Goal: Check status: Check status

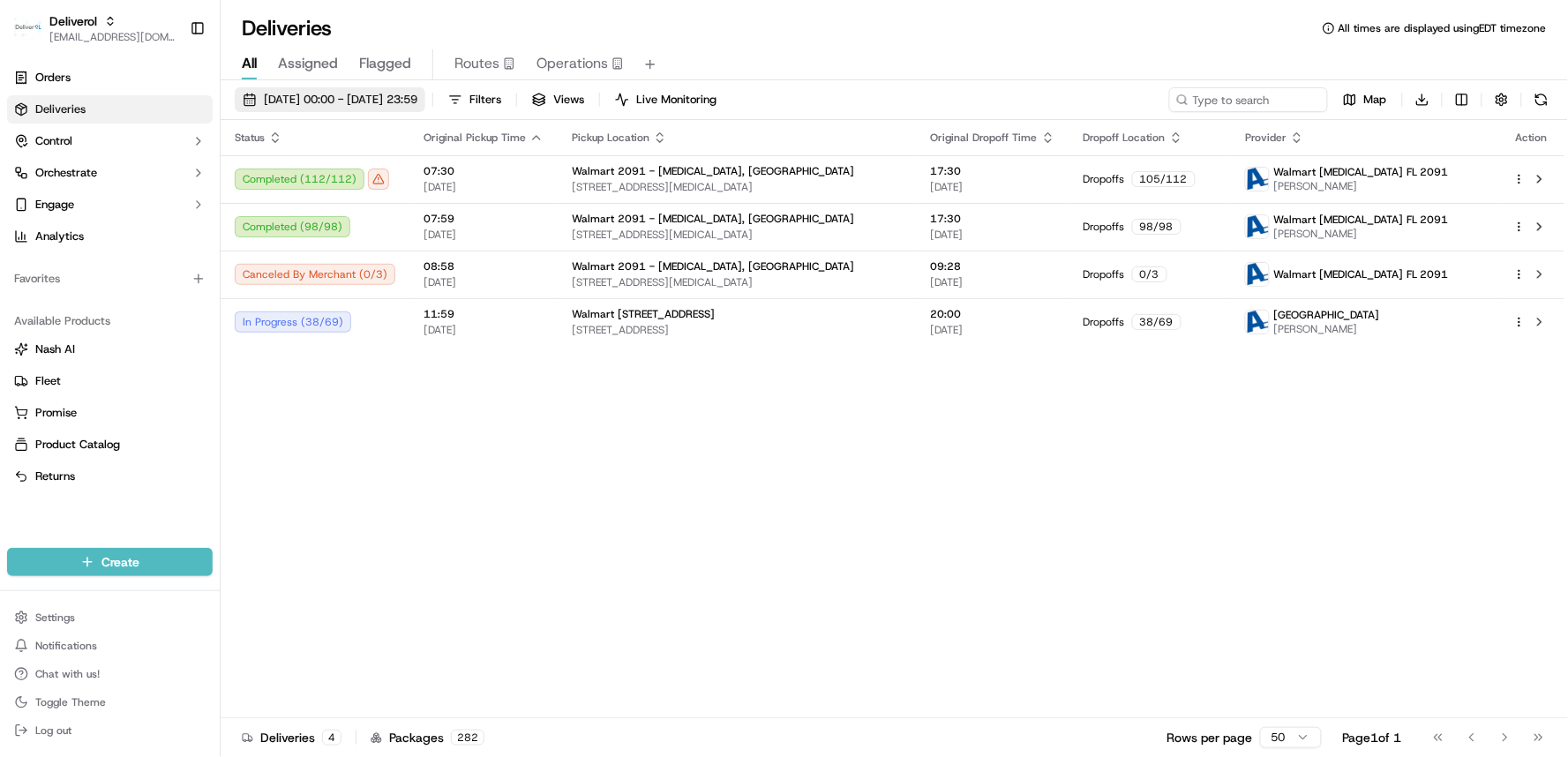
click at [400, 93] on span "19/09/2025 00:00 - 19/09/2025 23:59" at bounding box center [340, 99] width 154 height 16
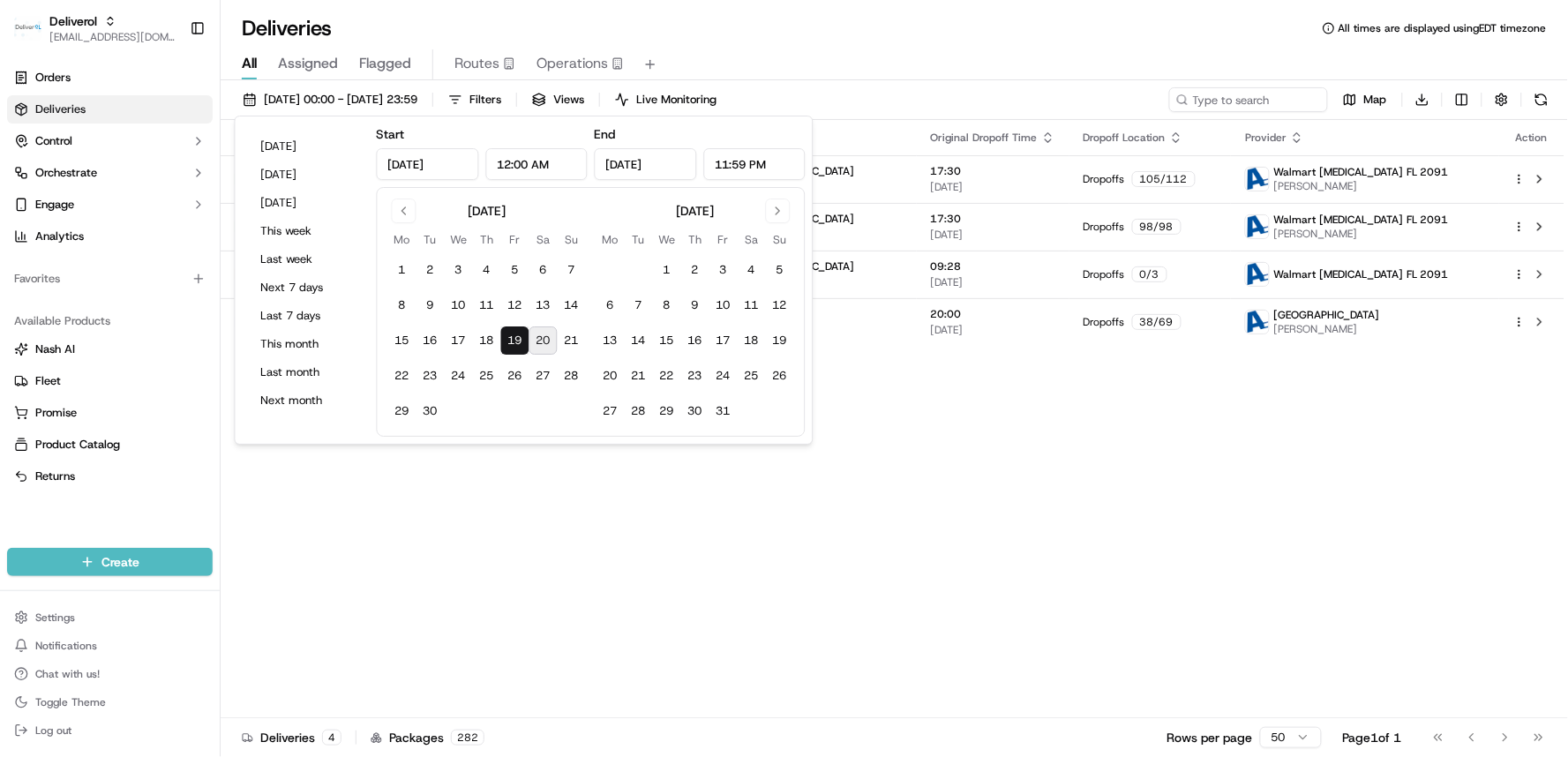
click at [542, 349] on button "20" at bounding box center [543, 340] width 28 height 28
type input "Sep 20, 2025"
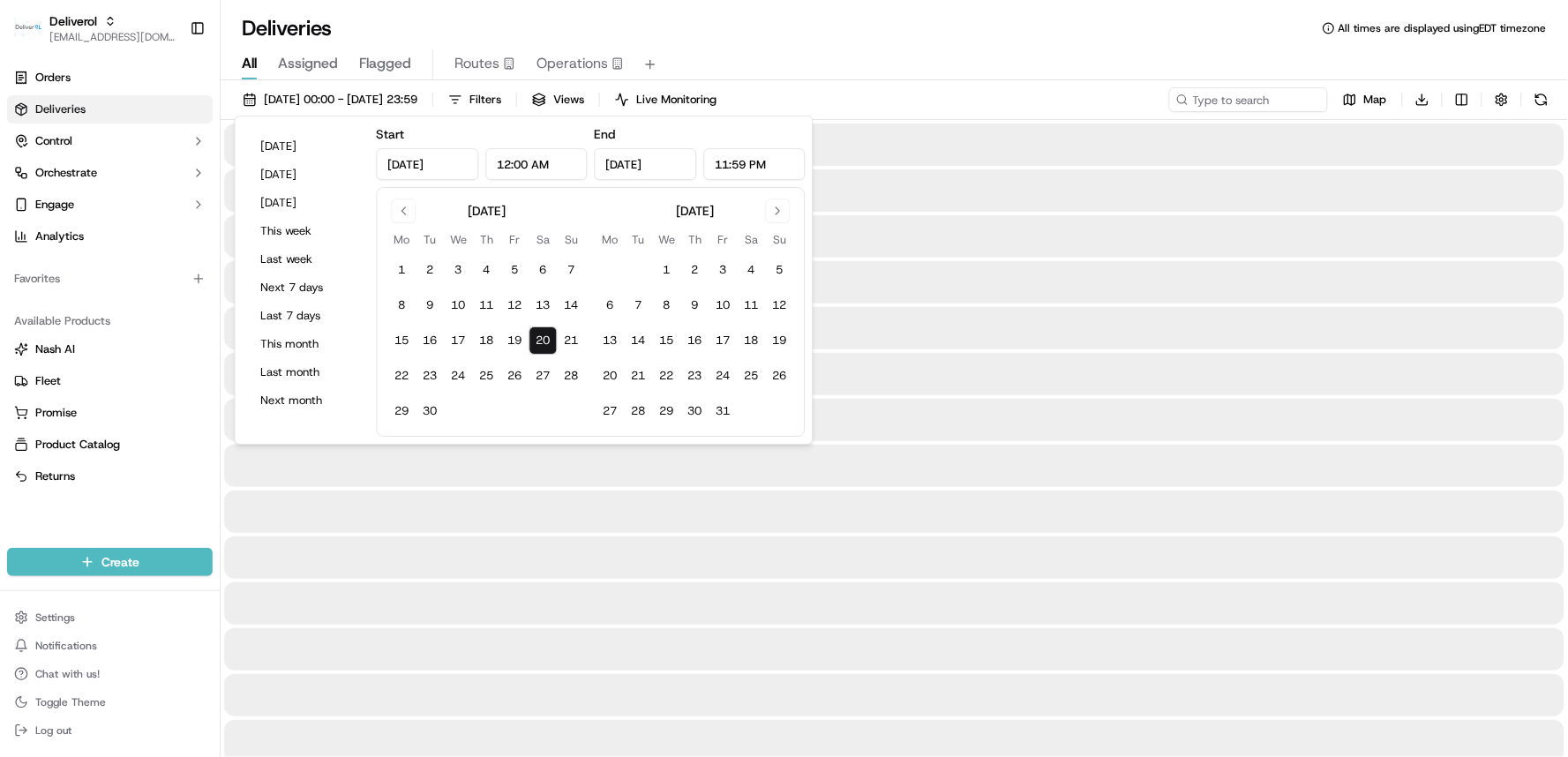
click at [542, 349] on button "20" at bounding box center [543, 340] width 28 height 28
click at [602, 612] on div at bounding box center [894, 602] width 1340 height 42
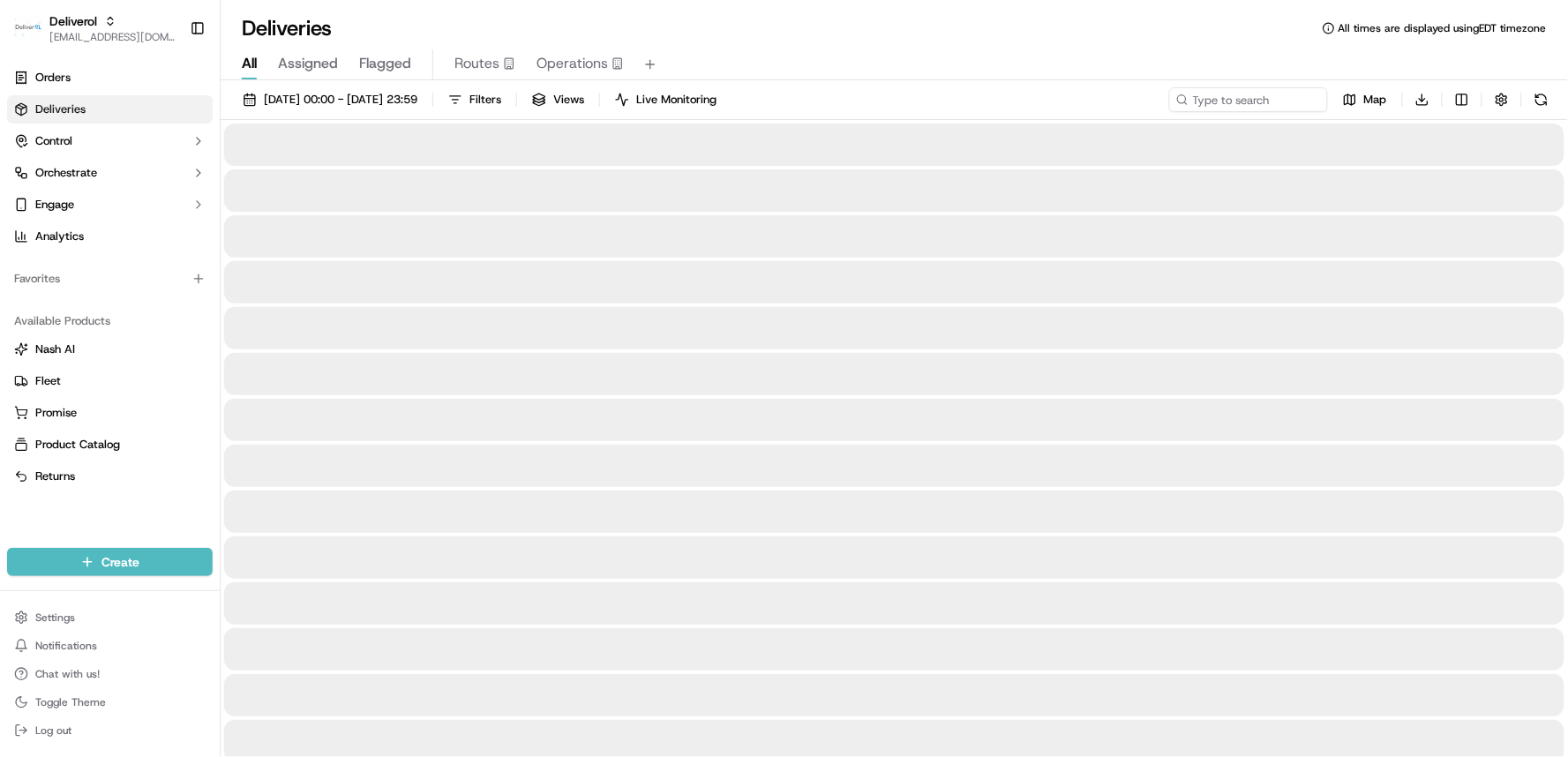
click at [602, 615] on div at bounding box center [894, 602] width 1340 height 42
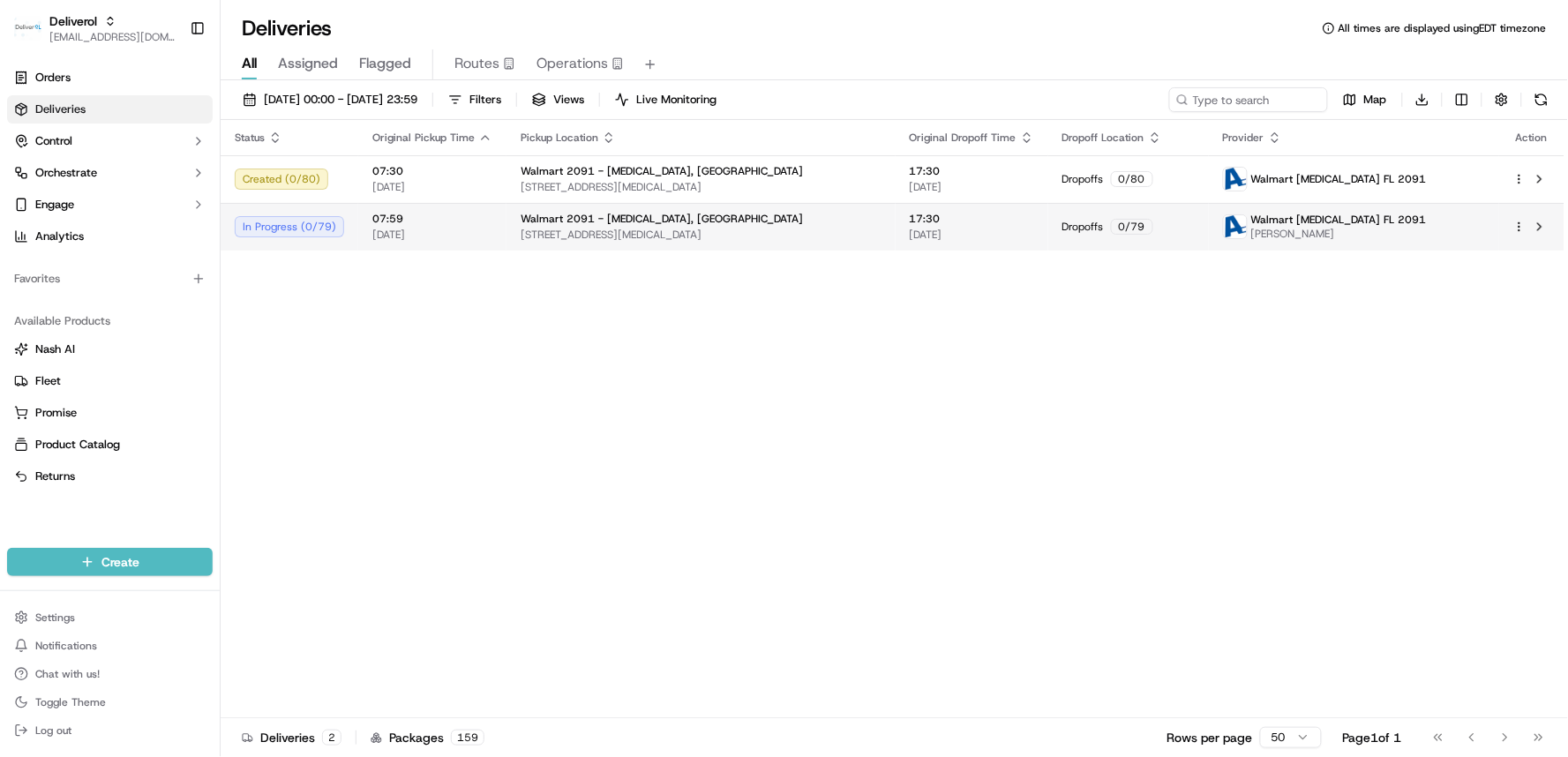
click at [1514, 224] on html "Deliverol ali.jan@deliverol.com Toggle Sidebar Orders Deliveries Control Orches…" at bounding box center [784, 378] width 1568 height 757
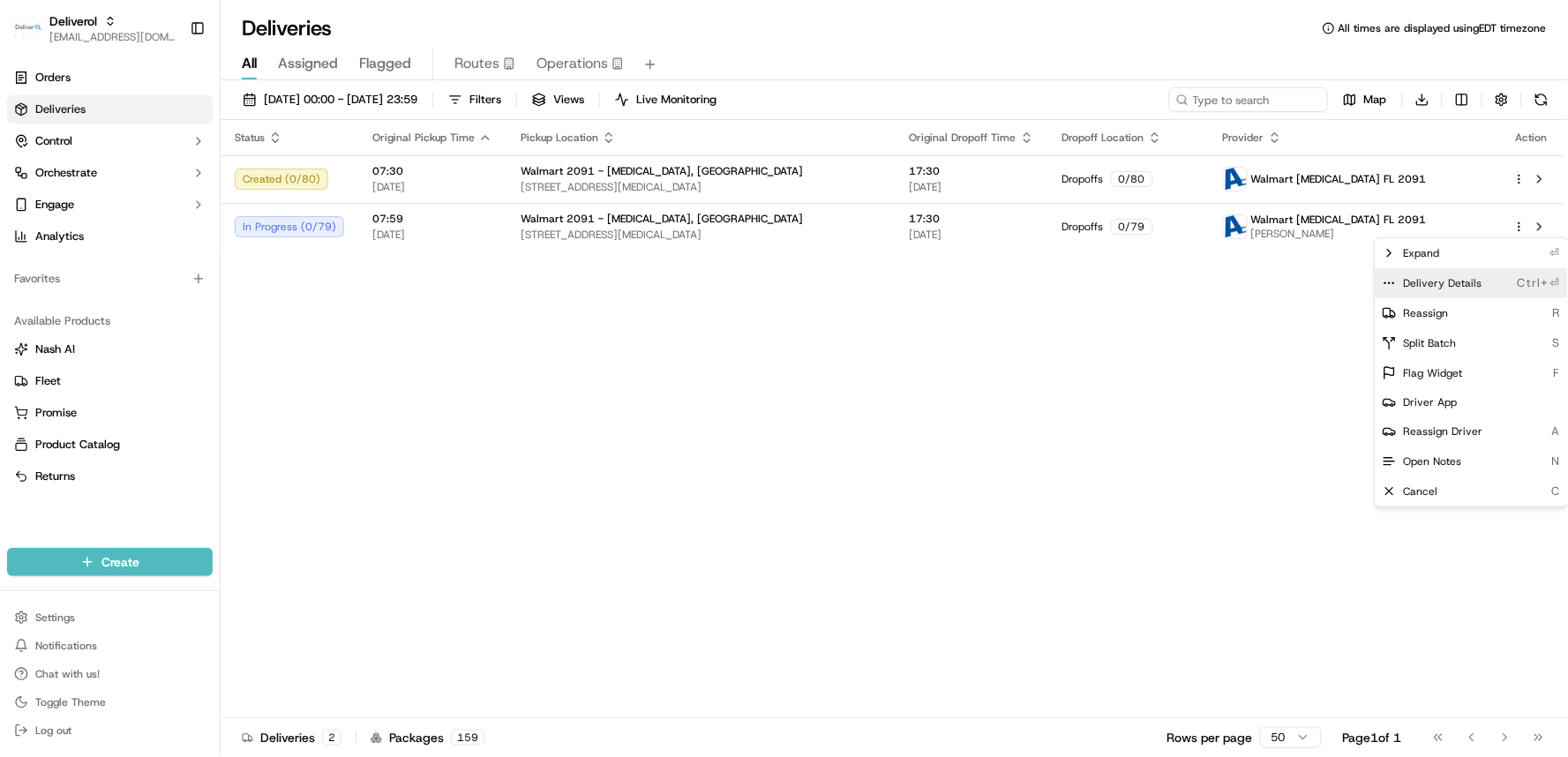
click at [1441, 281] on span "Delivery Details" at bounding box center [1443, 283] width 78 height 14
click at [1309, 304] on html "Deliverol ali.jan@deliverol.com Toggle Sidebar Orders Deliveries Control Orches…" at bounding box center [784, 378] width 1568 height 757
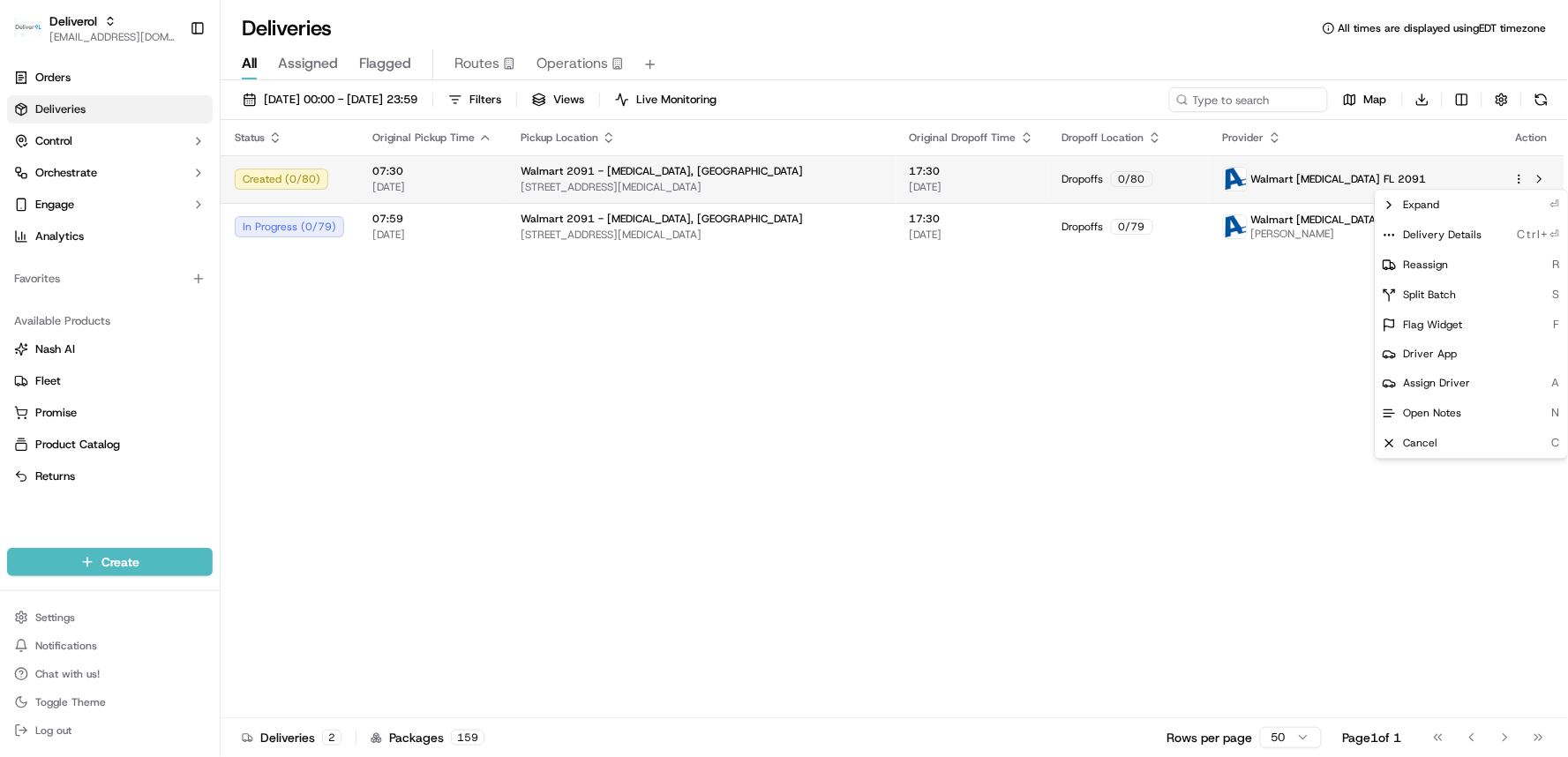
click at [1517, 180] on html "Deliverol ali.jan@deliverol.com Toggle Sidebar Orders Deliveries Control Orches…" at bounding box center [784, 378] width 1568 height 757
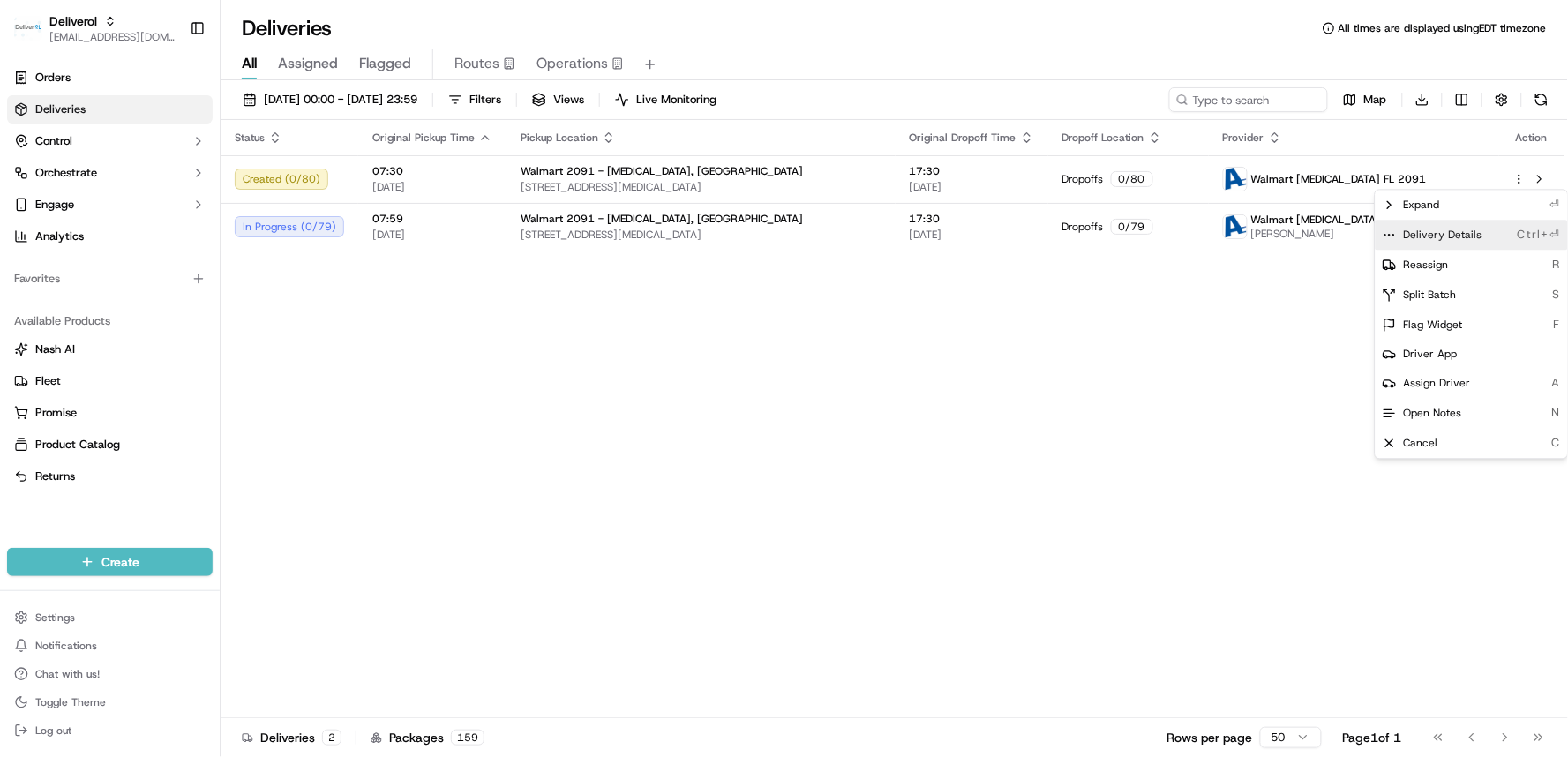
click at [1442, 231] on span "Delivery Details" at bounding box center [1443, 234] width 78 height 14
click at [900, 489] on html "Deliverol ali.jan@deliverol.com Toggle Sidebar Orders Deliveries Control Orches…" at bounding box center [784, 378] width 1568 height 757
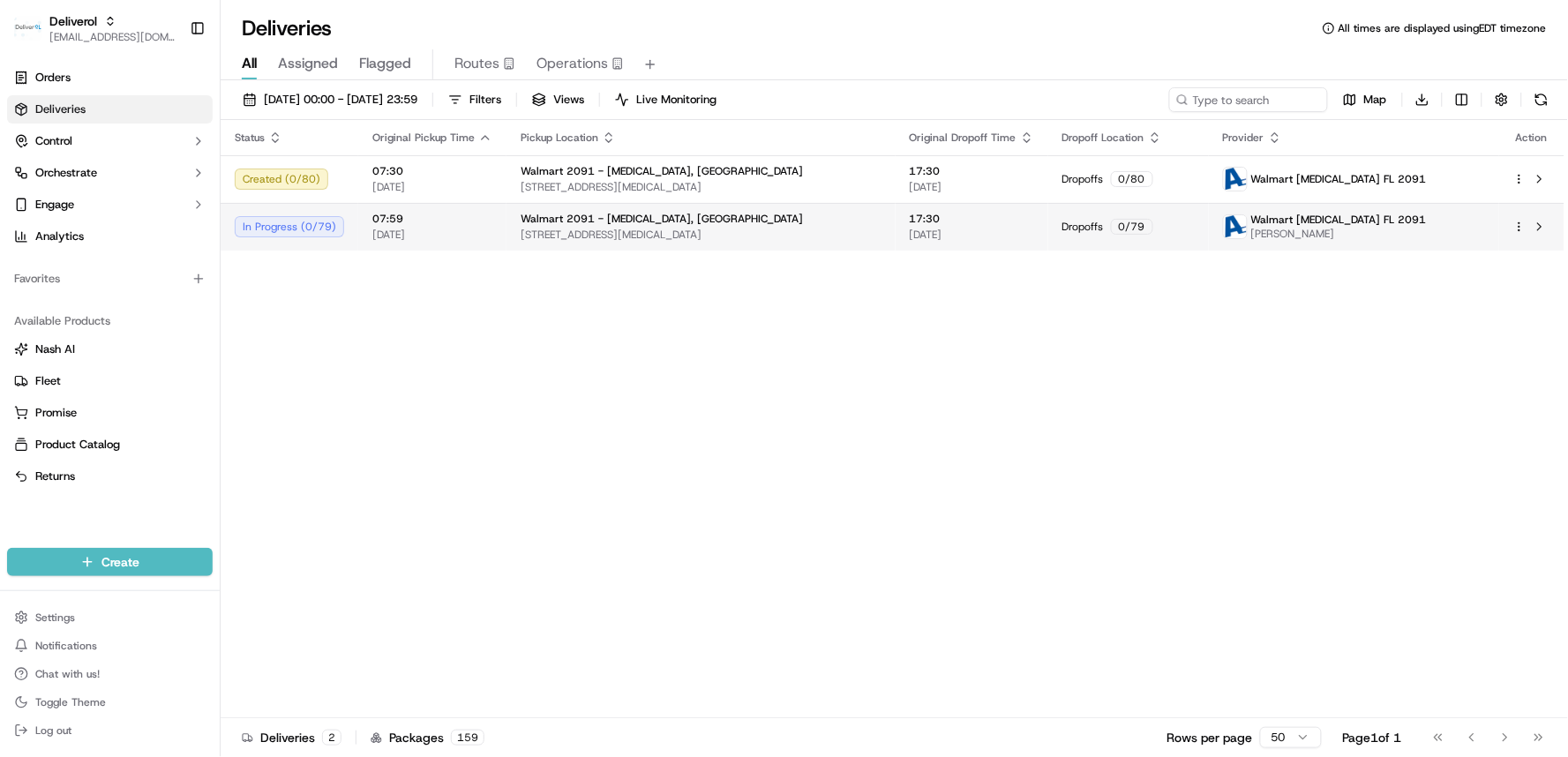
click at [827, 219] on div "Walmart 2091 - Doral, FL" at bounding box center [701, 219] width 361 height 14
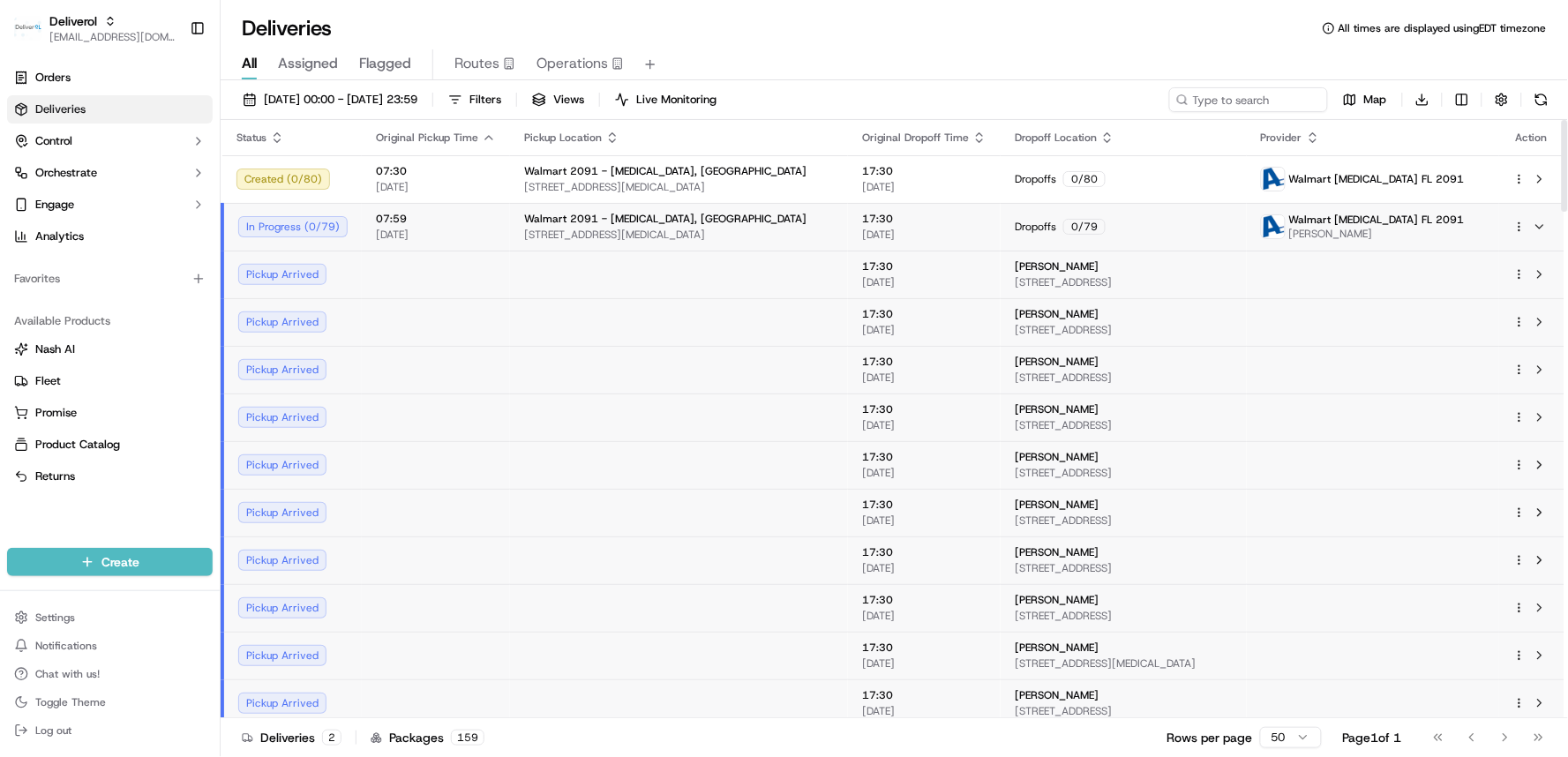
click at [862, 219] on span "17:30" at bounding box center [924, 219] width 124 height 14
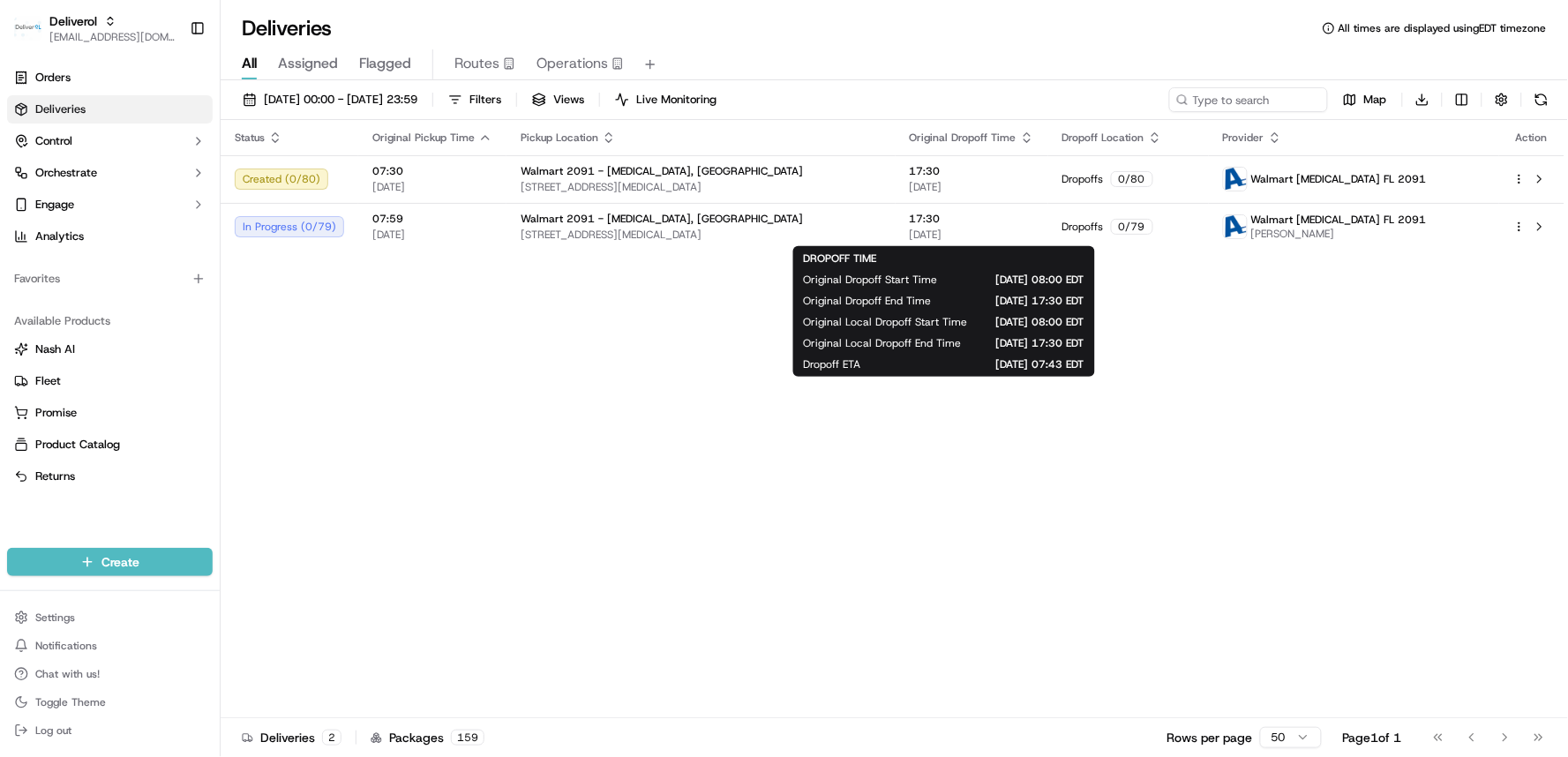
click at [359, 433] on div "Status Original Pickup Time Pickup Location Original Dropoff Time Dropoff Locat…" at bounding box center [892, 419] width 1344 height 598
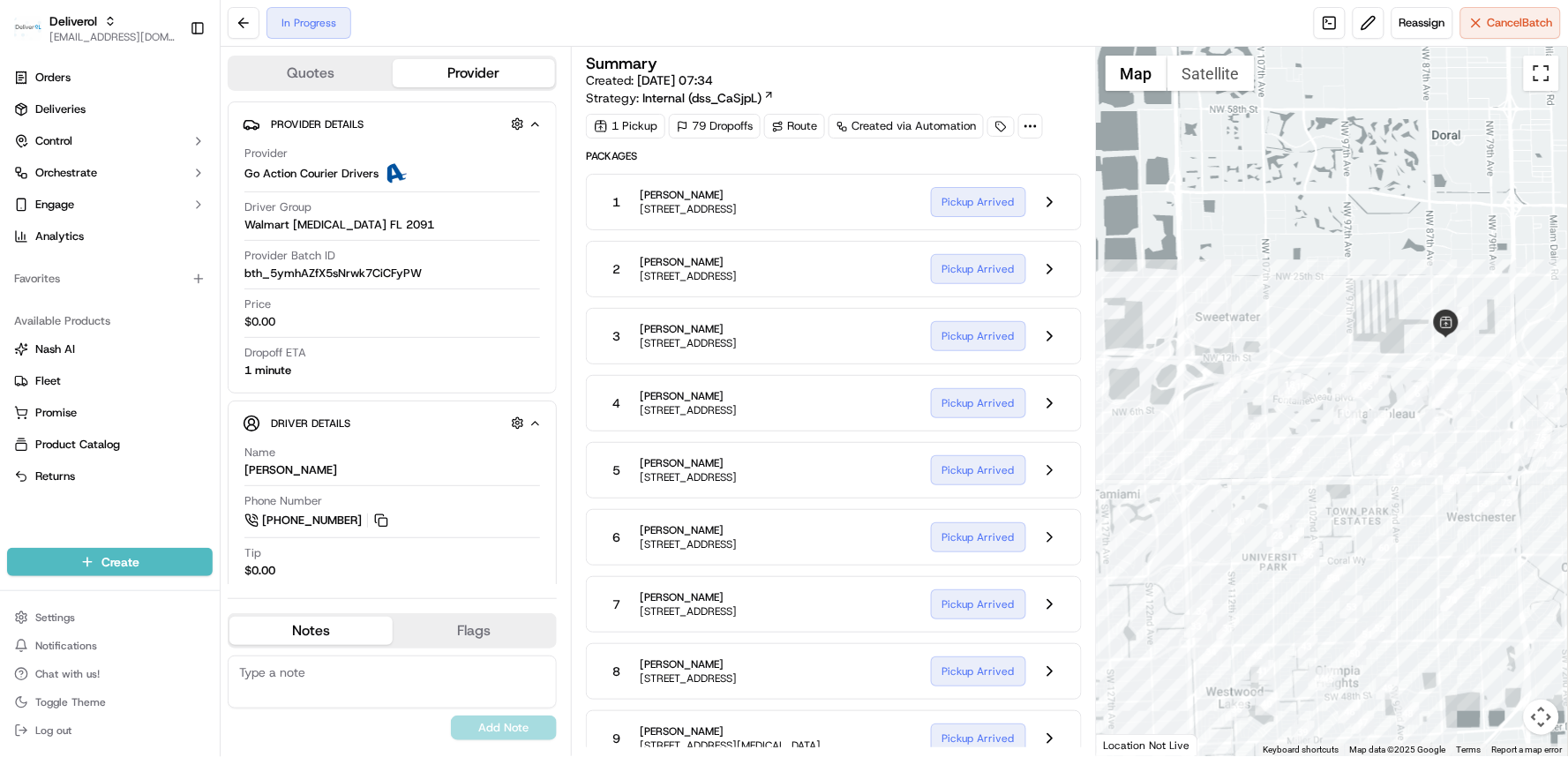
click at [1539, 75] on button "Toggle fullscreen view" at bounding box center [1541, 73] width 35 height 35
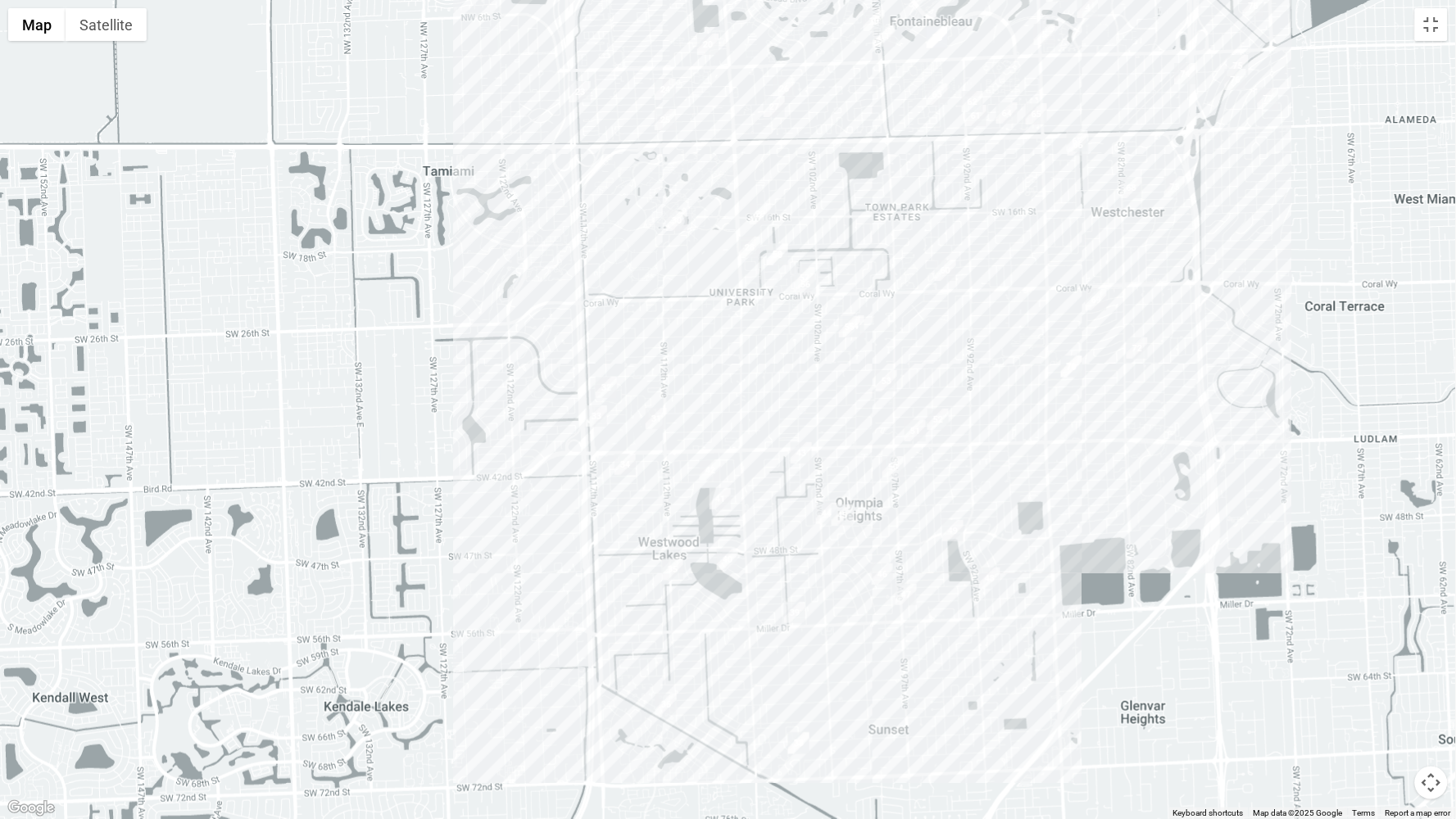
drag, startPoint x: 850, startPoint y: 602, endPoint x: 1002, endPoint y: 144, distance: 482.6
click at [1002, 144] on div at bounding box center [728, 410] width 1456 height 819
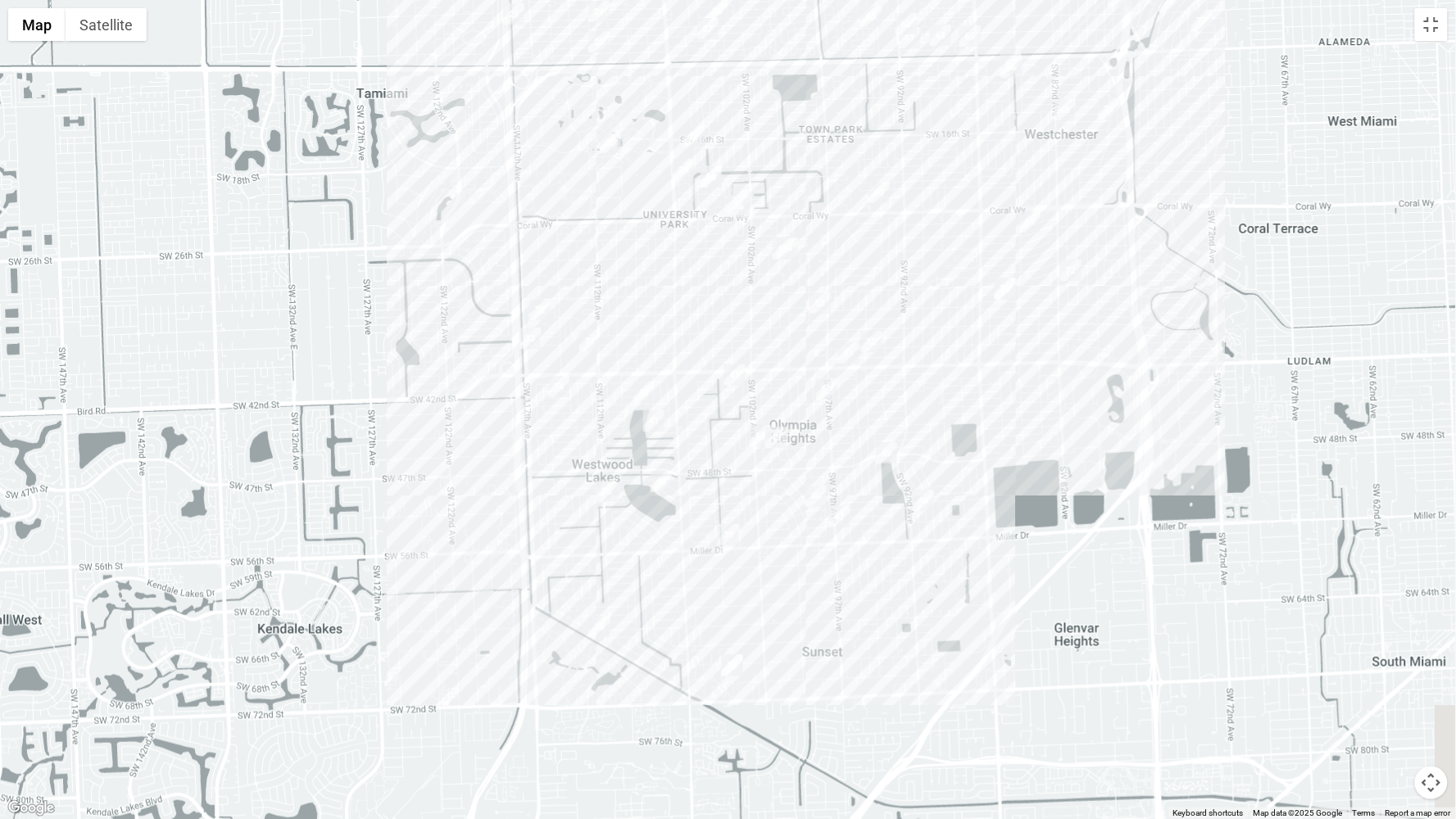
drag, startPoint x: 1002, startPoint y: 144, endPoint x: 937, endPoint y: 64, distance: 103.1
click at [937, 64] on div at bounding box center [728, 410] width 1456 height 819
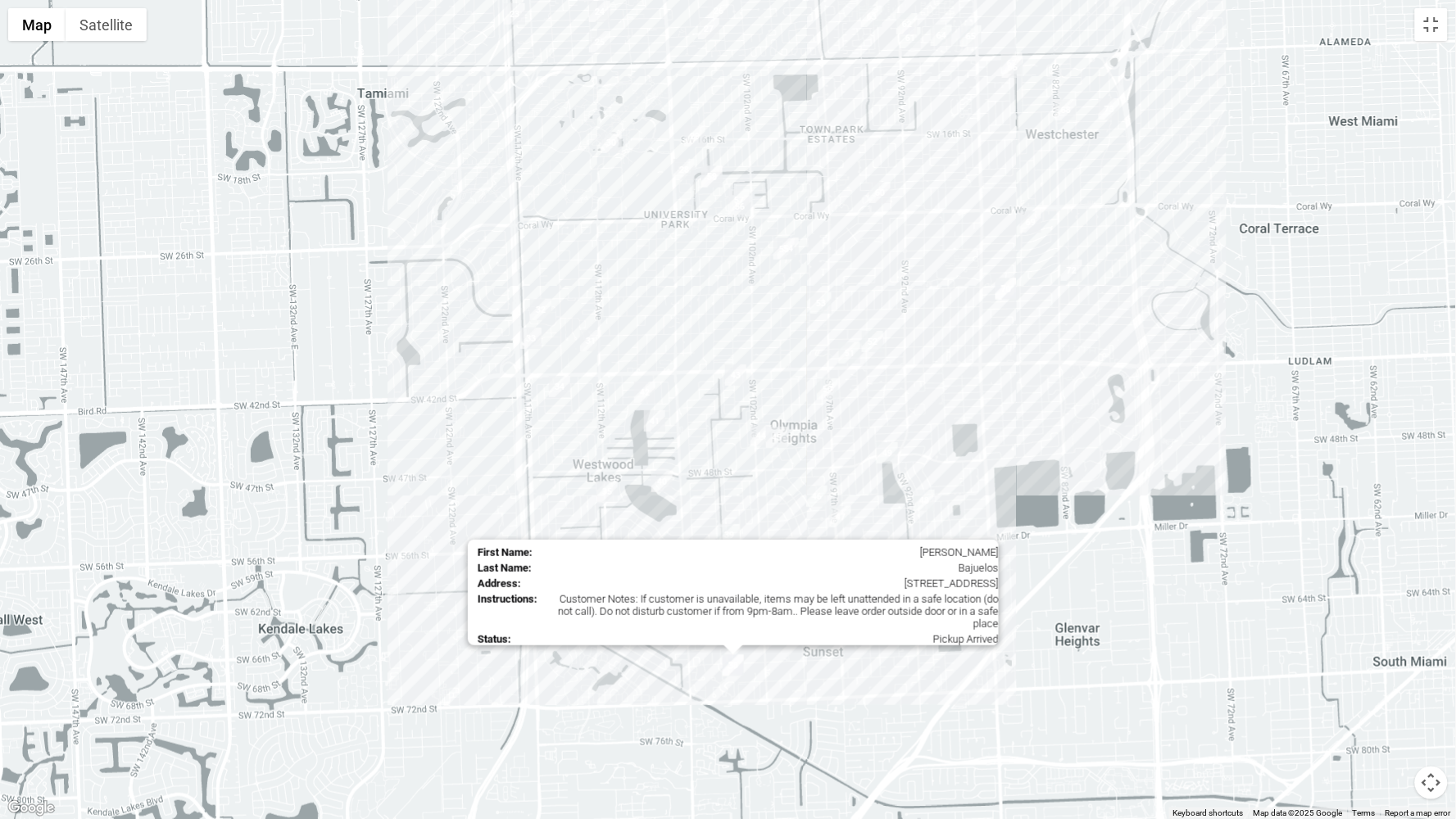
click at [731, 661] on img "38" at bounding box center [733, 665] width 21 height 21
click at [742, 668] on img "38" at bounding box center [733, 665] width 21 height 21
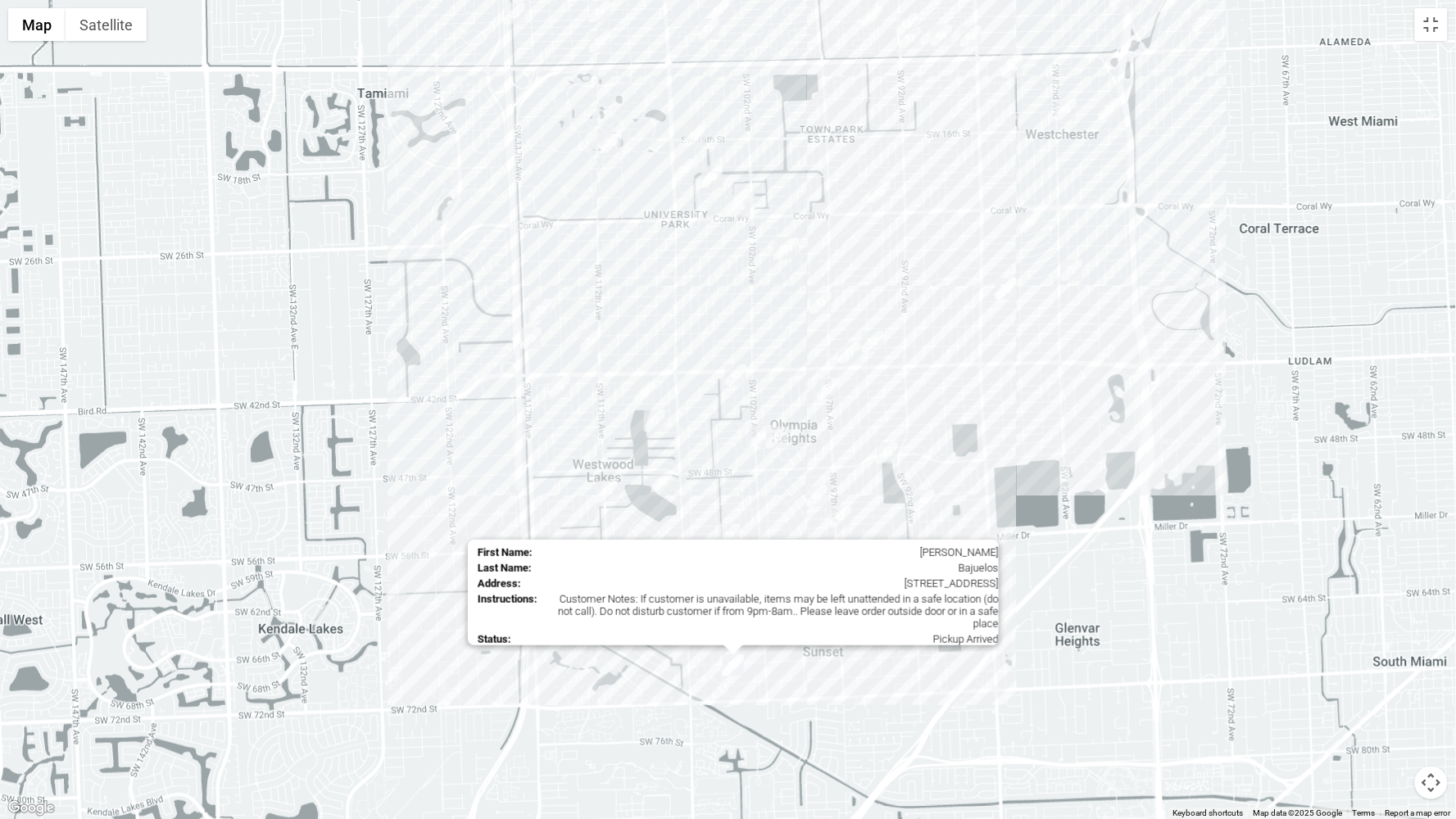
click at [741, 668] on img "38" at bounding box center [733, 665] width 21 height 21
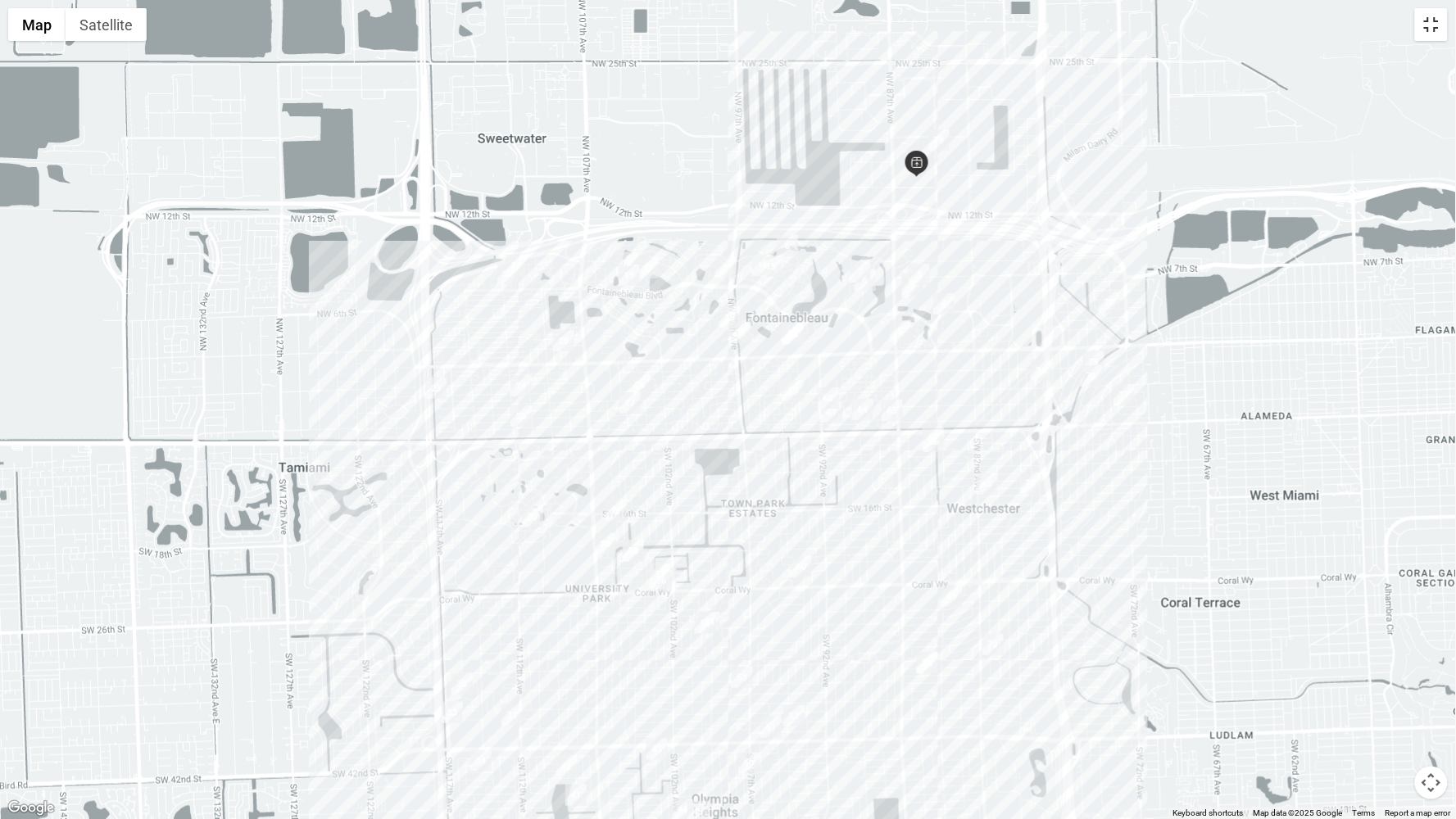
click at [1433, 29] on button "Toggle fullscreen view" at bounding box center [1431, 24] width 32 height 32
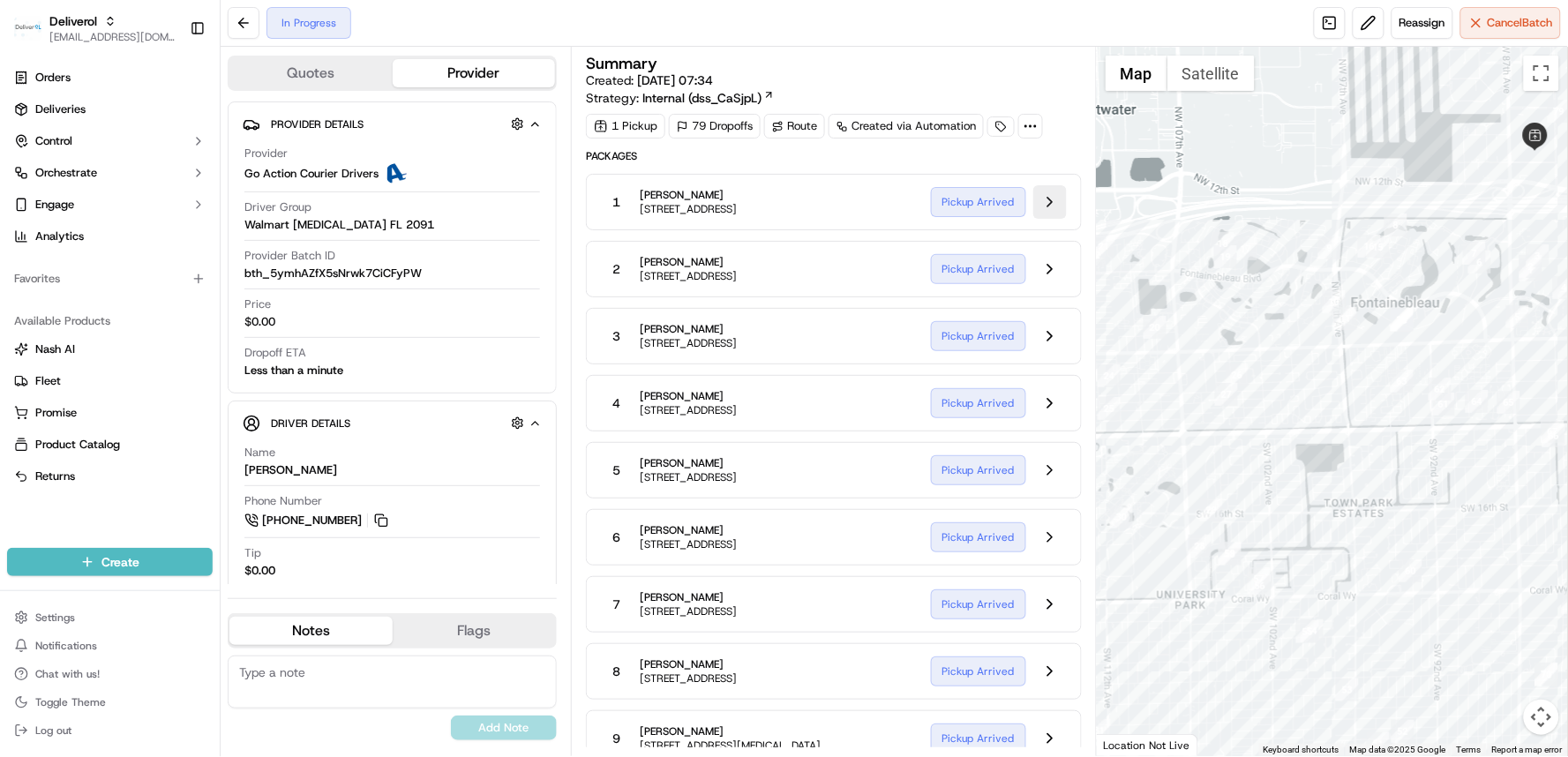
click at [1053, 204] on button at bounding box center [1050, 202] width 34 height 34
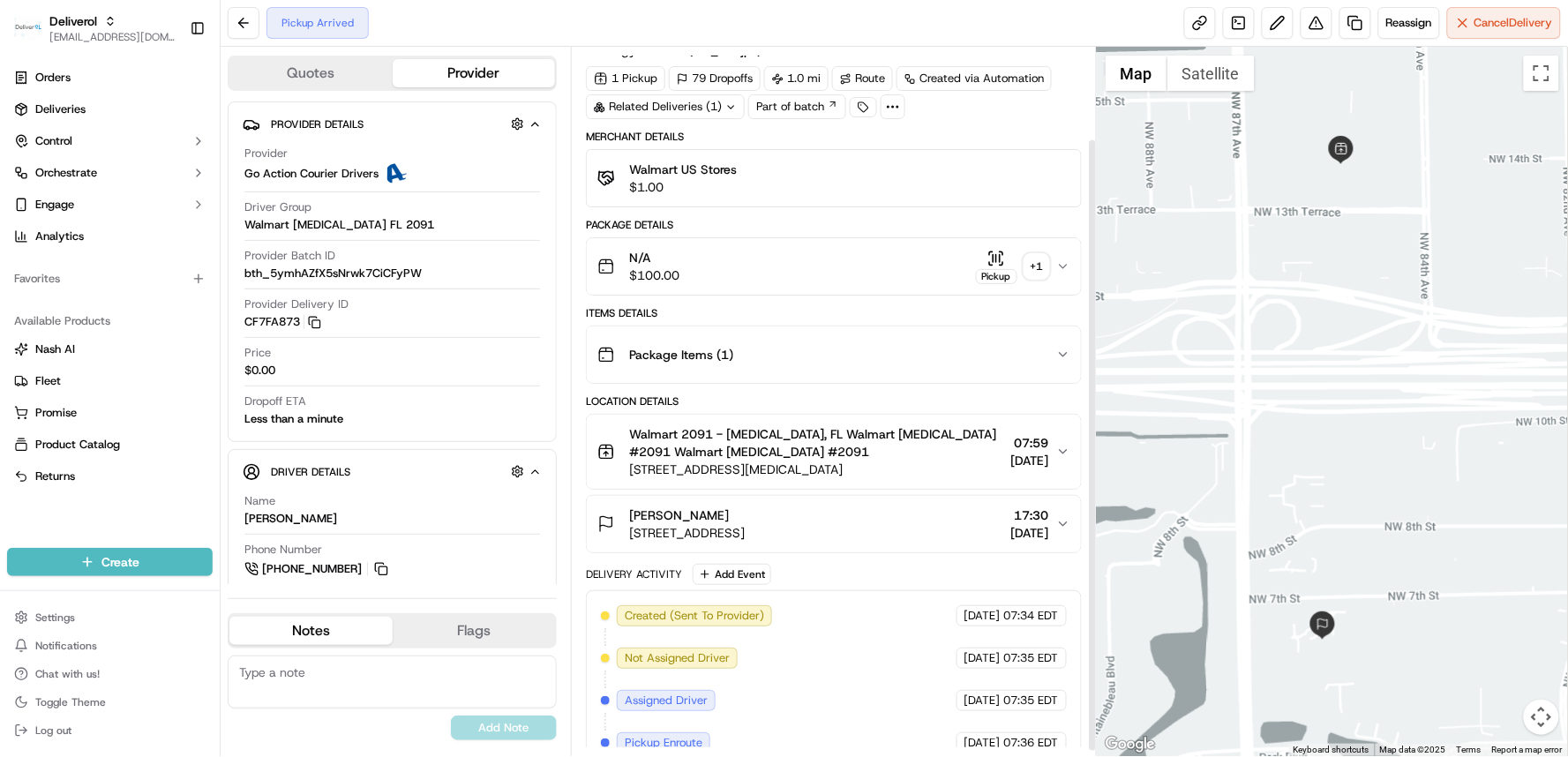
scroll to position [112, 0]
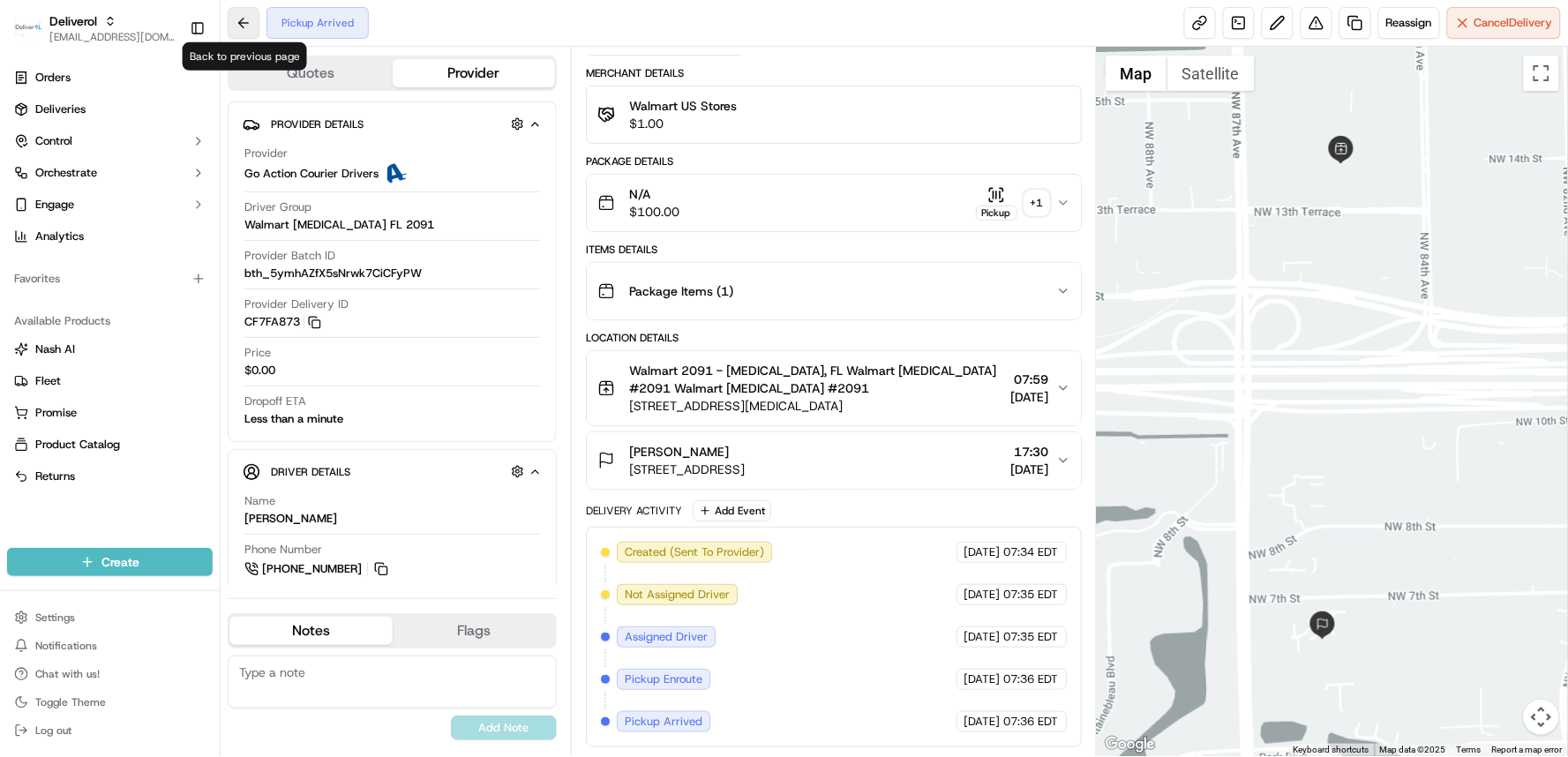
click at [247, 30] on button at bounding box center [243, 23] width 32 height 32
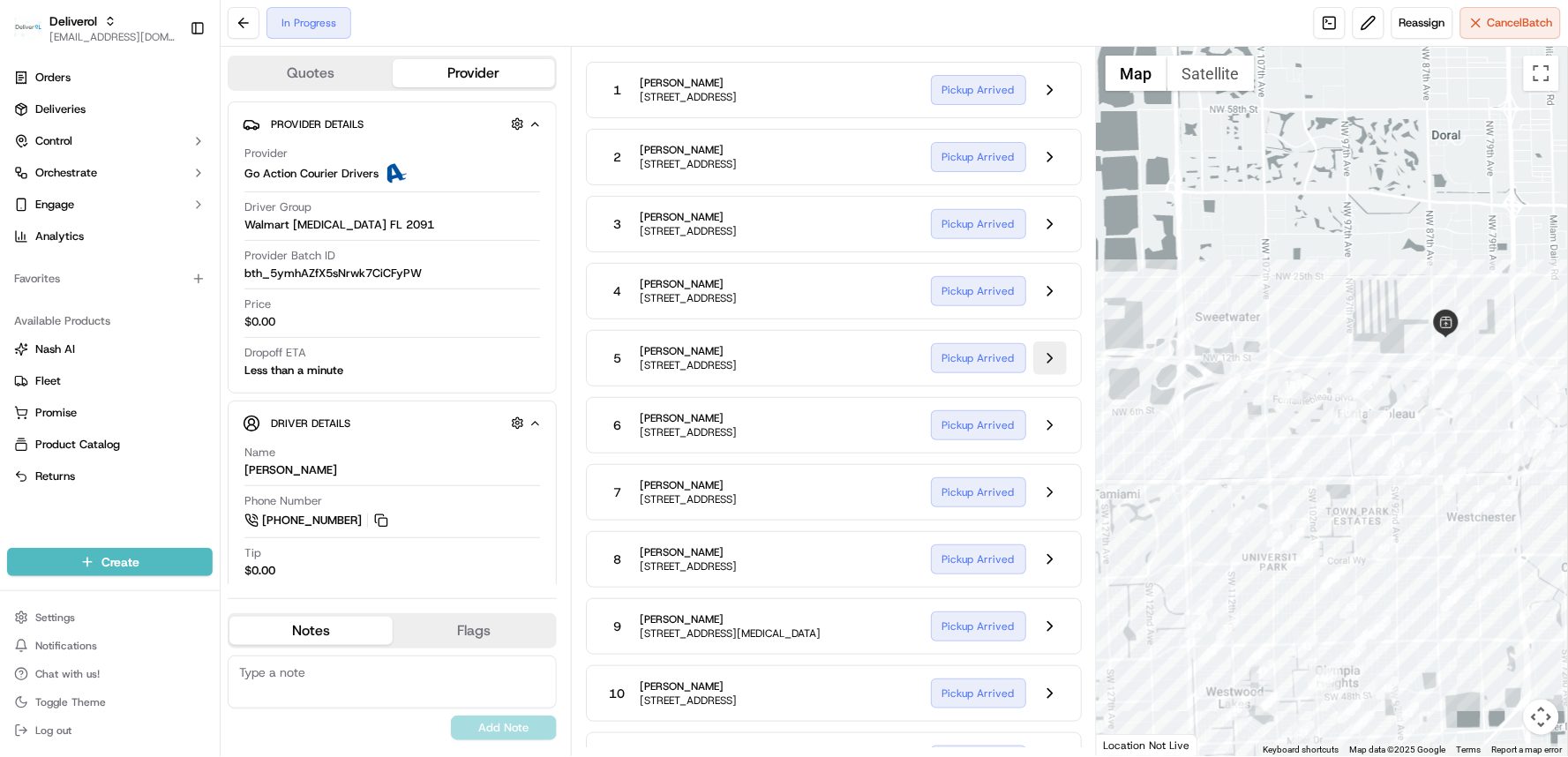
click at [1052, 359] on button at bounding box center [1050, 358] width 34 height 34
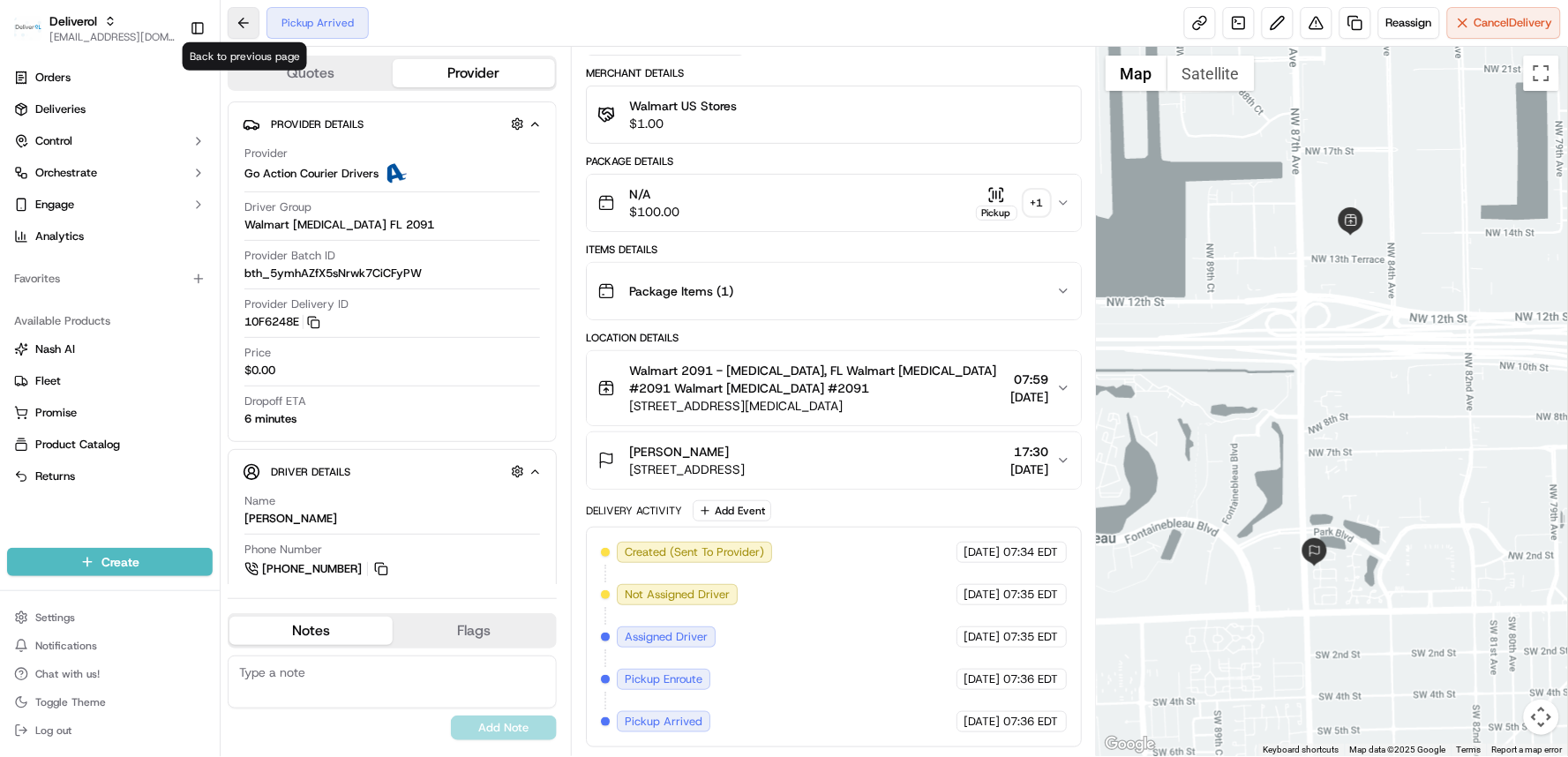
click at [254, 27] on button at bounding box center [243, 23] width 32 height 32
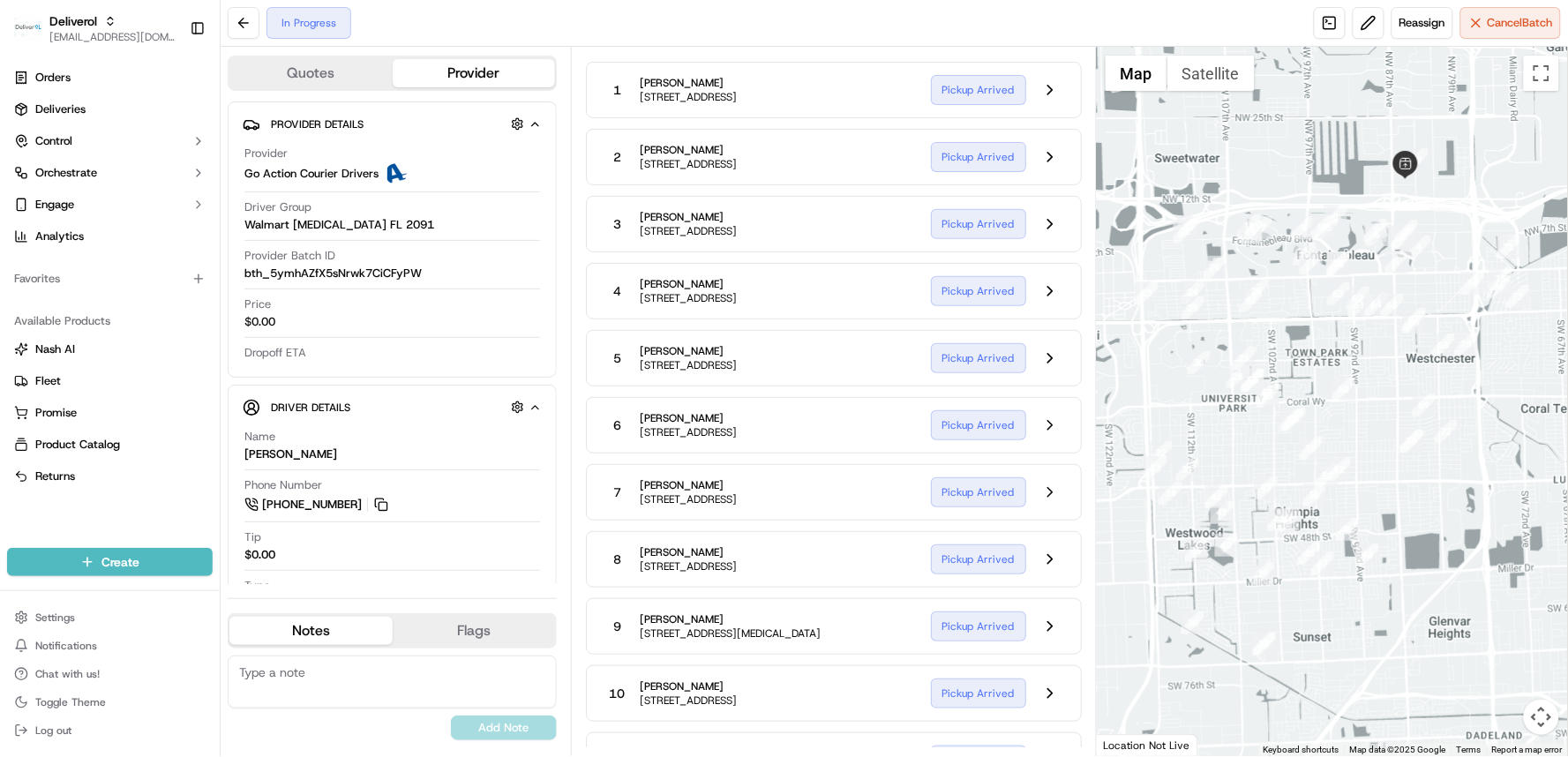
scroll to position [542, 0]
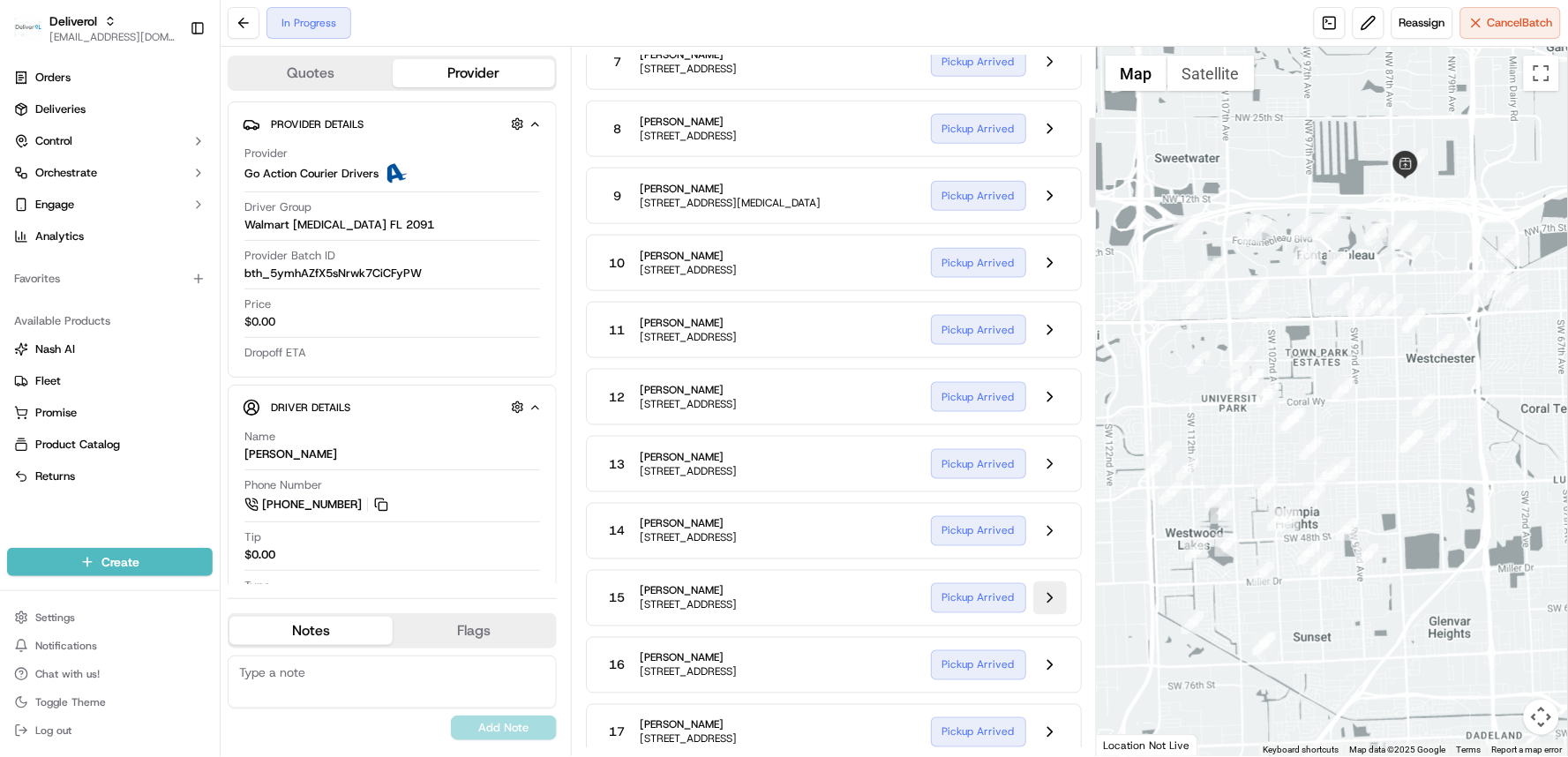
click at [1048, 615] on button at bounding box center [1050, 599] width 34 height 34
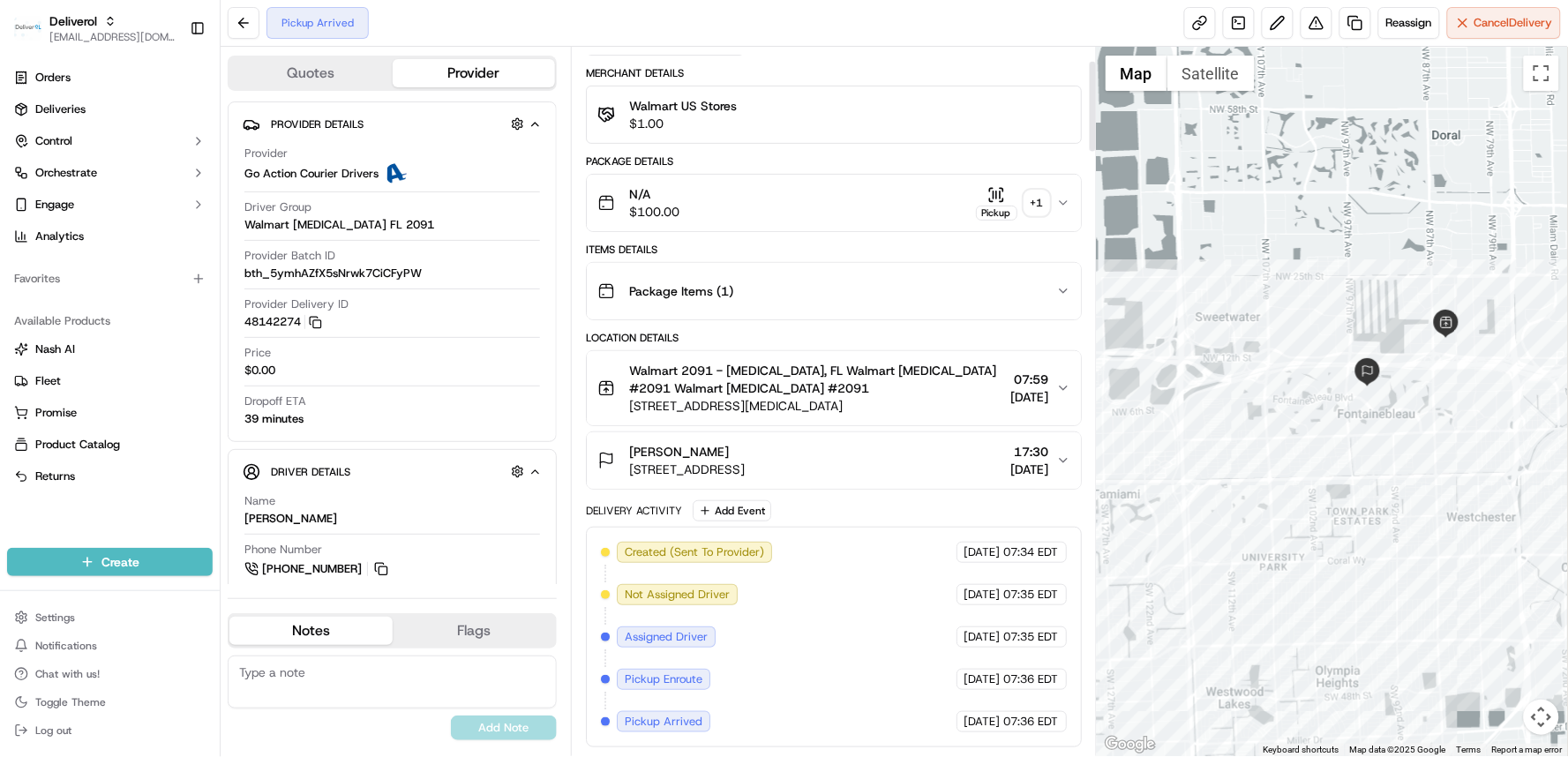
scroll to position [112, 0]
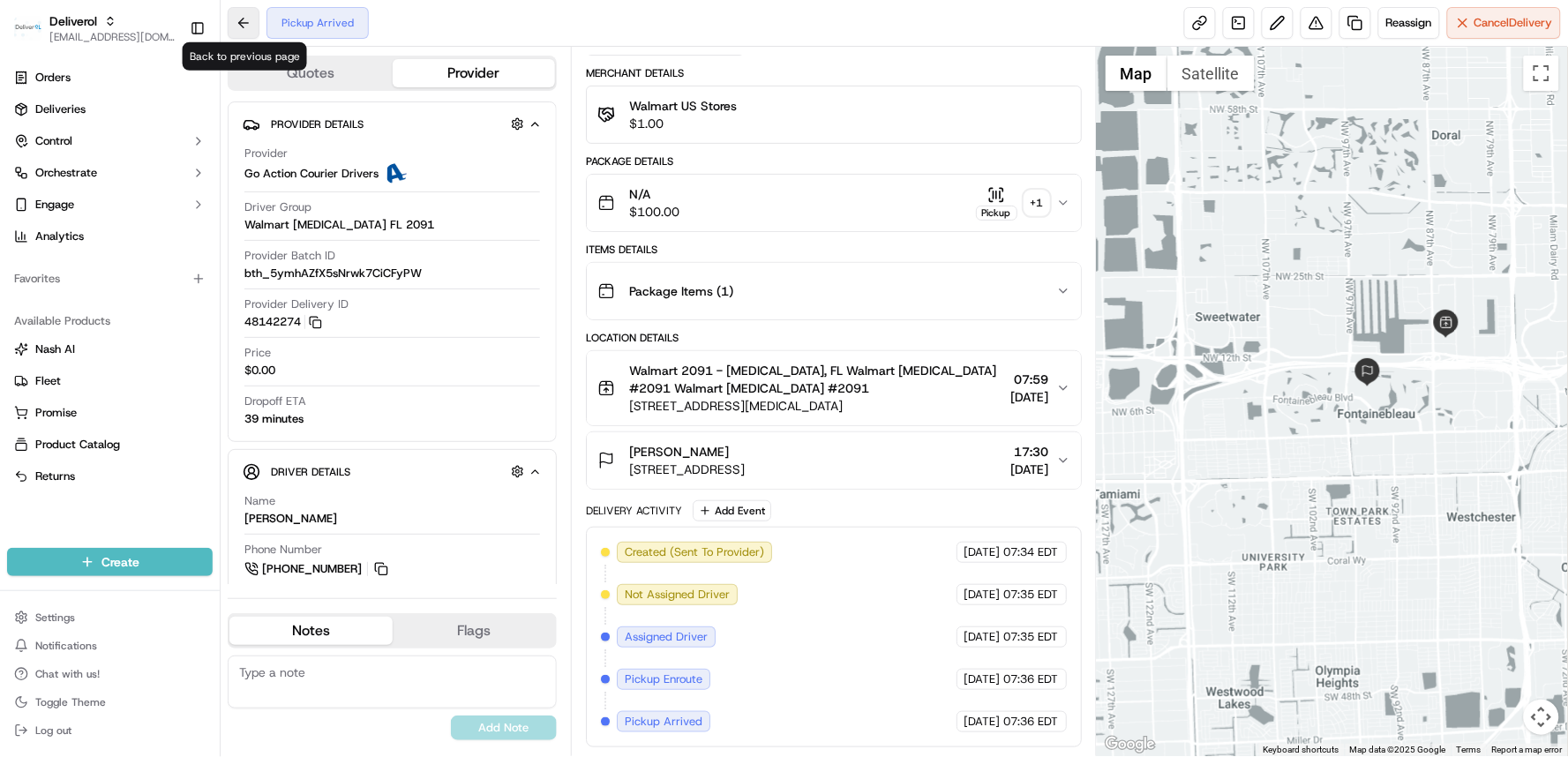
click at [239, 31] on button at bounding box center [243, 23] width 32 height 32
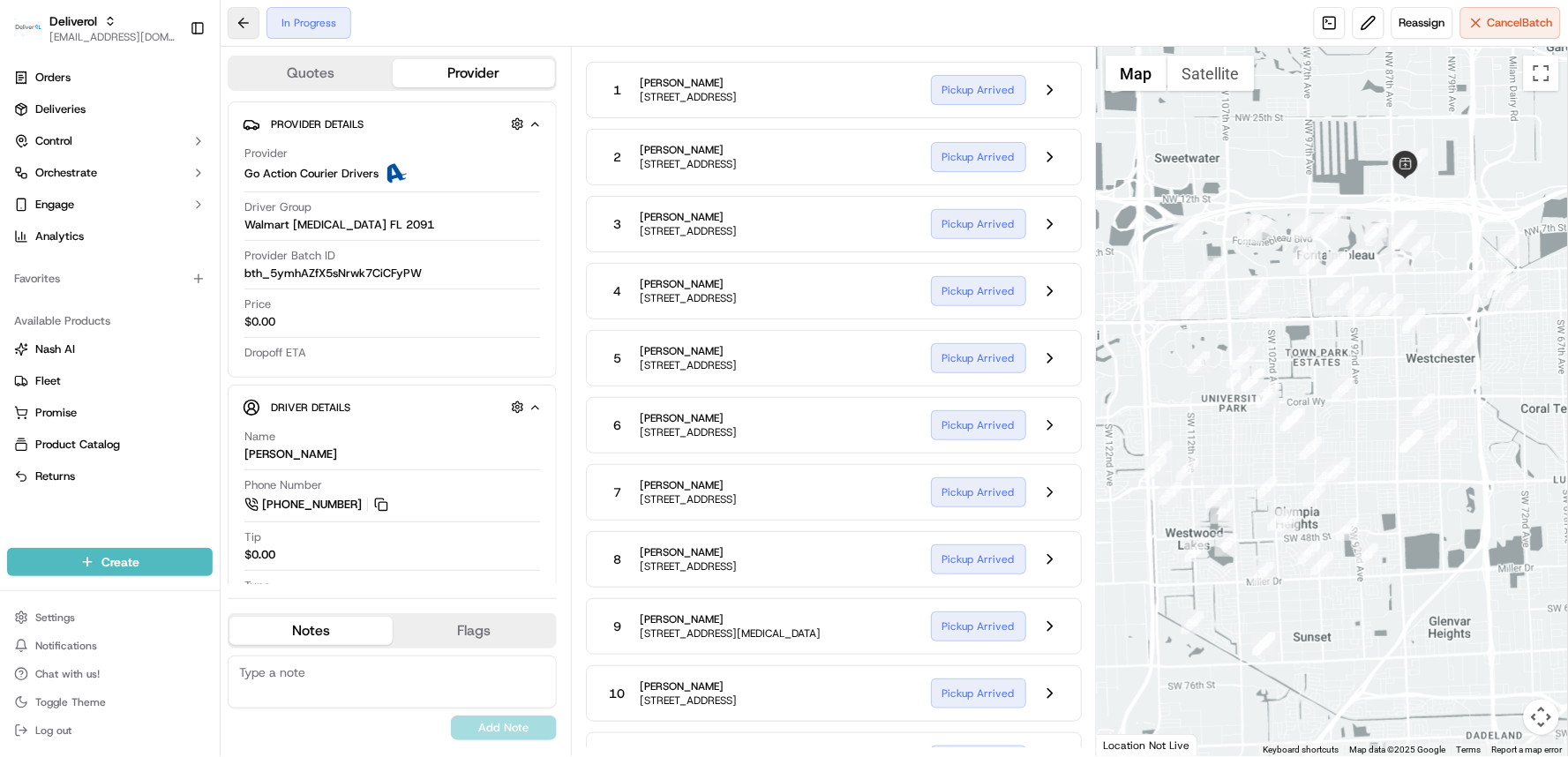
scroll to position [542, 0]
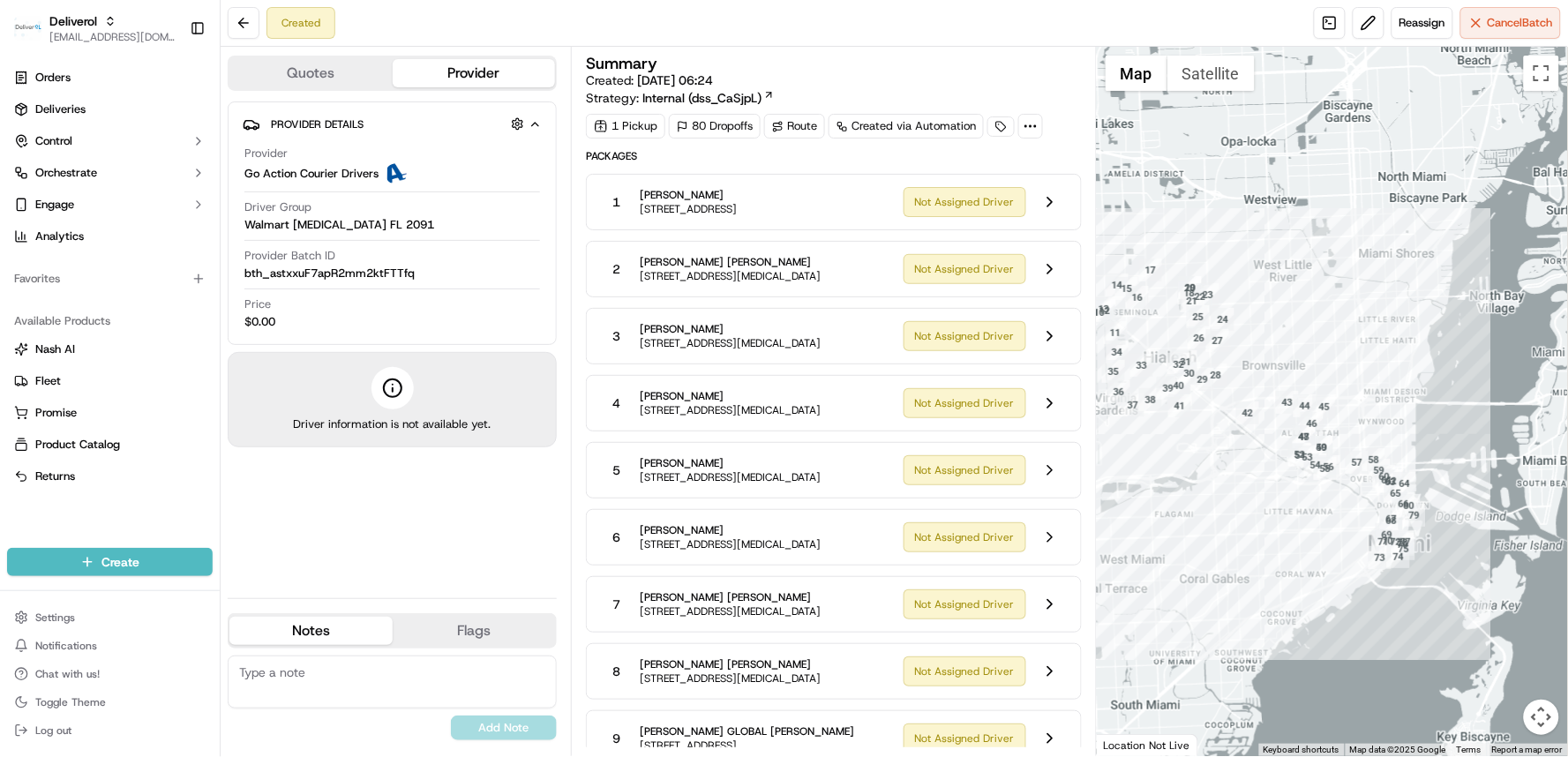
drag, startPoint x: 1411, startPoint y: 586, endPoint x: 1197, endPoint y: 481, distance: 238.4
click at [1197, 481] on div at bounding box center [1332, 402] width 471 height 709
click at [1541, 74] on button "Toggle fullscreen view" at bounding box center [1541, 73] width 35 height 35
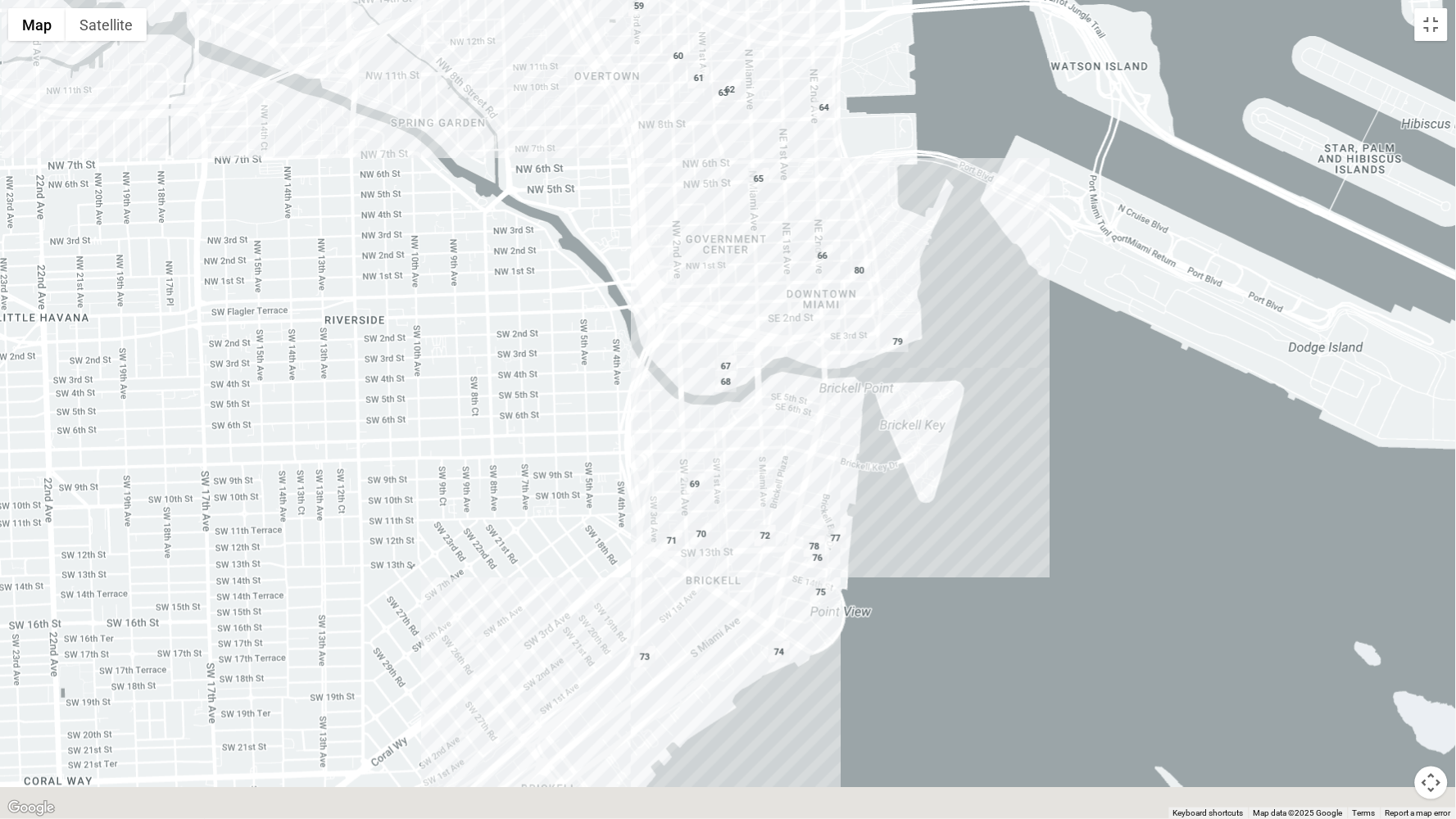
drag, startPoint x: 896, startPoint y: 614, endPoint x: 816, endPoint y: 500, distance: 139.3
click at [816, 500] on div at bounding box center [728, 410] width 1456 height 819
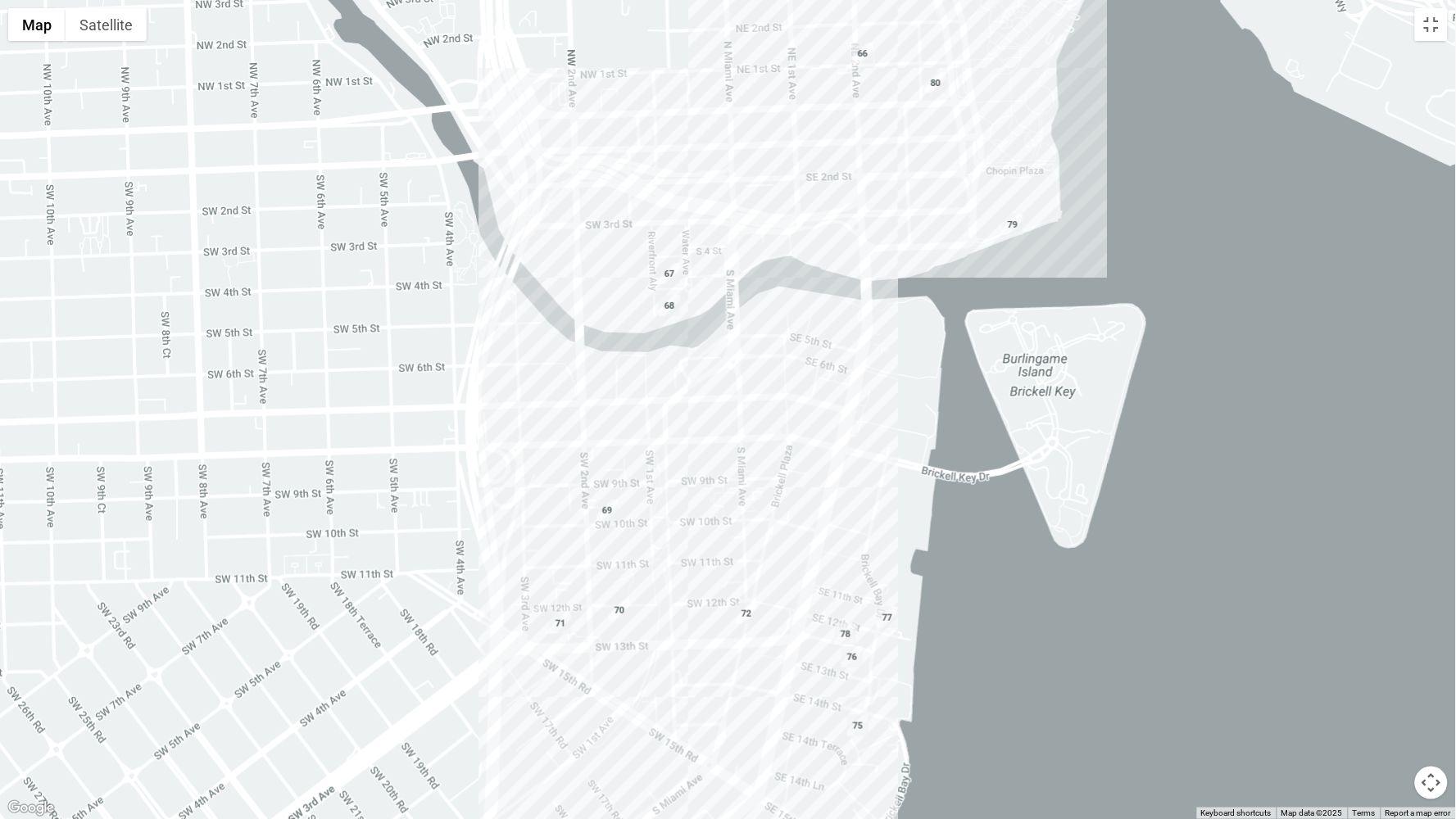
drag, startPoint x: 718, startPoint y: 641, endPoint x: 698, endPoint y: 814, distance: 174.2
click at [701, 702] on div at bounding box center [728, 410] width 1456 height 819
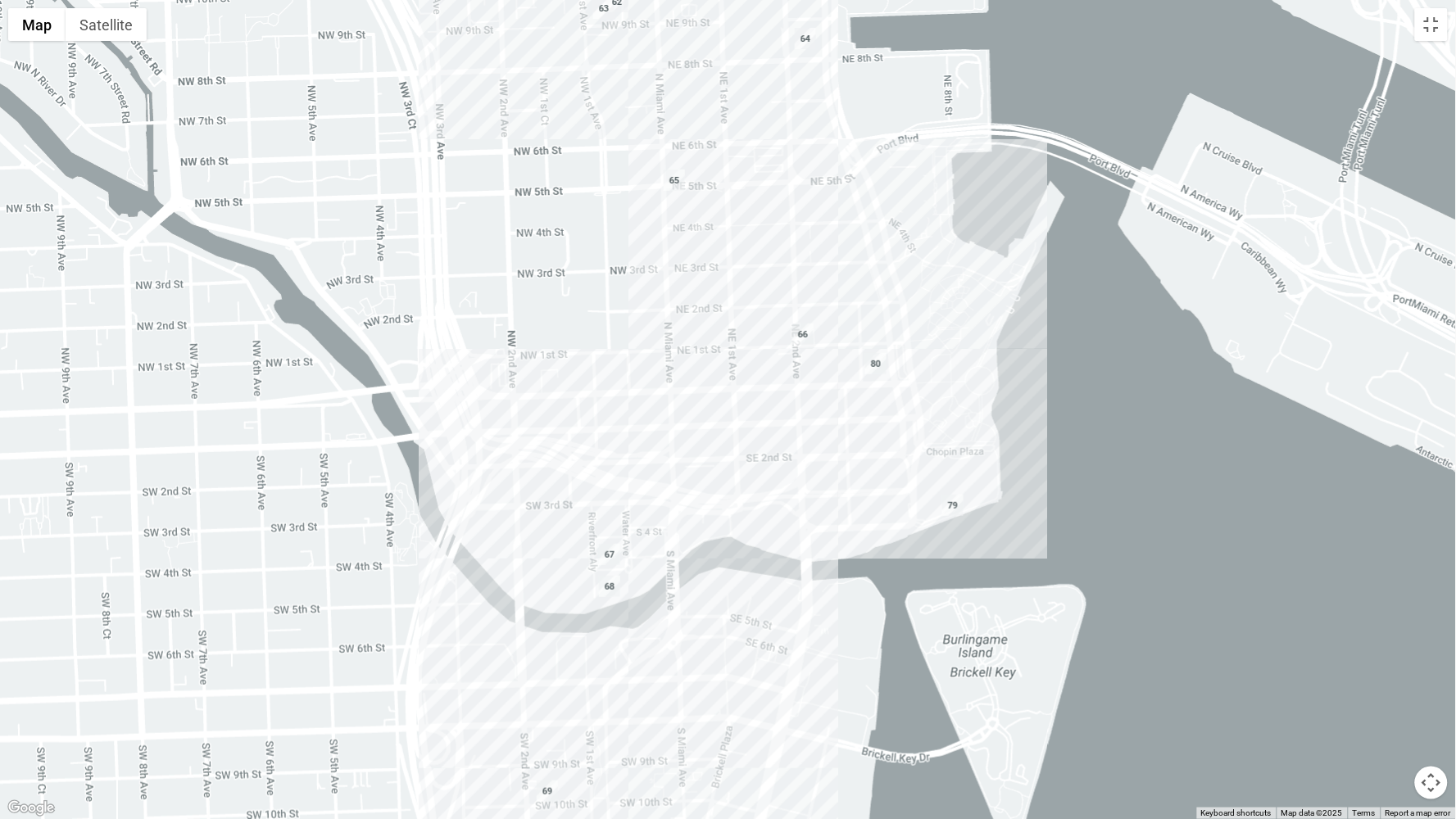
drag, startPoint x: 806, startPoint y: 329, endPoint x: 801, endPoint y: 559, distance: 230.1
click at [801, 558] on div at bounding box center [728, 410] width 1456 height 819
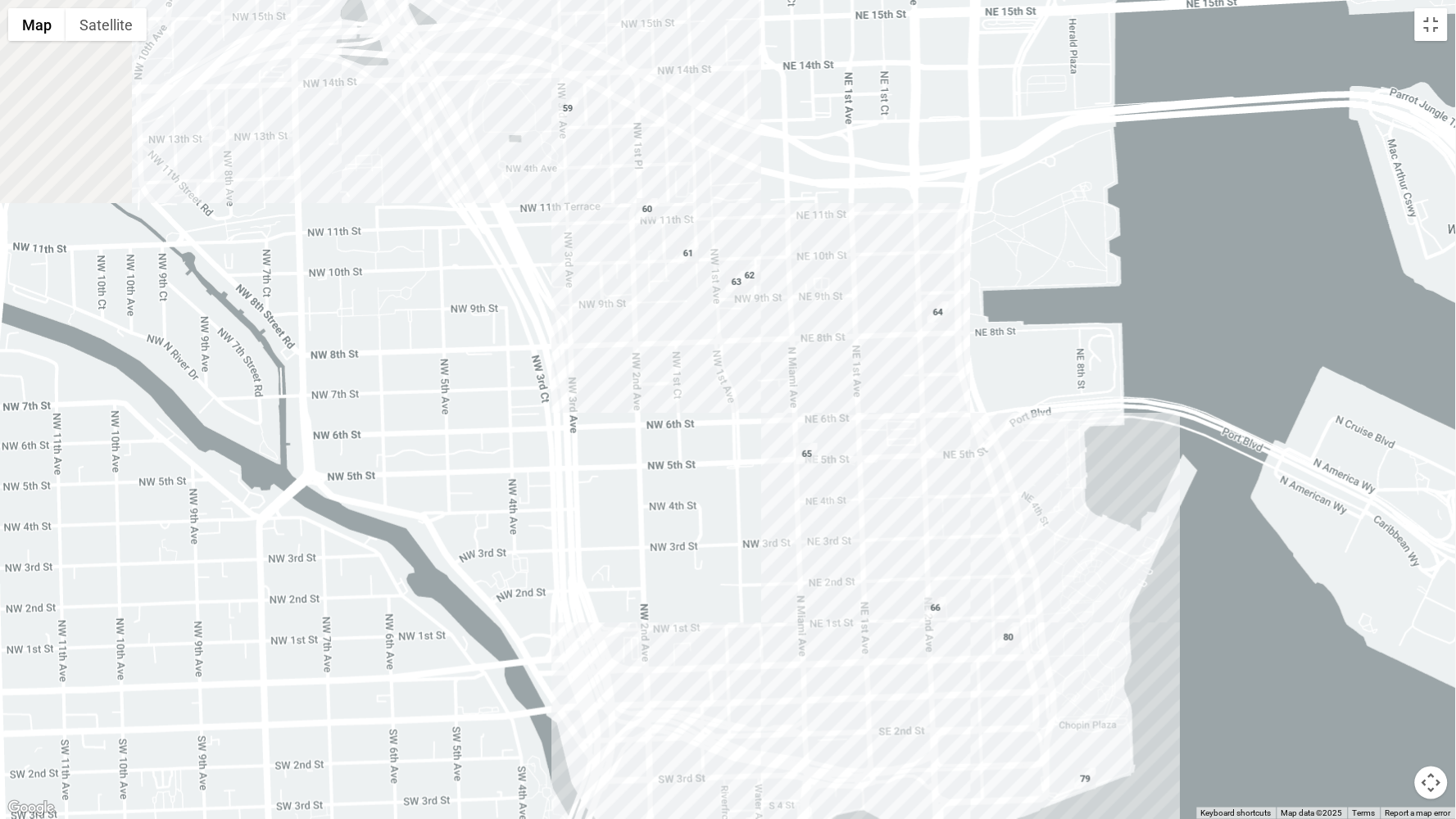
drag, startPoint x: 757, startPoint y: 319, endPoint x: 897, endPoint y: 504, distance: 232.0
click at [897, 506] on div at bounding box center [728, 410] width 1456 height 819
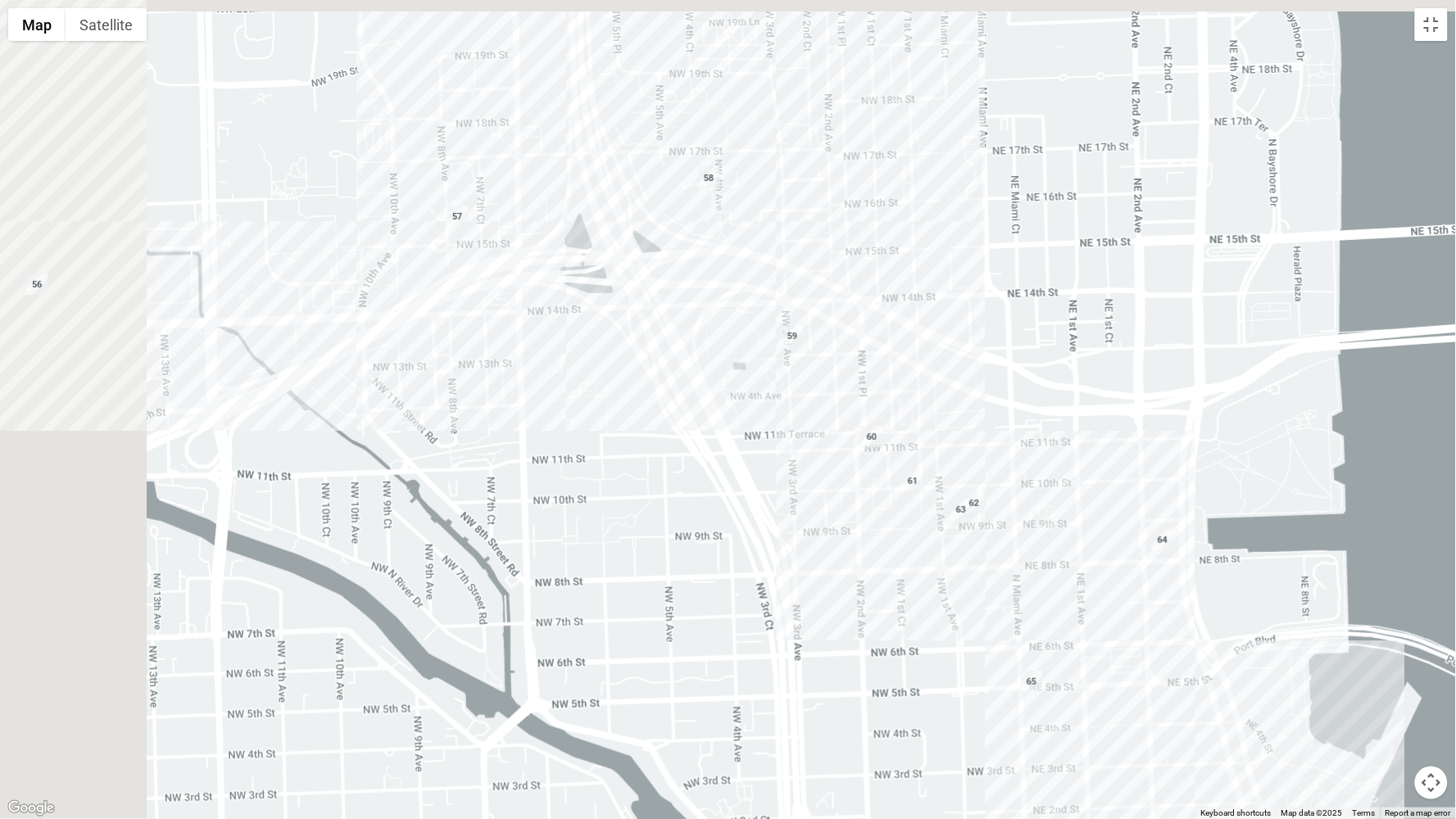
drag, startPoint x: 697, startPoint y: 273, endPoint x: 915, endPoint y: 496, distance: 311.9
click at [915, 496] on div at bounding box center [728, 410] width 1456 height 819
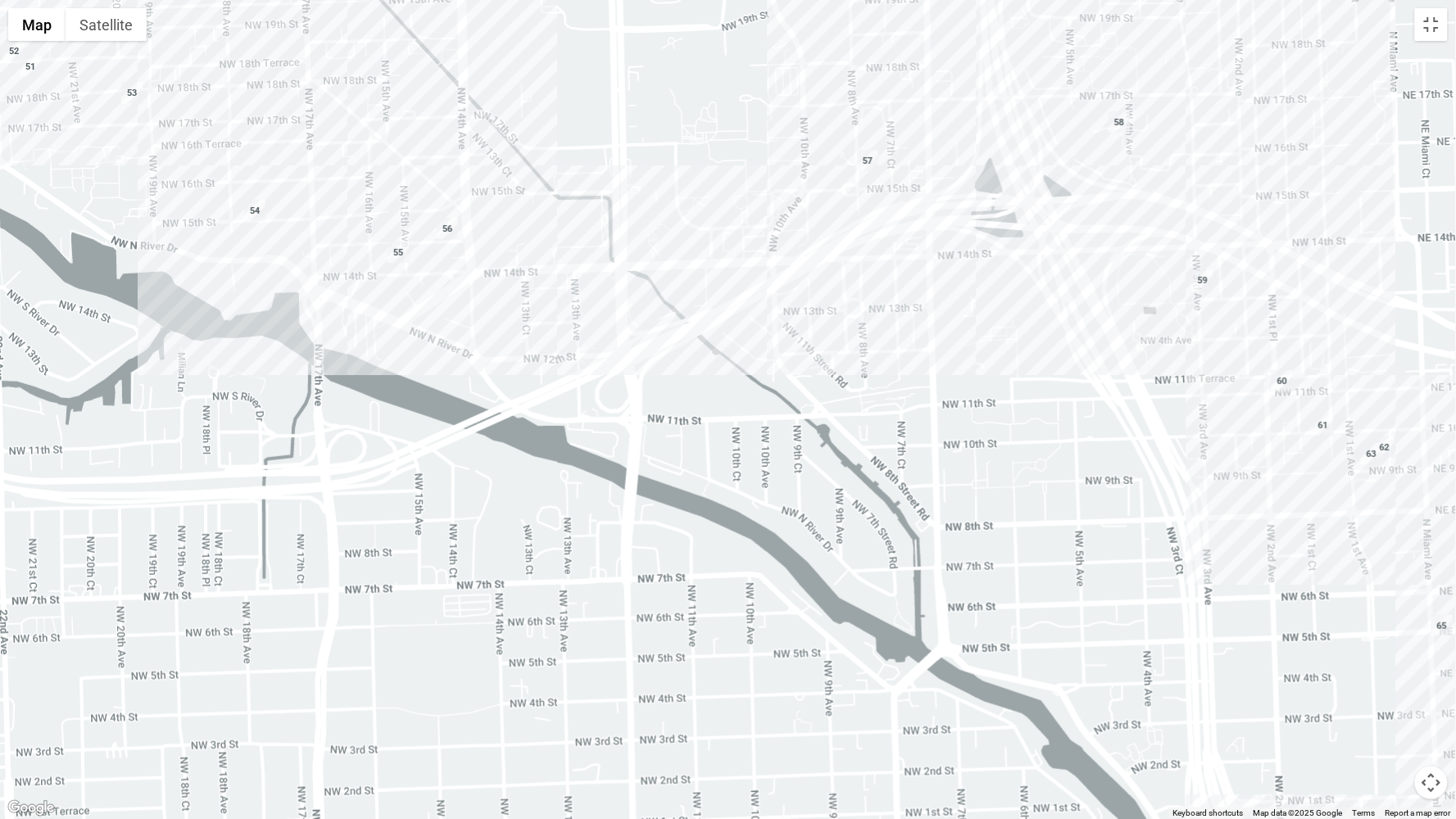
drag, startPoint x: 700, startPoint y: 362, endPoint x: 1076, endPoint y: 315, distance: 378.9
click at [1107, 306] on div at bounding box center [728, 410] width 1456 height 819
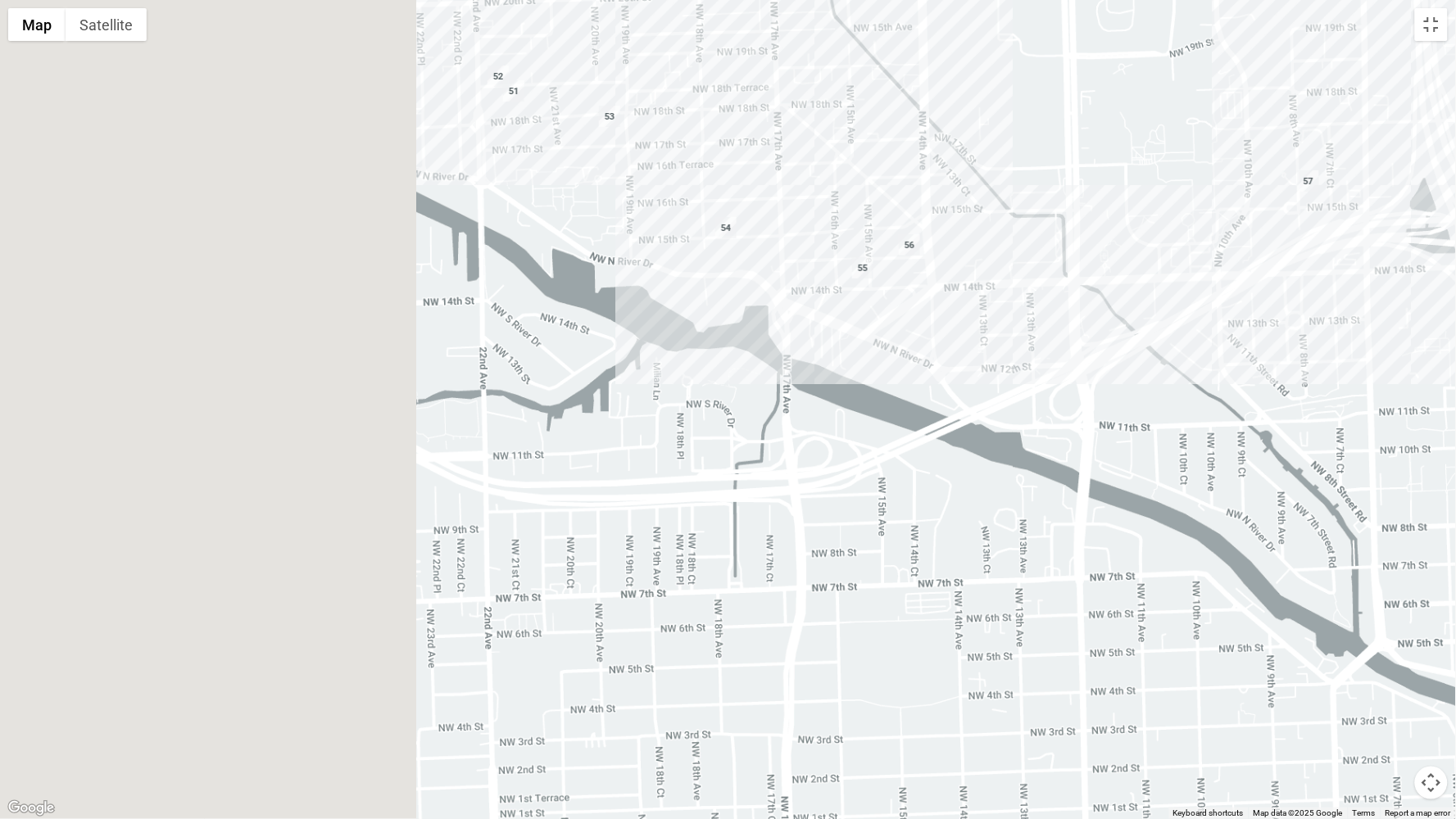
drag, startPoint x: 601, startPoint y: 327, endPoint x: 756, endPoint y: 281, distance: 161.7
click at [1220, 347] on div at bounding box center [728, 410] width 1456 height 819
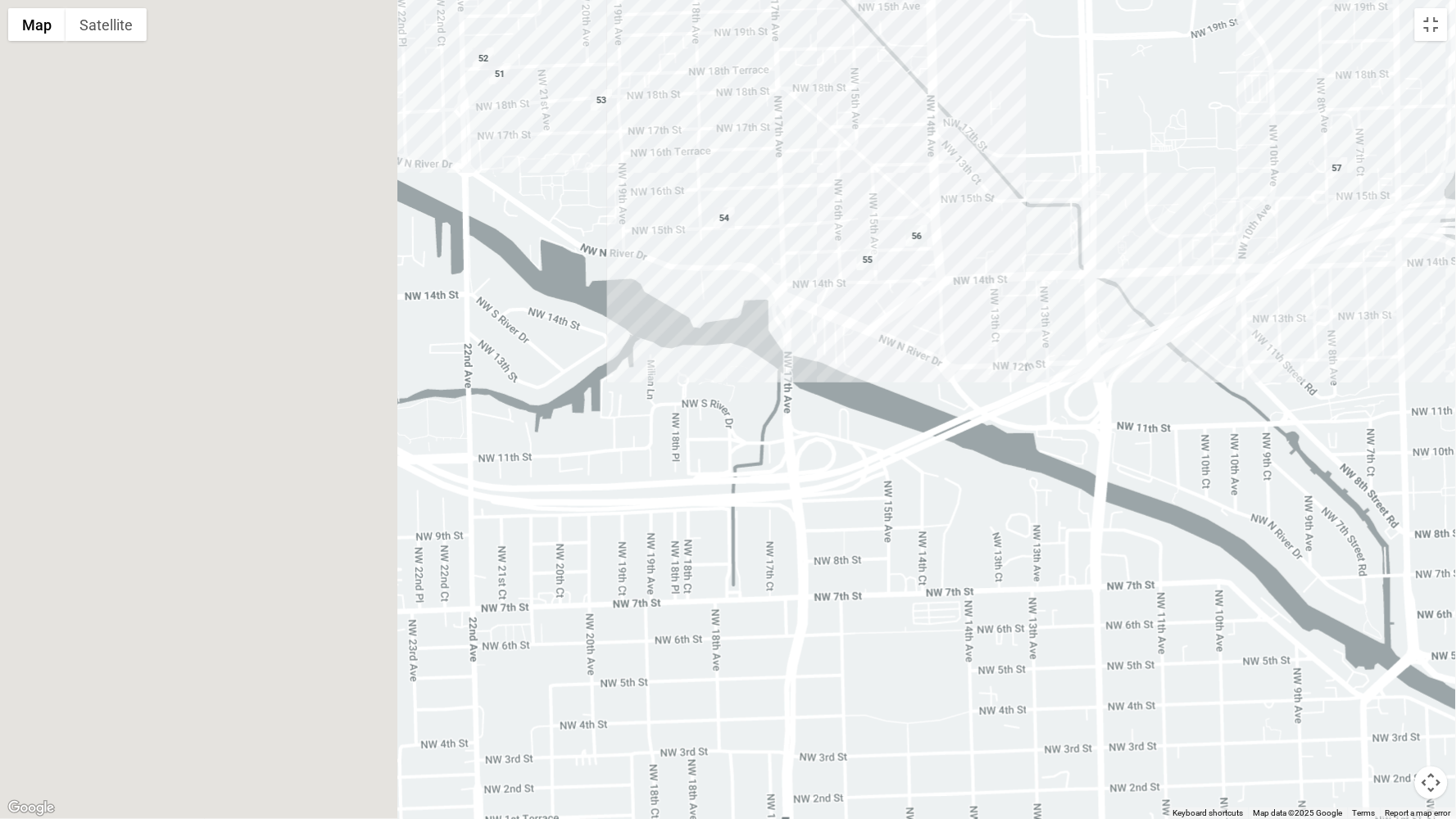
drag, startPoint x: 613, startPoint y: 259, endPoint x: 805, endPoint y: 361, distance: 217.4
click at [880, 428] on div at bounding box center [728, 410] width 1456 height 819
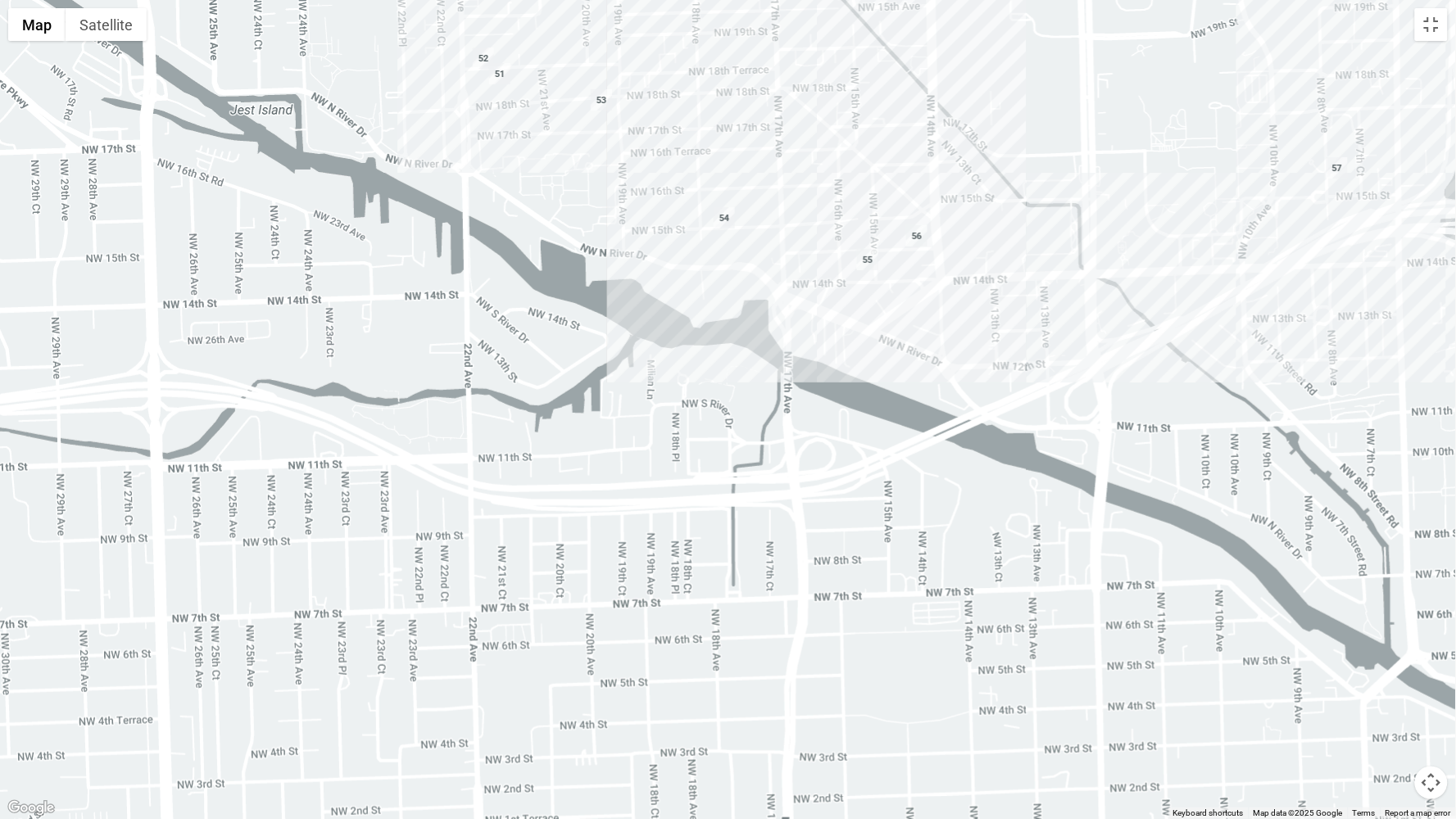
drag, startPoint x: 553, startPoint y: 232, endPoint x: 849, endPoint y: 592, distance: 466.1
click at [849, 592] on div at bounding box center [728, 410] width 1456 height 819
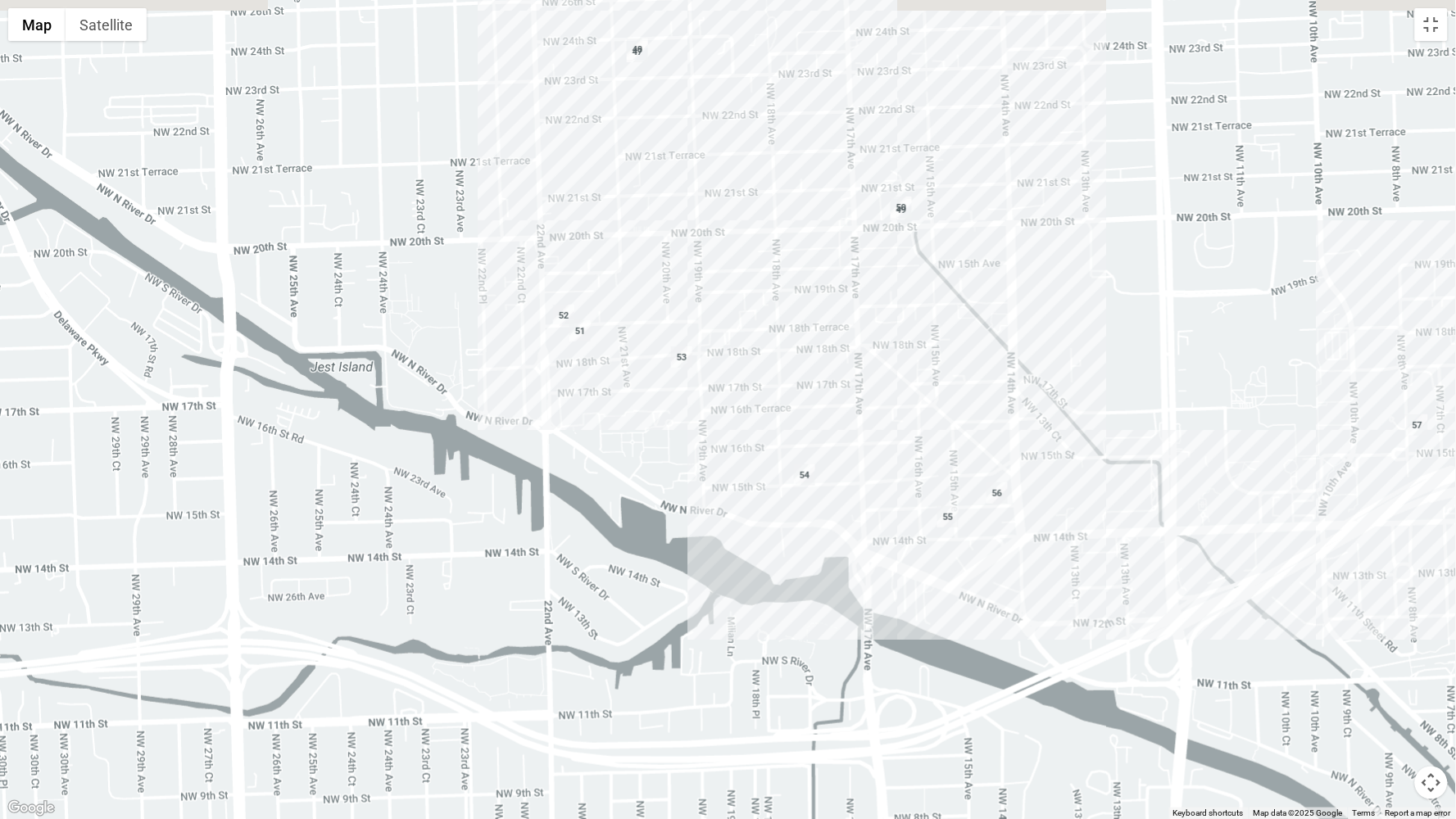
drag, startPoint x: 581, startPoint y: 229, endPoint x: 662, endPoint y: 486, distance: 269.5
click at [662, 486] on div at bounding box center [728, 410] width 1456 height 819
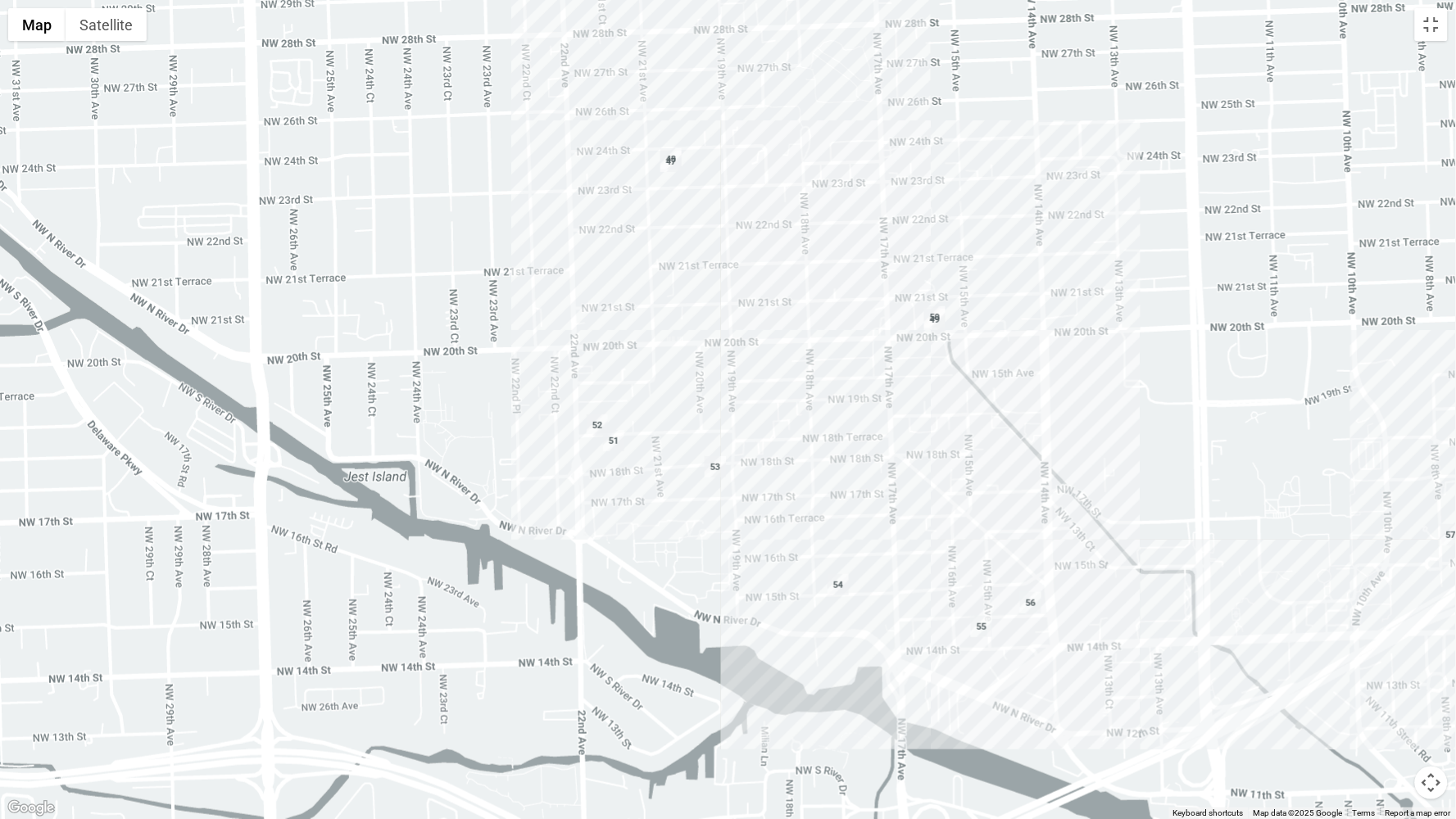
drag, startPoint x: 538, startPoint y: 397, endPoint x: 706, endPoint y: 652, distance: 305.4
click at [706, 652] on div at bounding box center [728, 410] width 1456 height 819
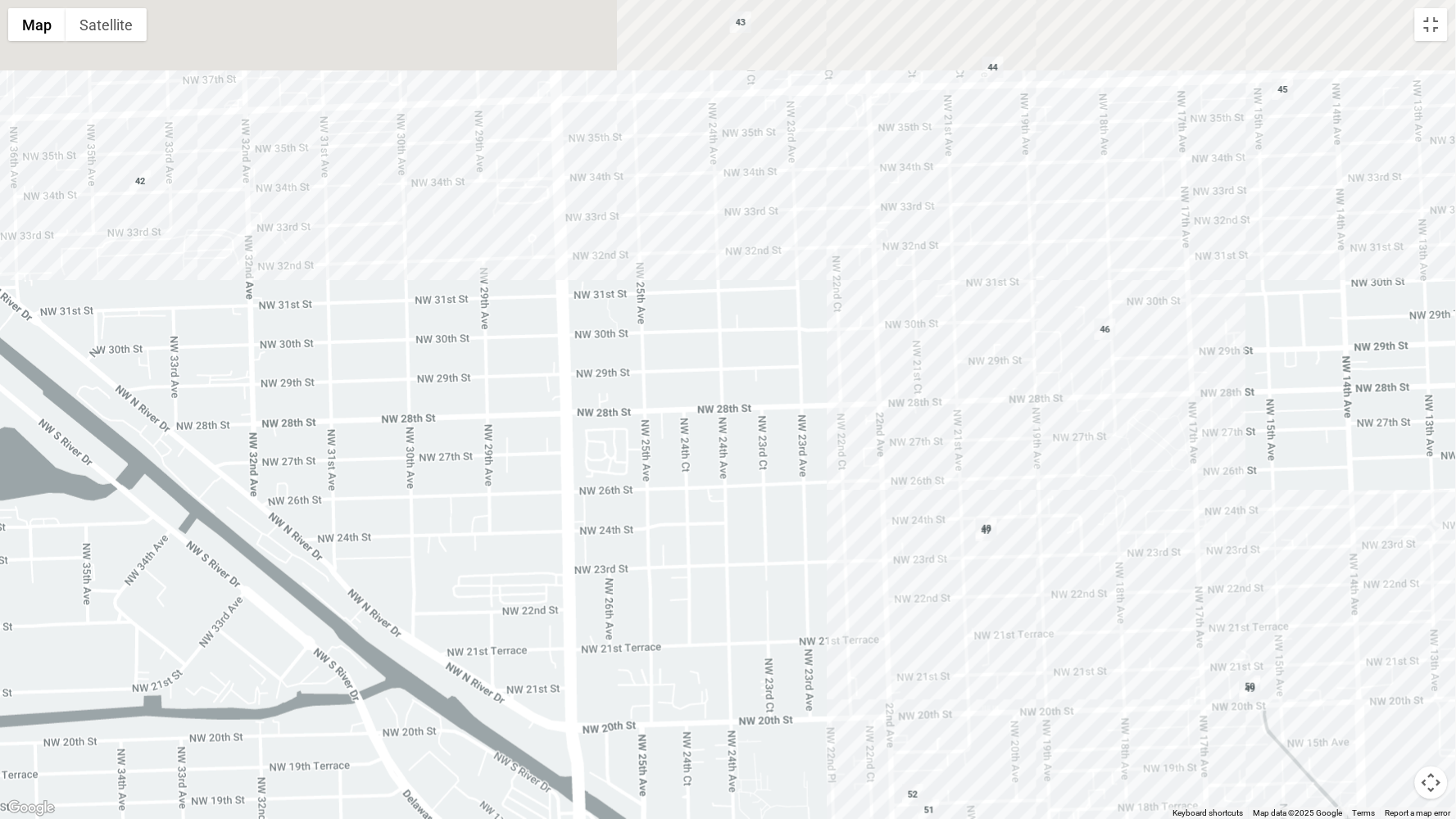
drag, startPoint x: 647, startPoint y: 347, endPoint x: 873, endPoint y: 516, distance: 282.2
click at [872, 515] on div at bounding box center [728, 410] width 1456 height 819
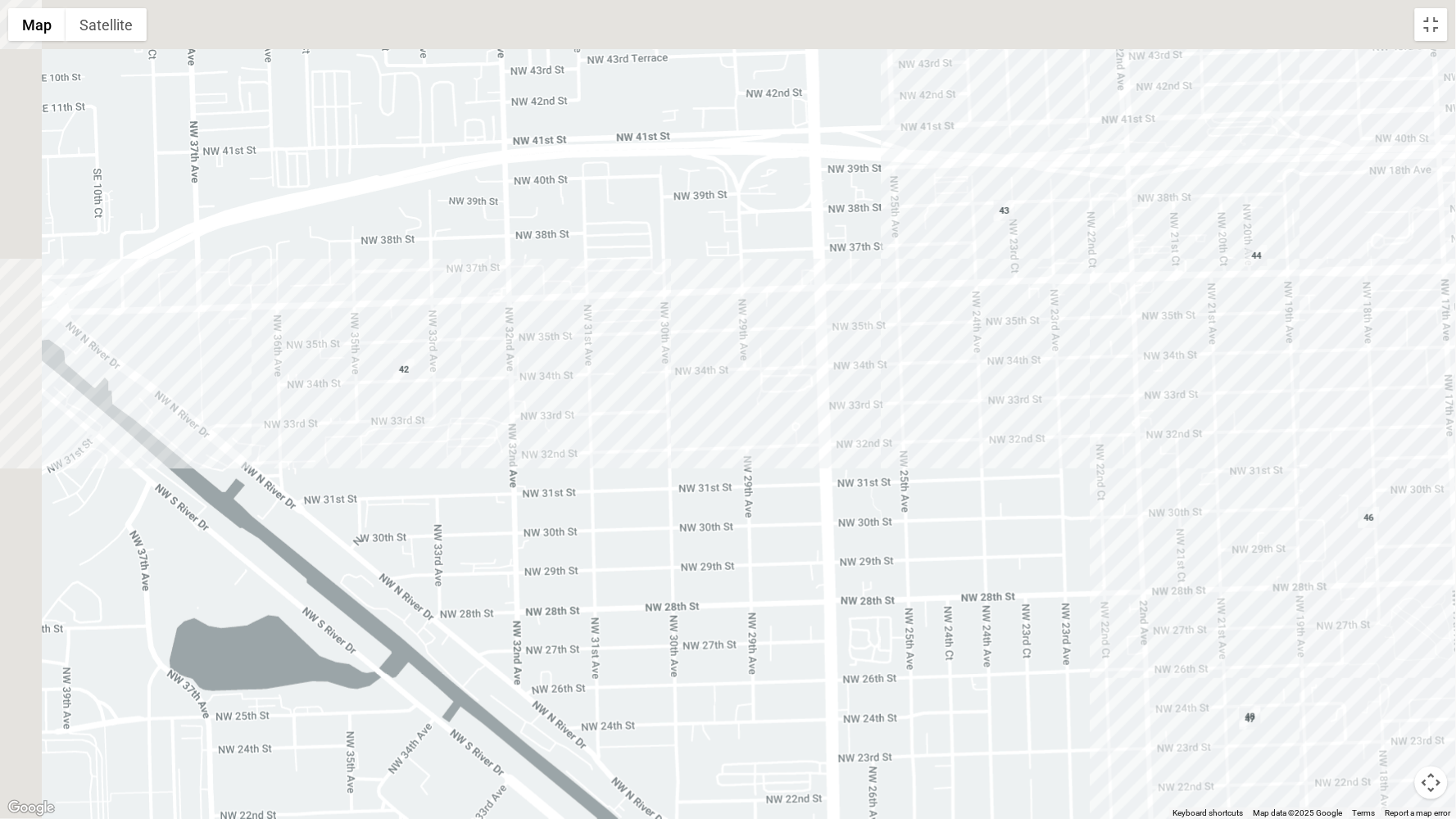
click at [1162, 366] on div at bounding box center [728, 410] width 1456 height 819
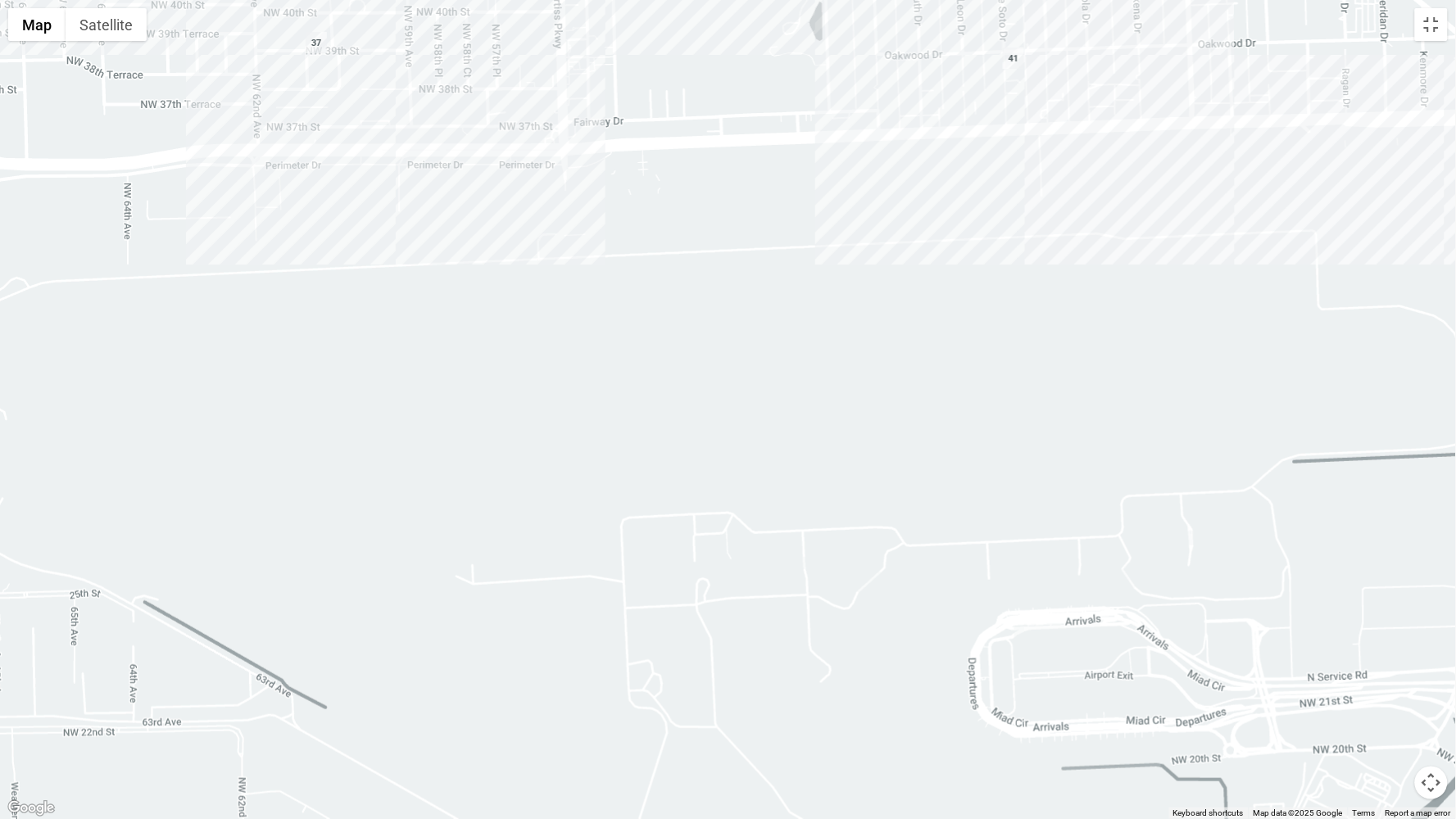
drag, startPoint x: 904, startPoint y: 387, endPoint x: 1226, endPoint y: 569, distance: 369.9
click at [1227, 552] on div at bounding box center [728, 410] width 1456 height 819
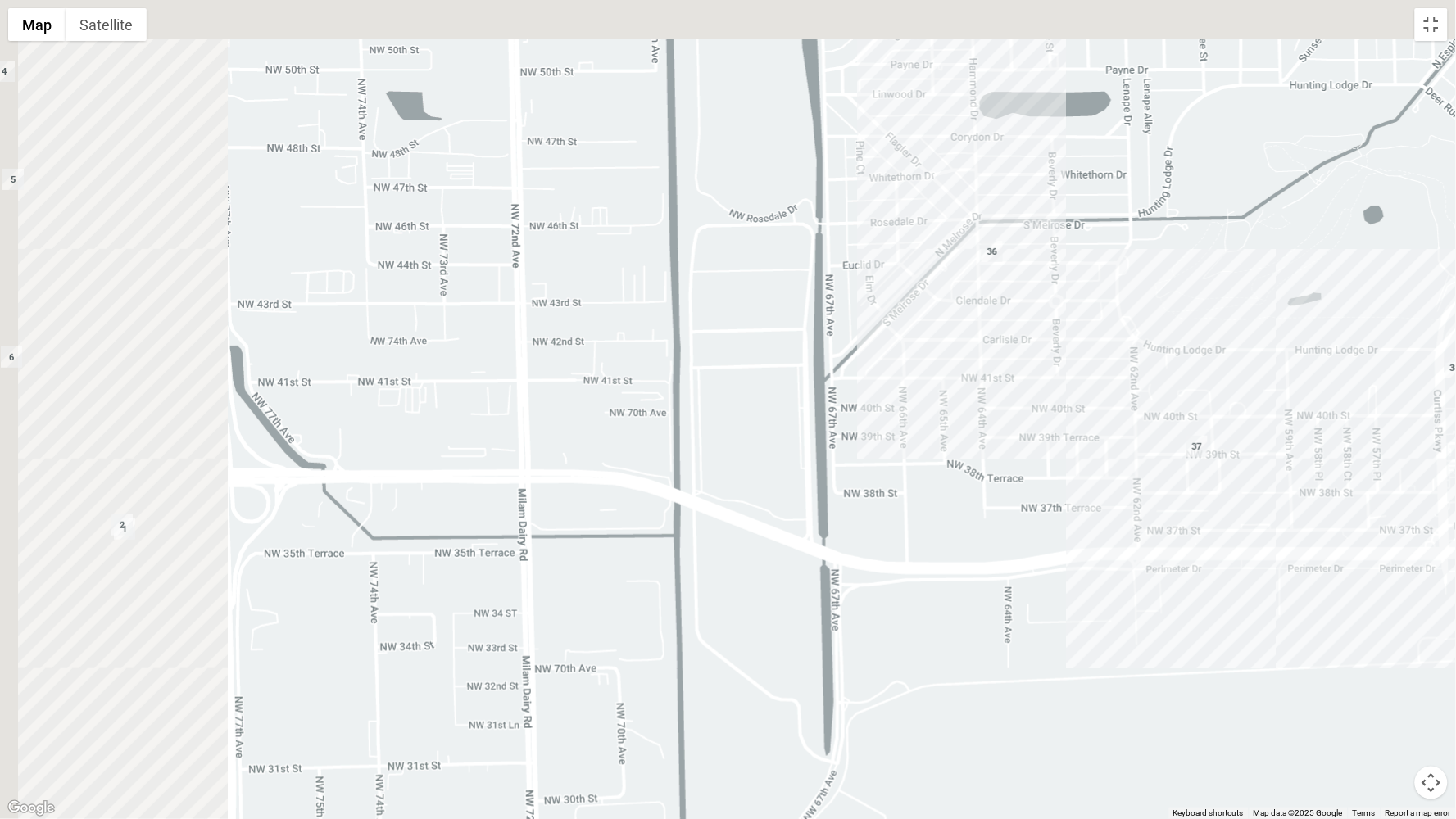
drag, startPoint x: 873, startPoint y: 386, endPoint x: 1372, endPoint y: 609, distance: 546.6
click at [1372, 609] on div at bounding box center [728, 410] width 1456 height 819
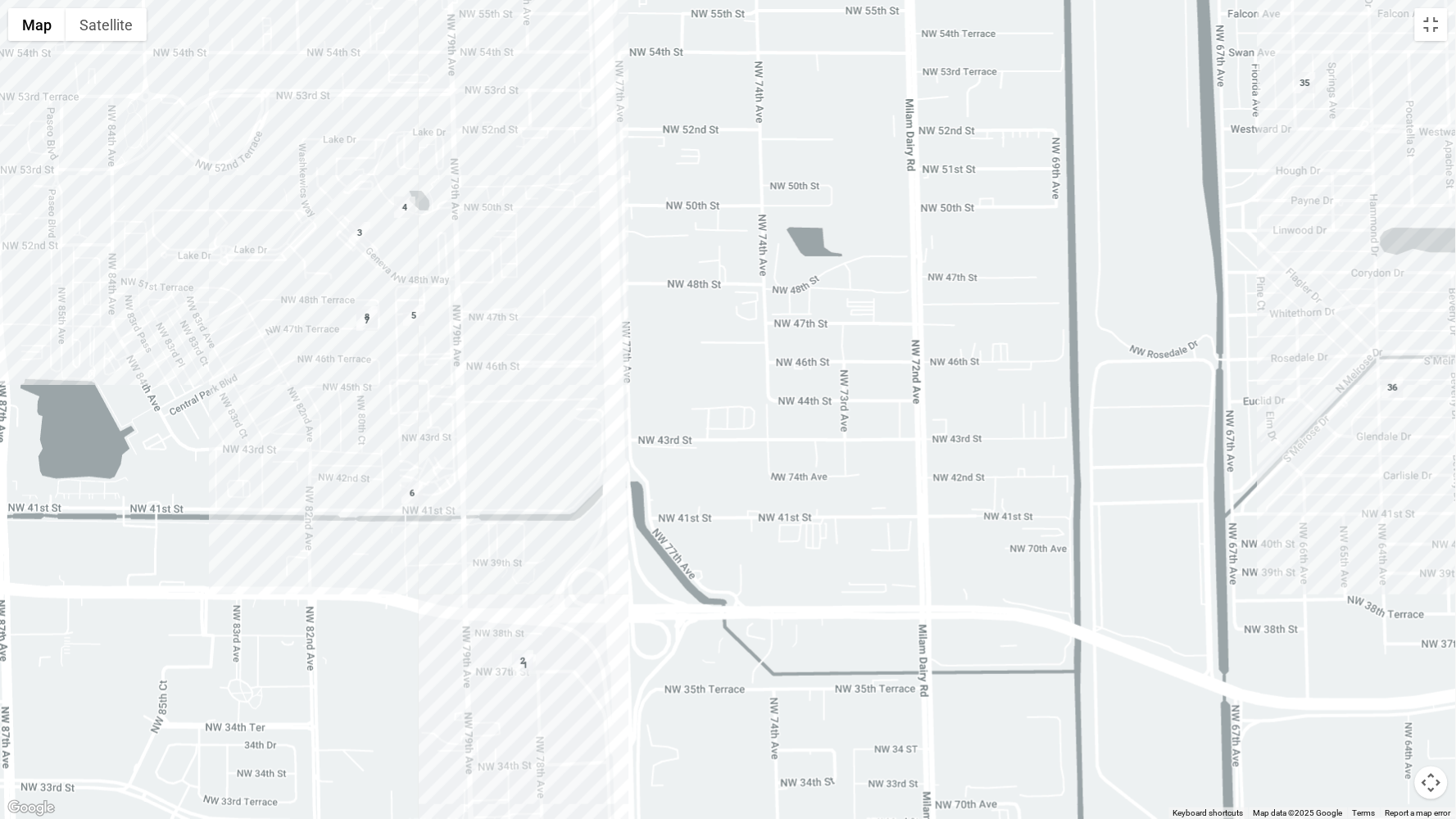
drag, startPoint x: 1012, startPoint y: 602, endPoint x: 1259, endPoint y: 469, distance: 280.5
click at [1249, 473] on div at bounding box center [728, 410] width 1456 height 819
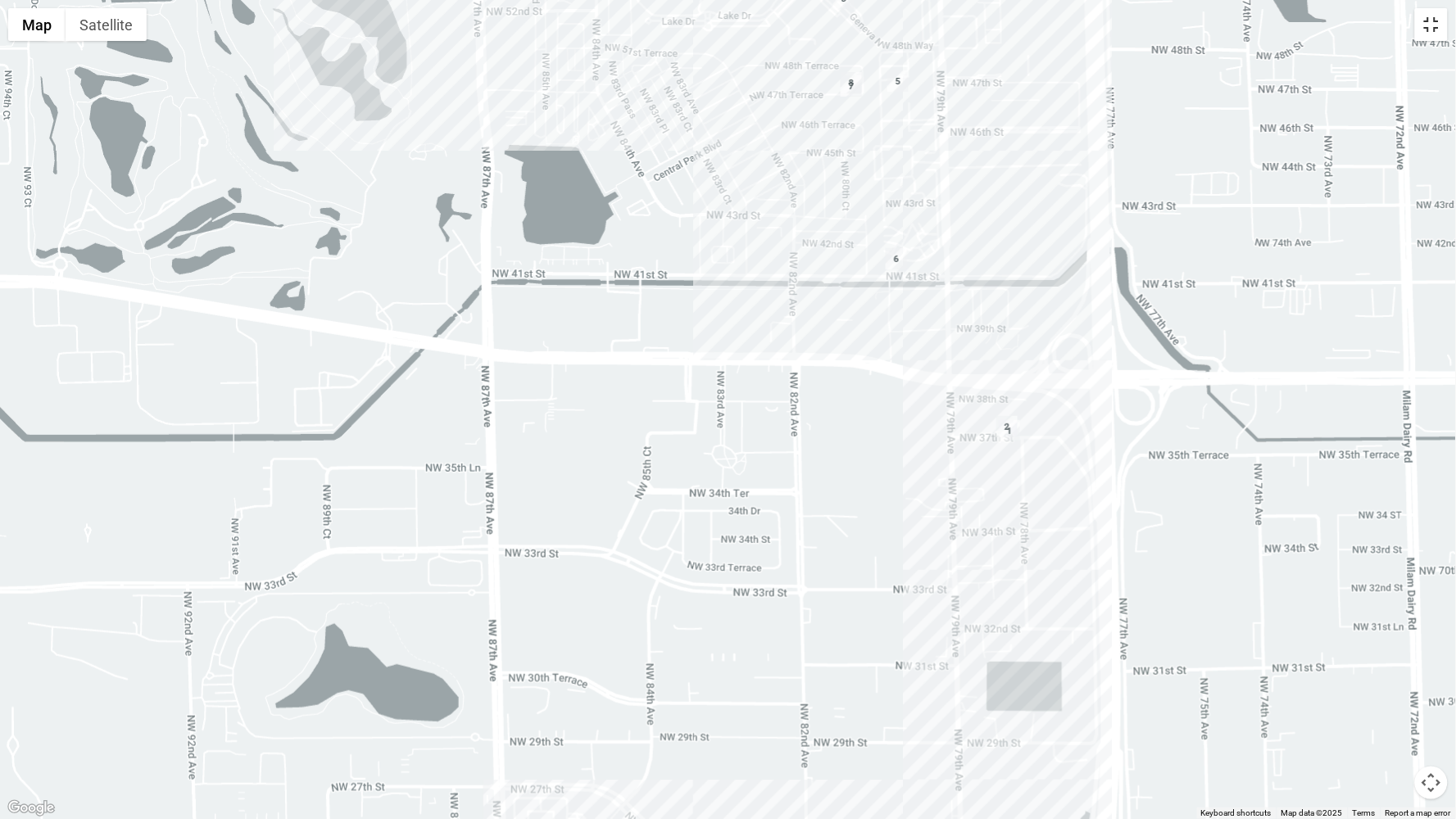
click at [1434, 24] on button "Toggle fullscreen view" at bounding box center [1431, 24] width 32 height 32
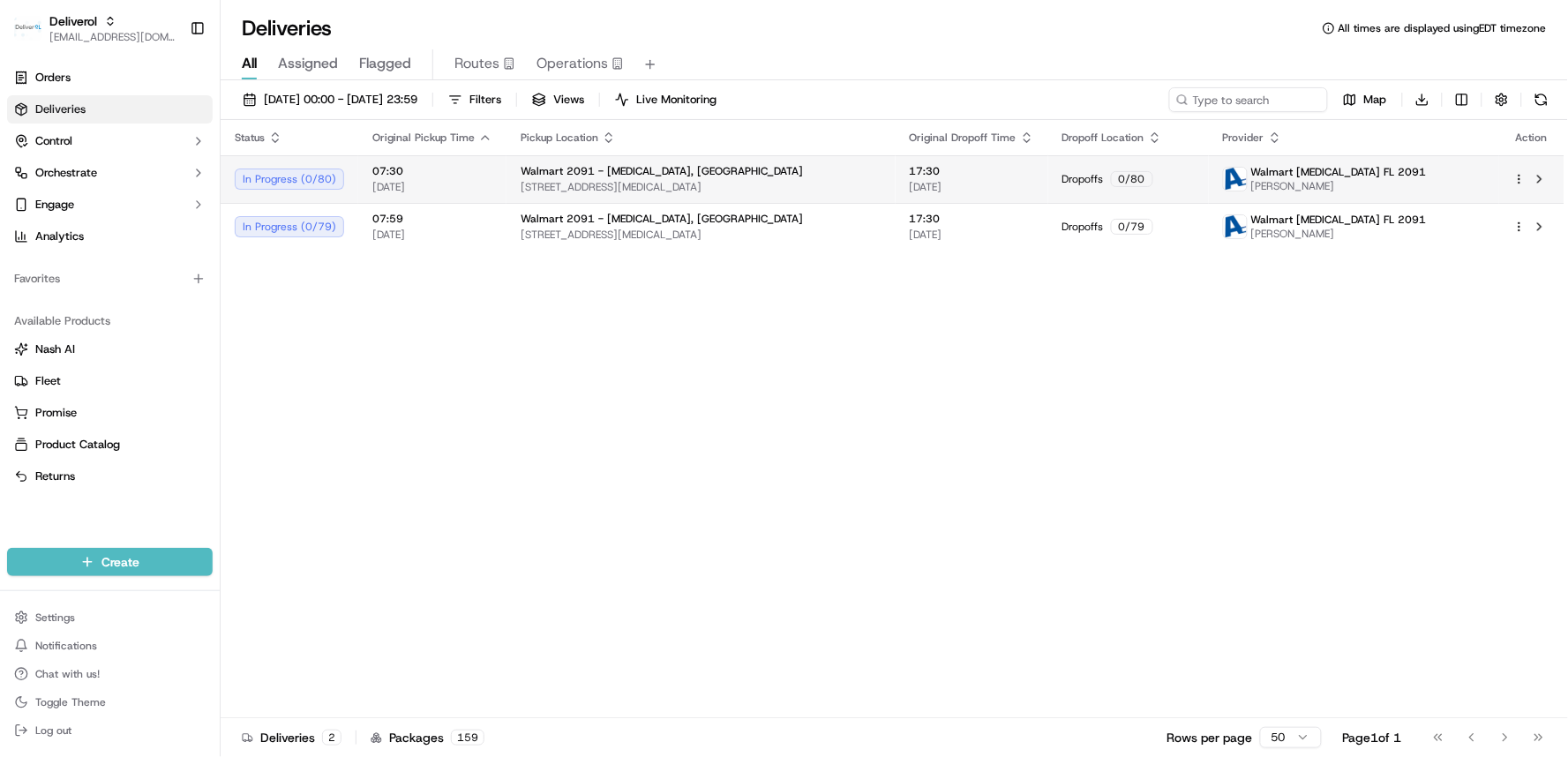
click at [885, 176] on html "Deliverol [EMAIL_ADDRESS][DOMAIN_NAME] Toggle Sidebar Orders Deliveries Control…" at bounding box center [784, 378] width 1568 height 757
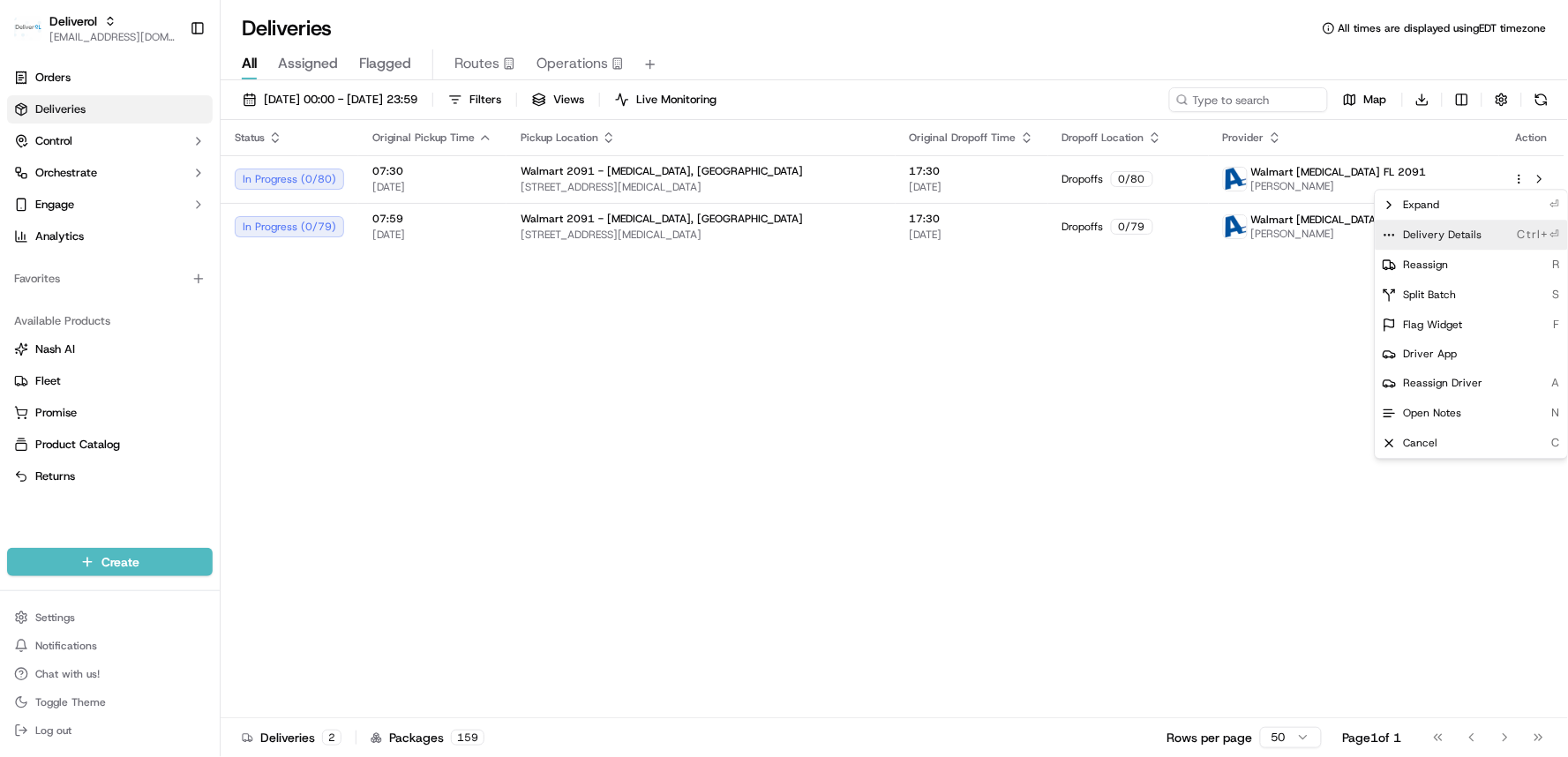
click at [885, 240] on span "Delivery Details" at bounding box center [1443, 234] width 78 height 14
click at [885, 315] on html "Deliverol ali.jan@deliverol.com Toggle Sidebar Orders Deliveries Control Orches…" at bounding box center [784, 378] width 1568 height 757
click at [885, 311] on div "Status Original Pickup Time Pickup Location Original Dropoff Time Dropoff Locat…" at bounding box center [892, 419] width 1344 height 598
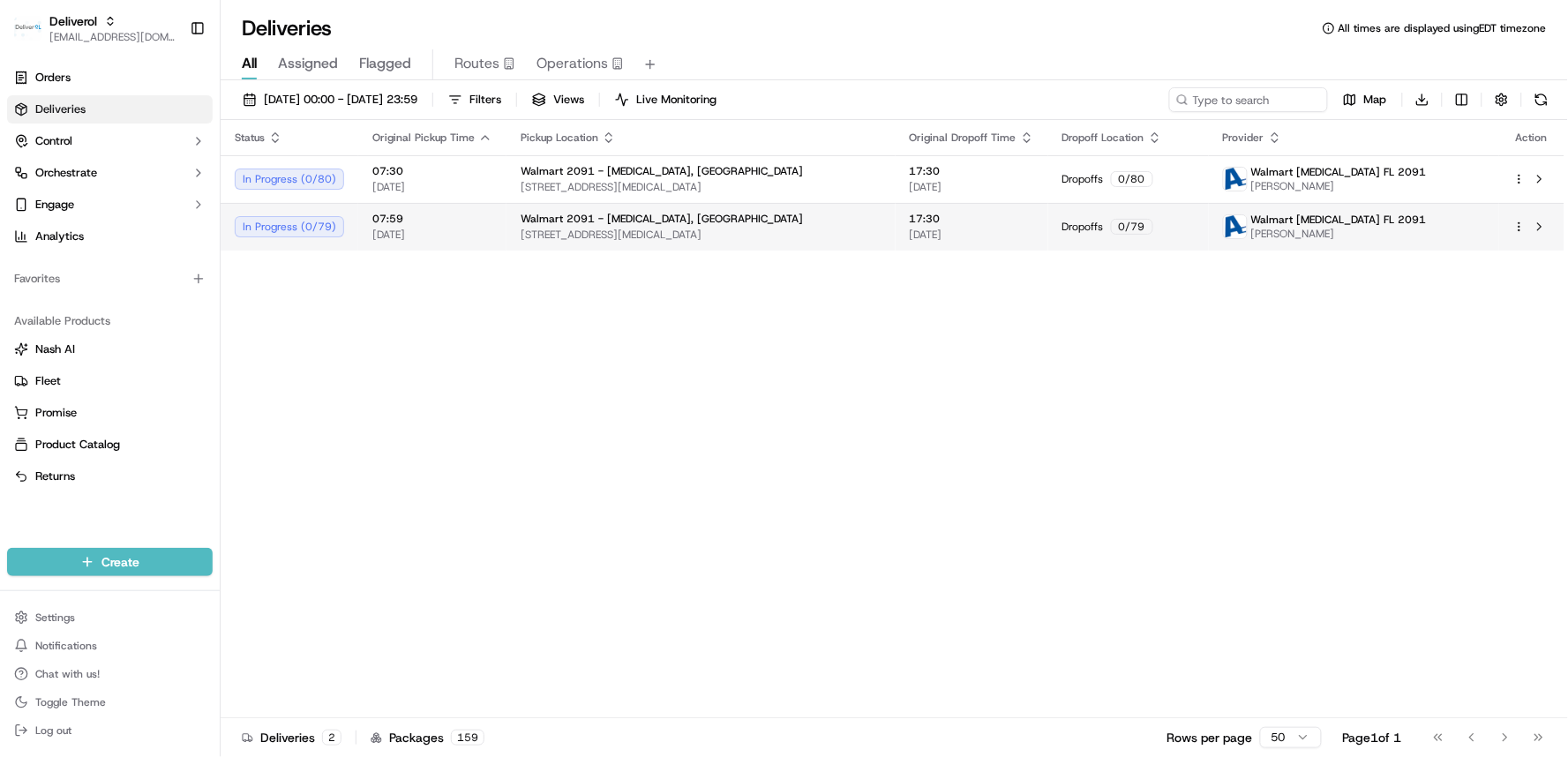
click at [885, 225] on html "Deliverol ali.jan@deliverol.com Toggle Sidebar Orders Deliveries Control Orches…" at bounding box center [784, 378] width 1568 height 757
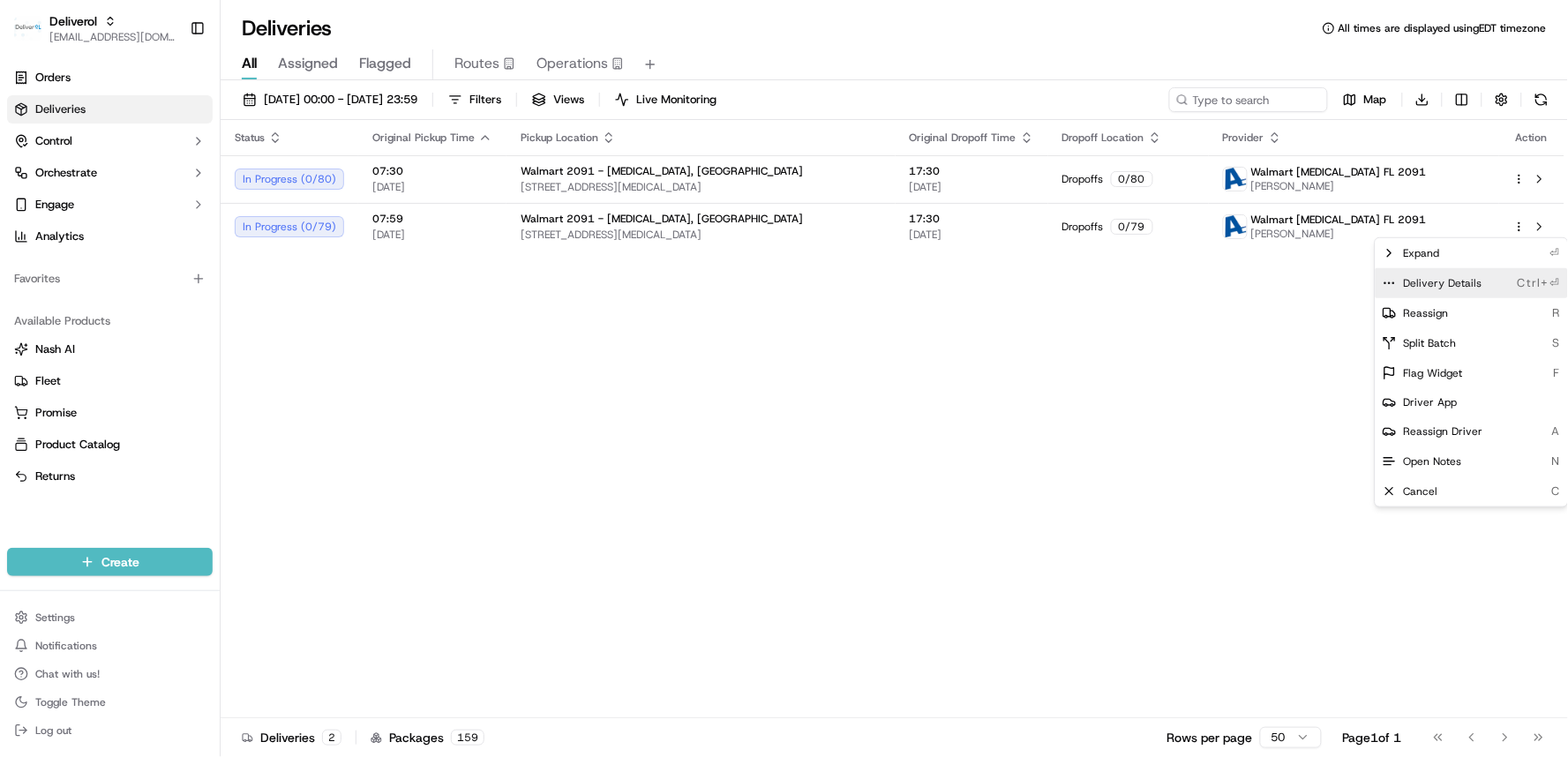
click at [885, 273] on div "Delivery Details Ctrl+⏎" at bounding box center [1472, 283] width 192 height 30
click at [536, 239] on html "Deliverol ali.jan@deliverol.com Toggle Sidebar Orders Deliveries Control Orches…" at bounding box center [784, 378] width 1568 height 757
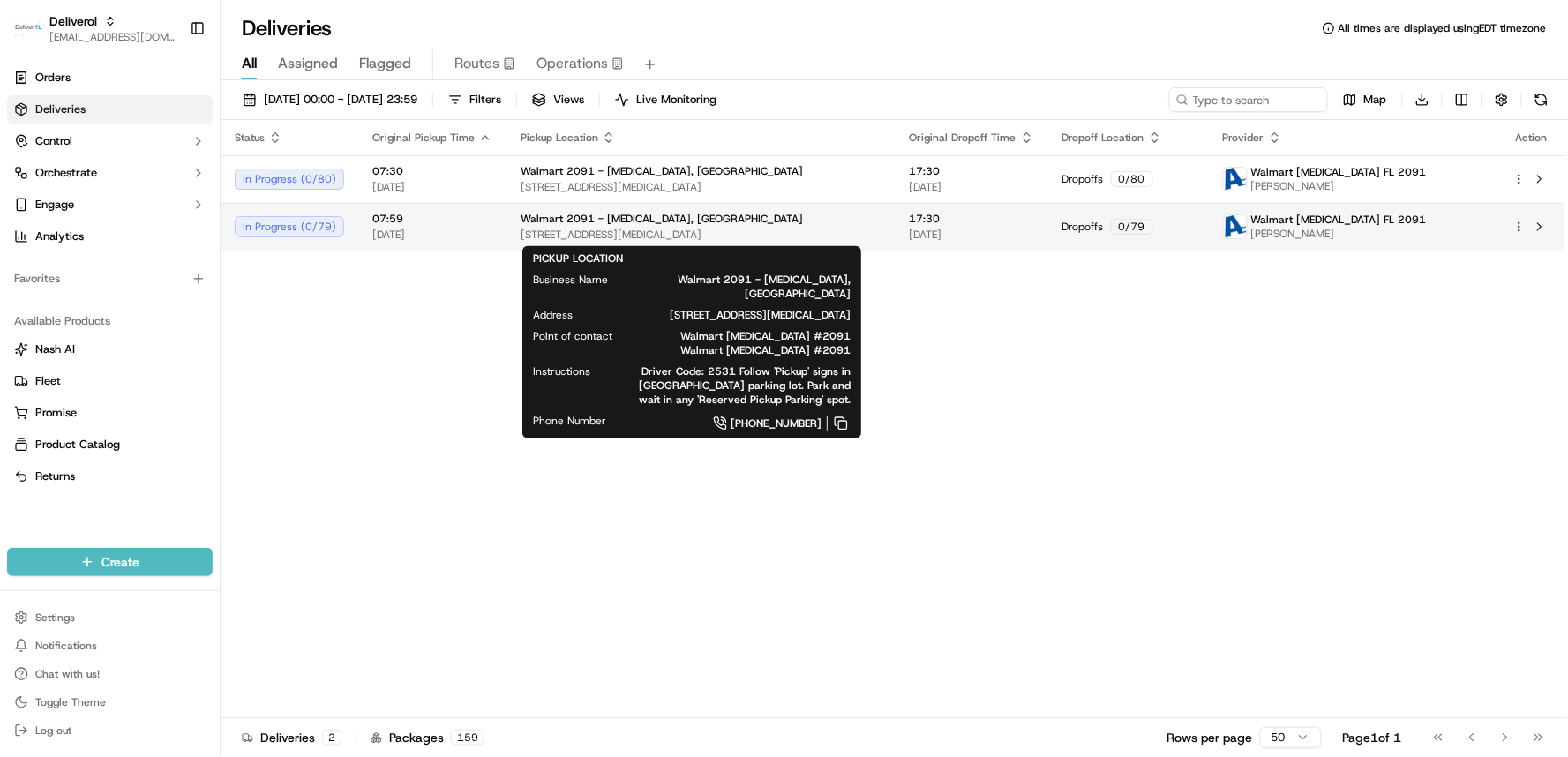
click at [536, 239] on span "[STREET_ADDRESS][MEDICAL_DATA]" at bounding box center [701, 234] width 361 height 14
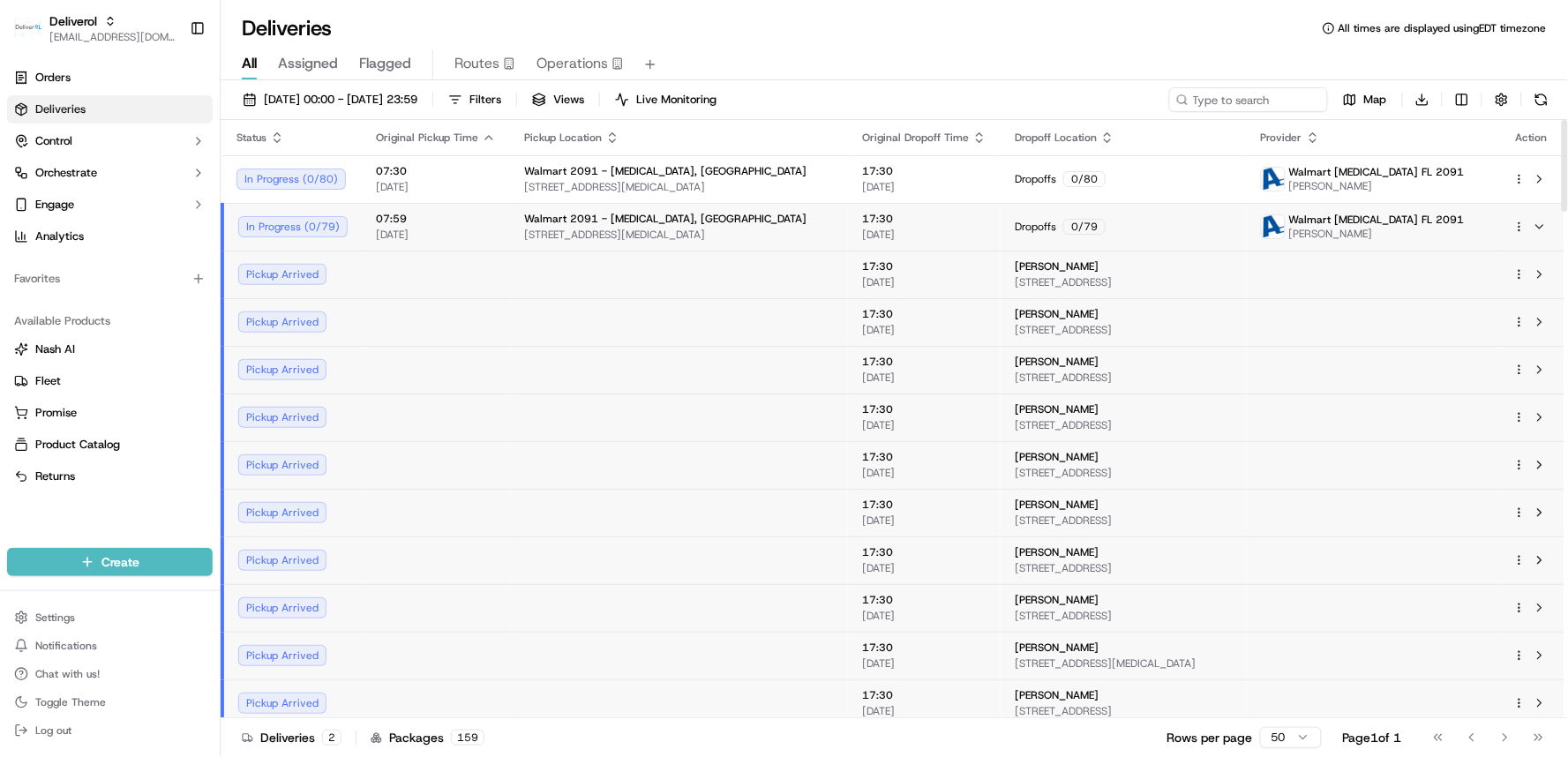
click at [304, 508] on div "Pickup Arrived" at bounding box center [293, 512] width 109 height 21
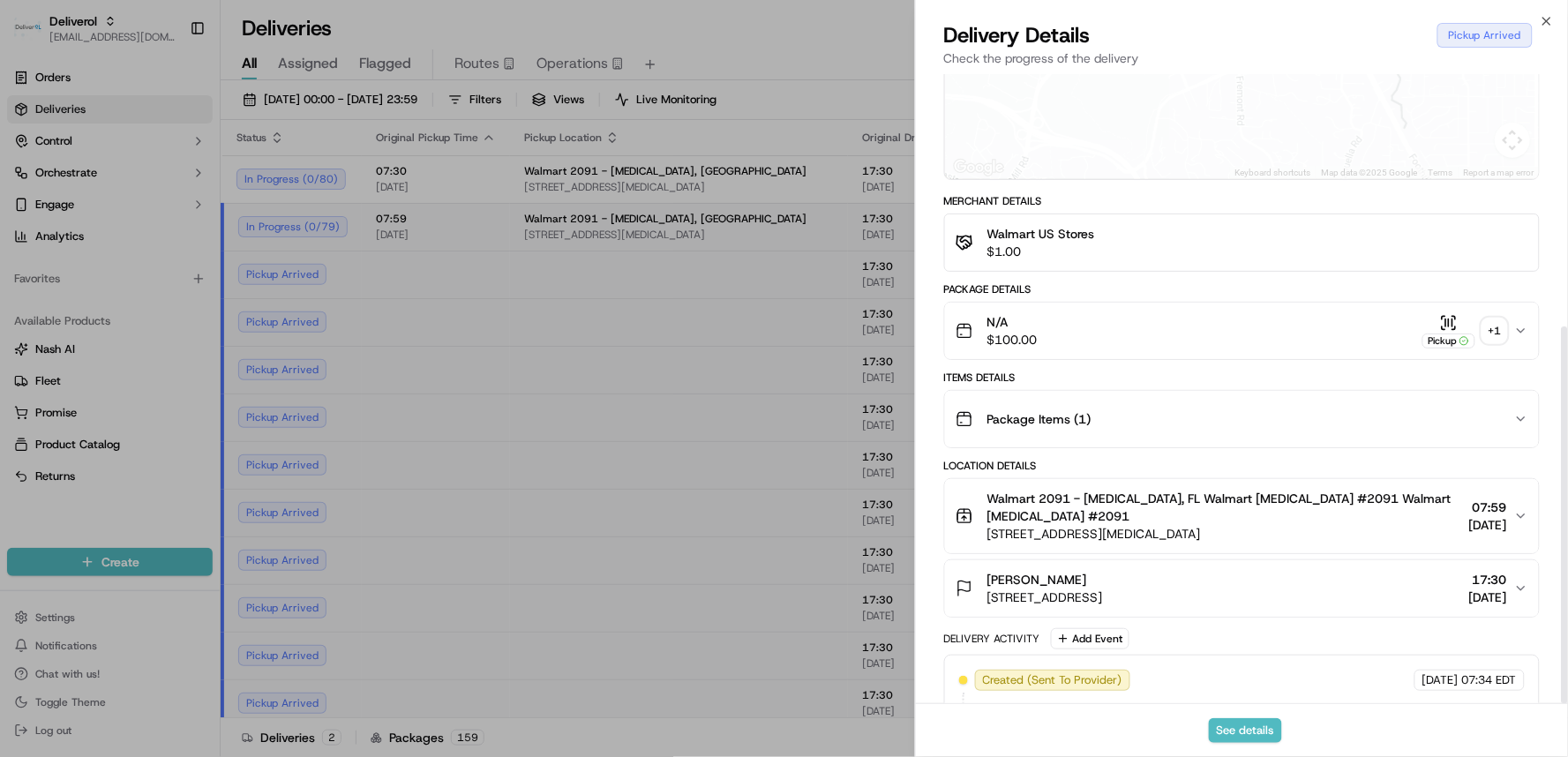
scroll to position [439, 0]
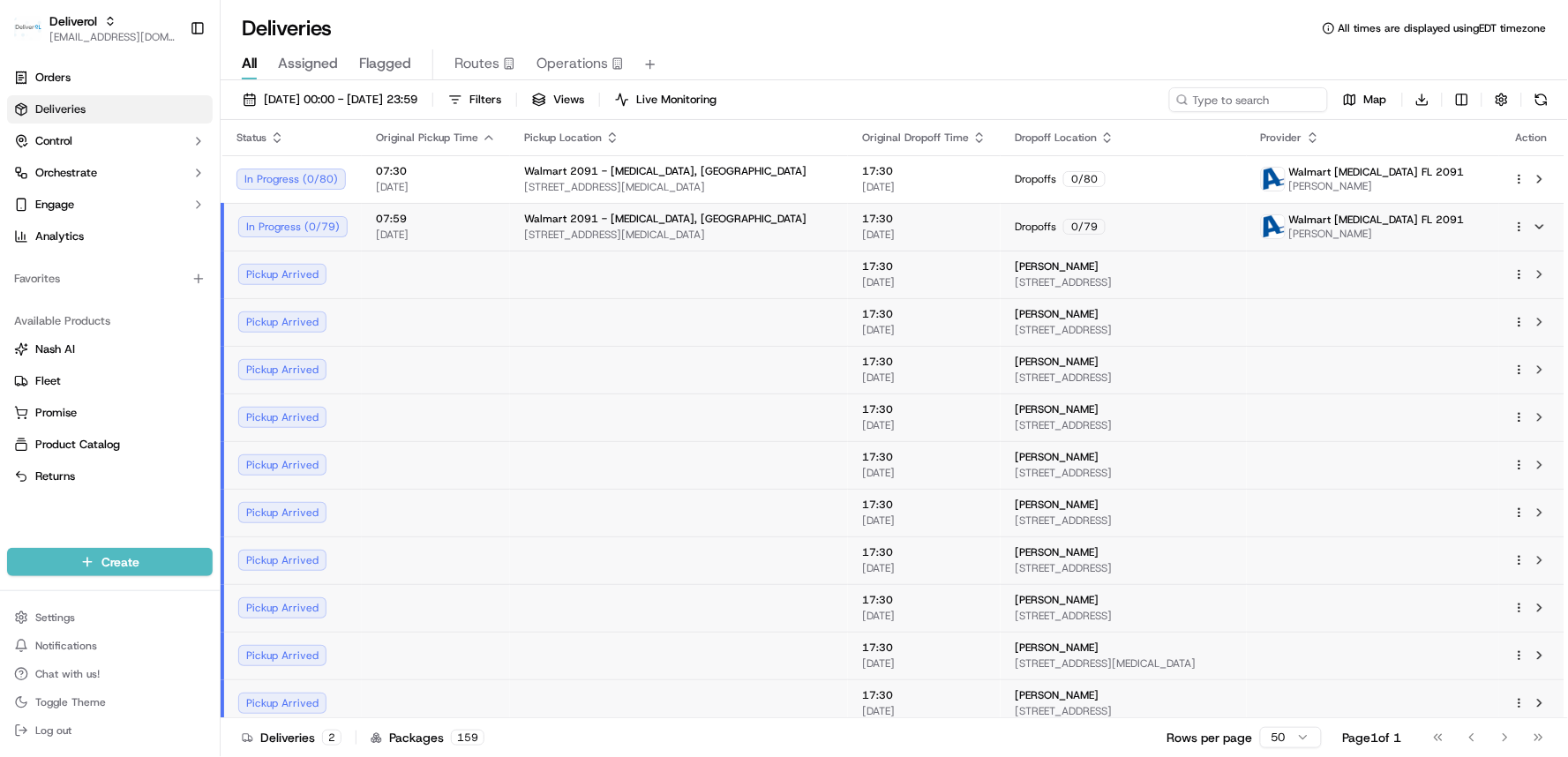
click at [689, 504] on td at bounding box center [679, 512] width 338 height 48
click at [550, 236] on span "8651 NW 13TH TER, DORAL, FL 33126, US" at bounding box center [679, 234] width 309 height 14
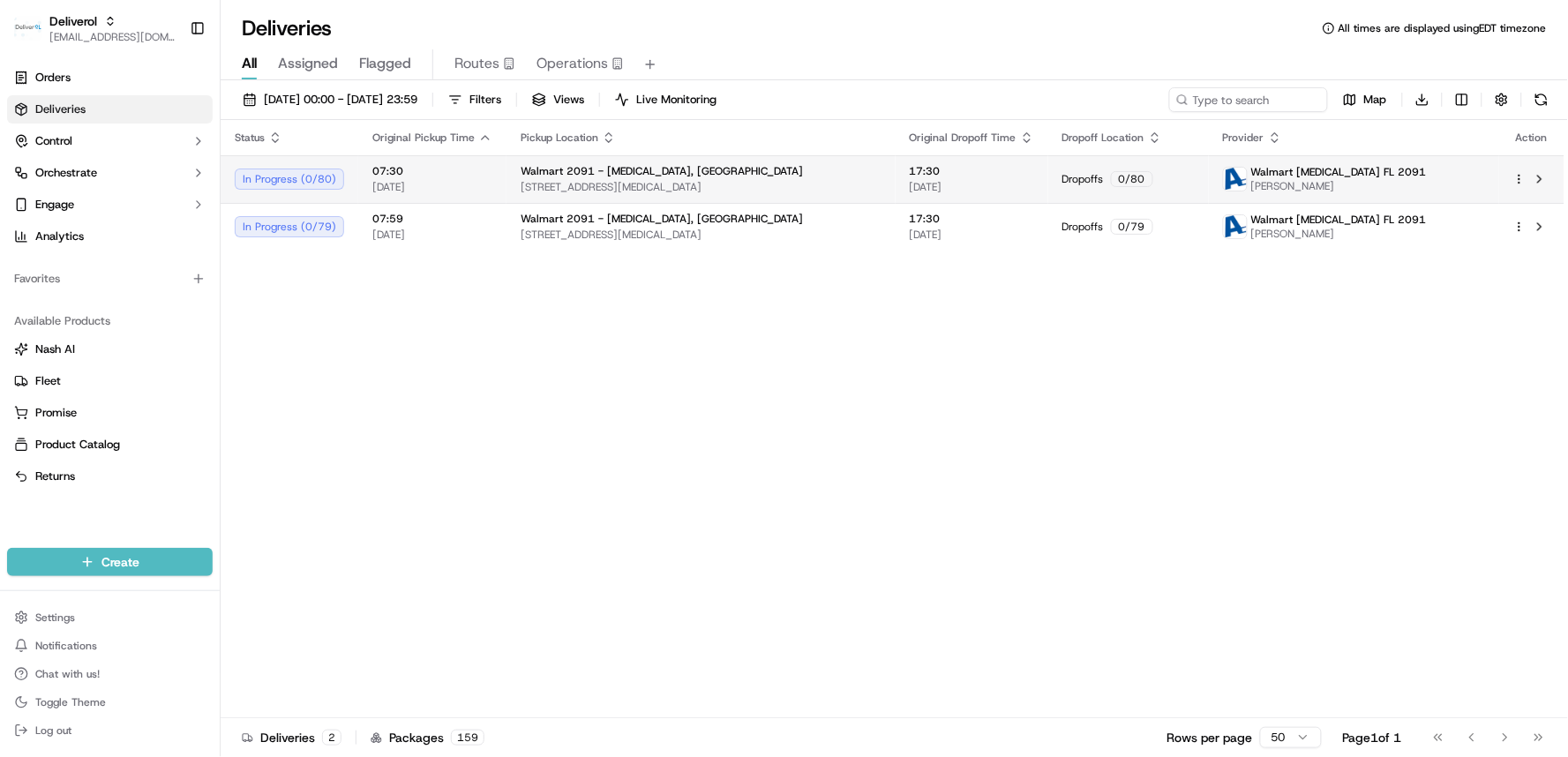
click at [541, 189] on span "8651 NW 13TH TER, DORAL, FL 33126, US" at bounding box center [701, 187] width 361 height 14
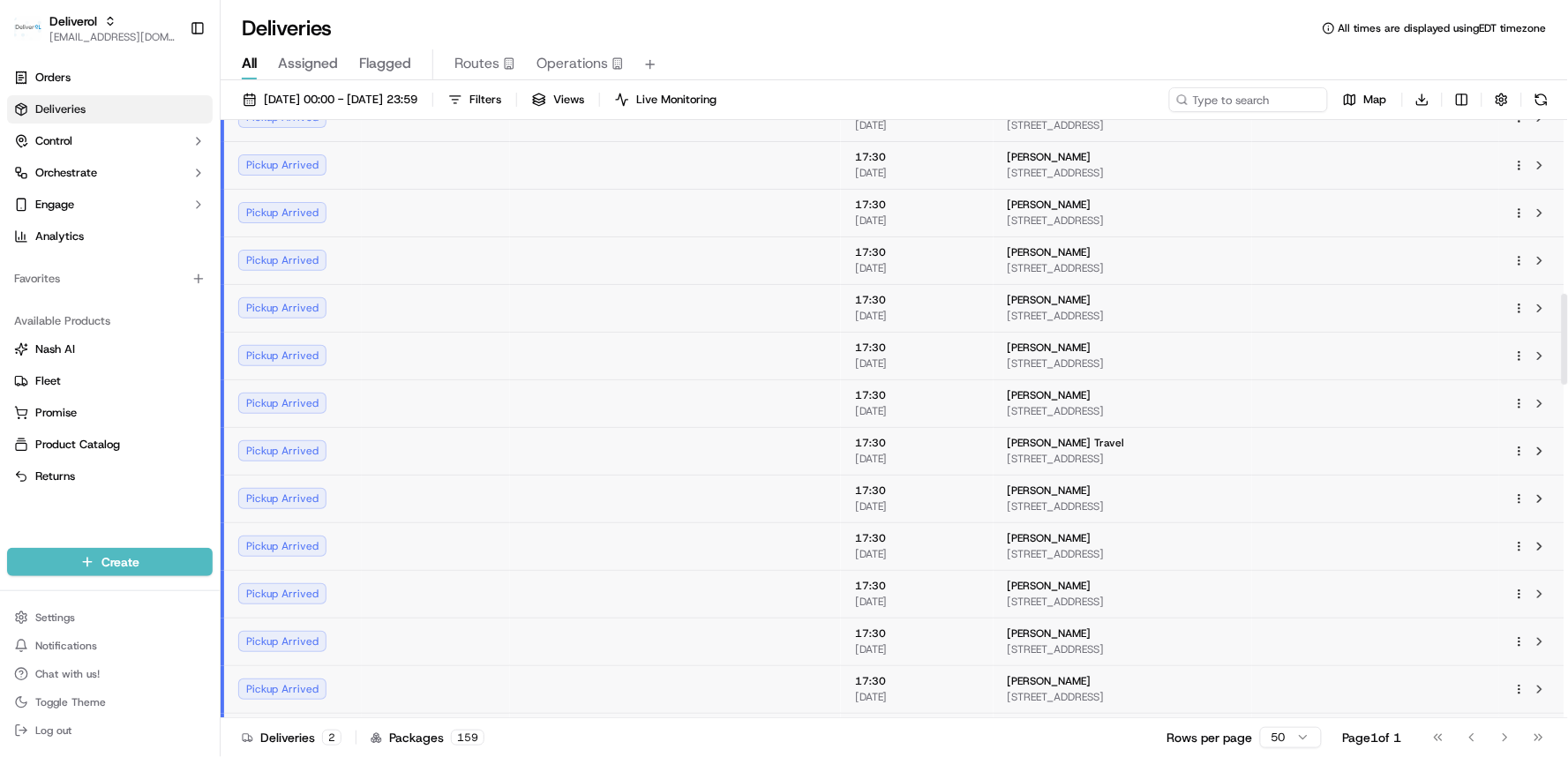
scroll to position [1164, 0]
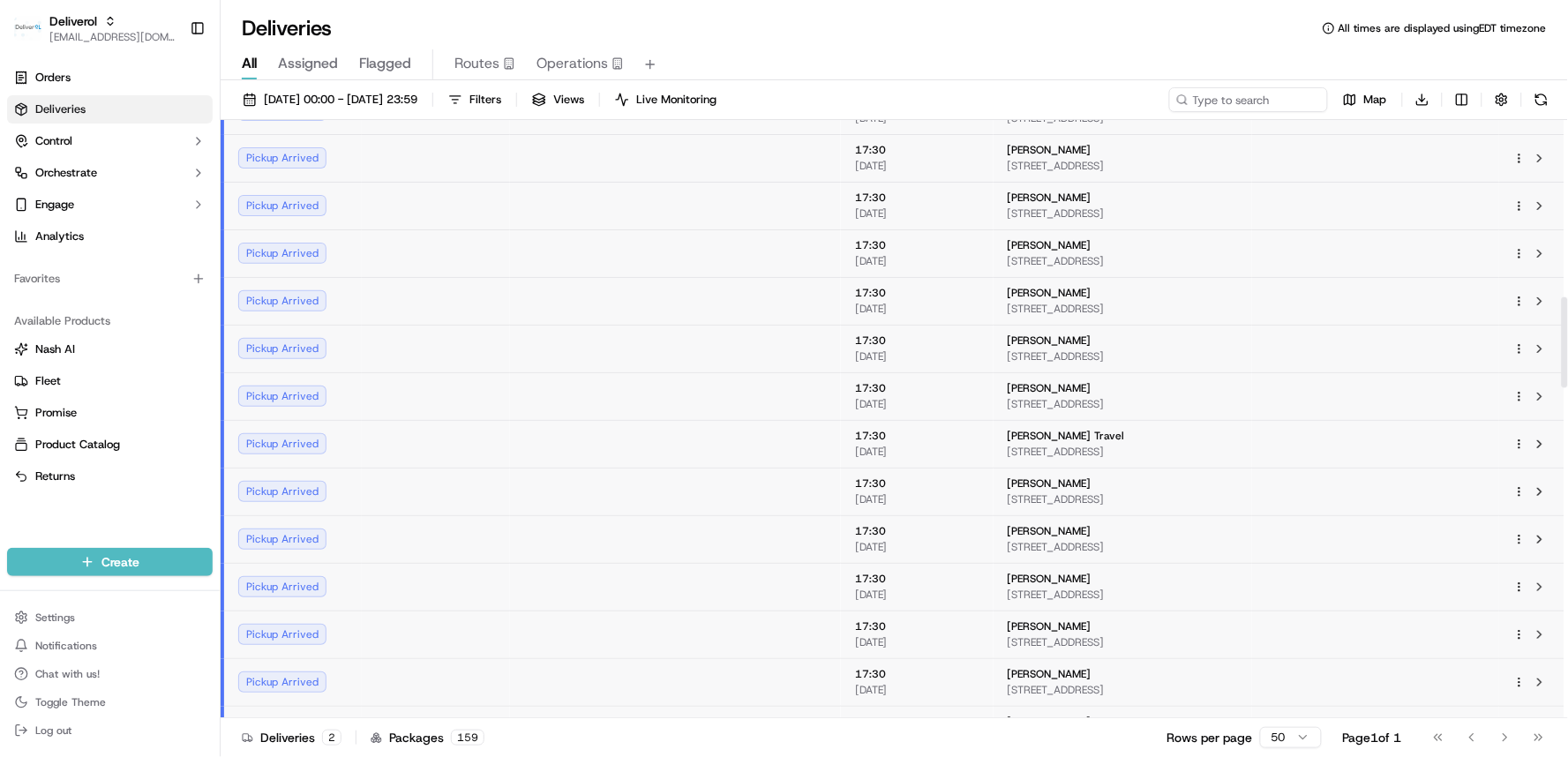
click at [323, 459] on td "Pickup Arrived" at bounding box center [292, 443] width 140 height 48
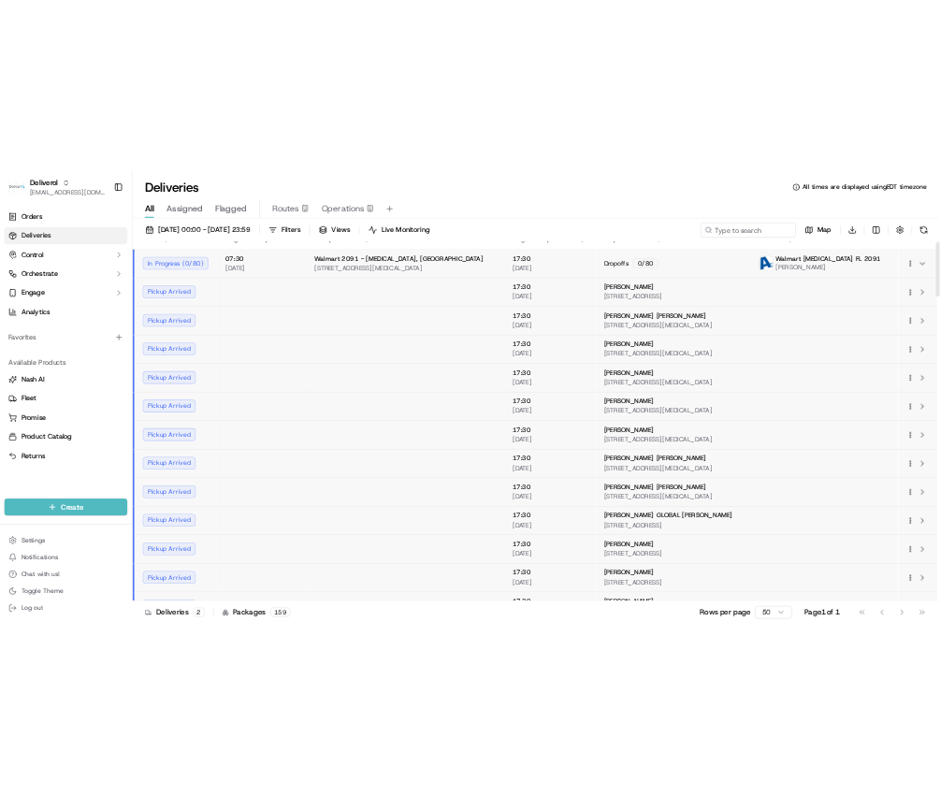
scroll to position [0, 0]
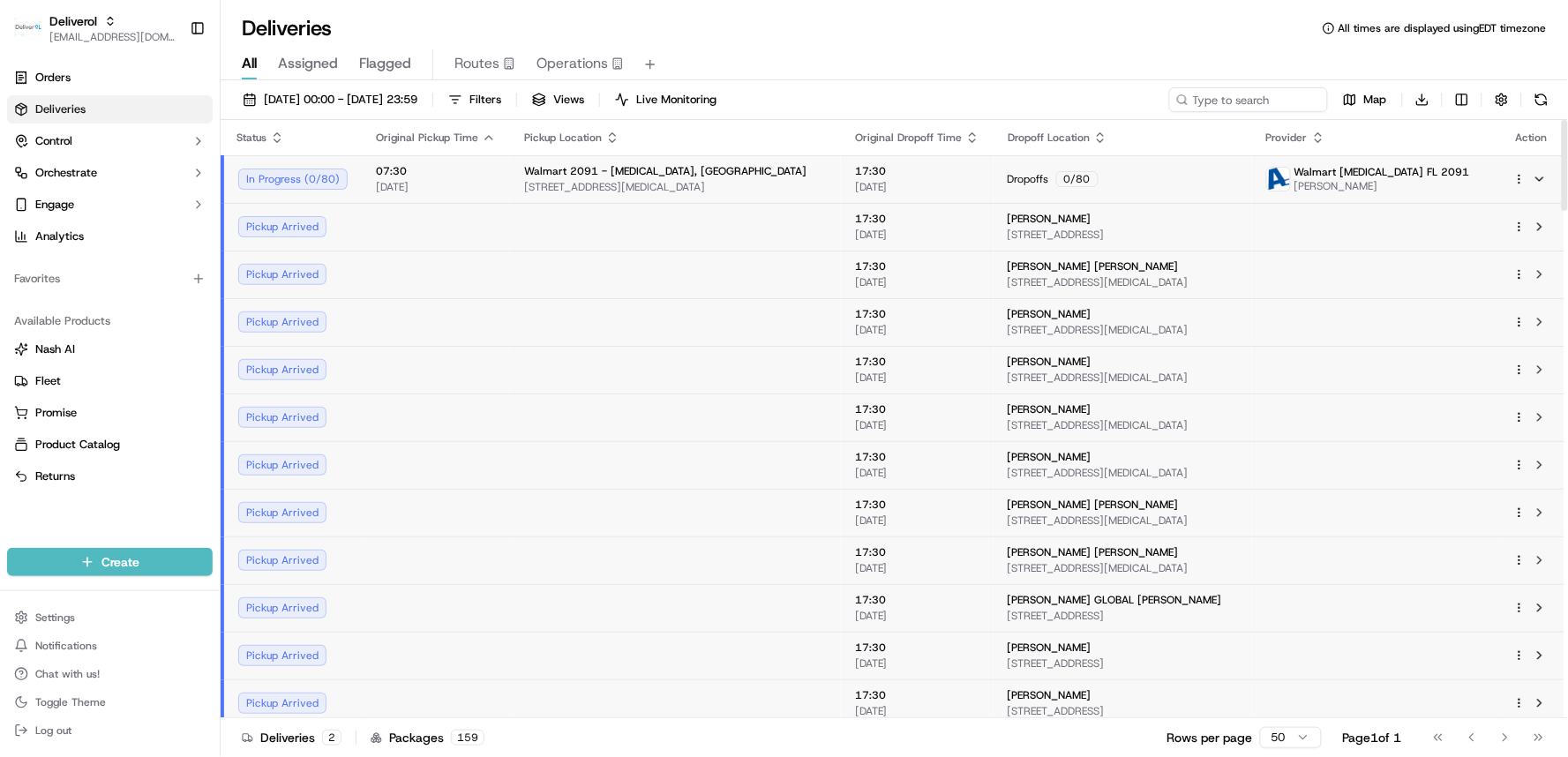
click at [867, 186] on span "[DATE]" at bounding box center [917, 187] width 124 height 14
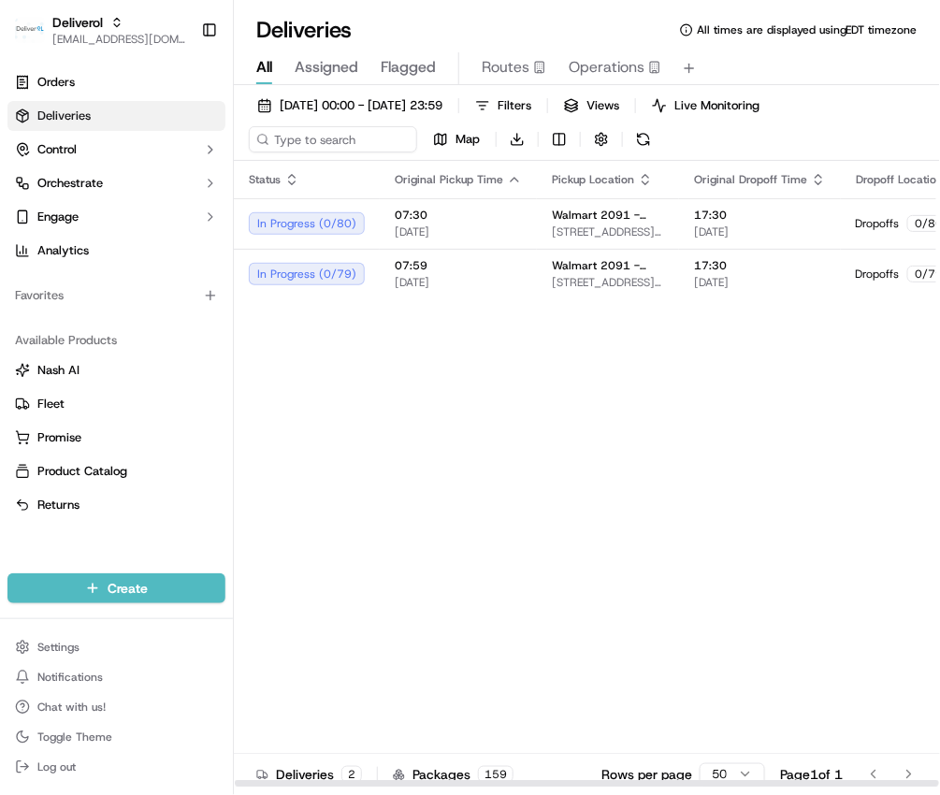
click at [623, 423] on div "Status Original Pickup Time Pickup Location Original Dropoff Time Dropoff Locat…" at bounding box center [763, 474] width 1058 height 627
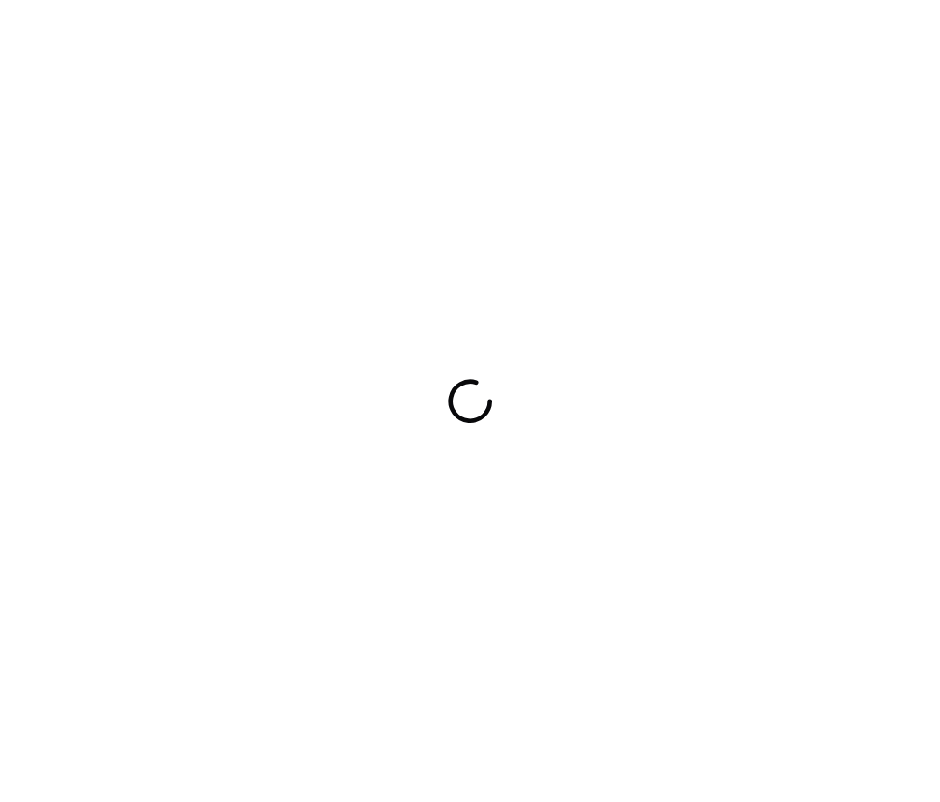
click at [478, 171] on div at bounding box center [470, 401] width 940 height 802
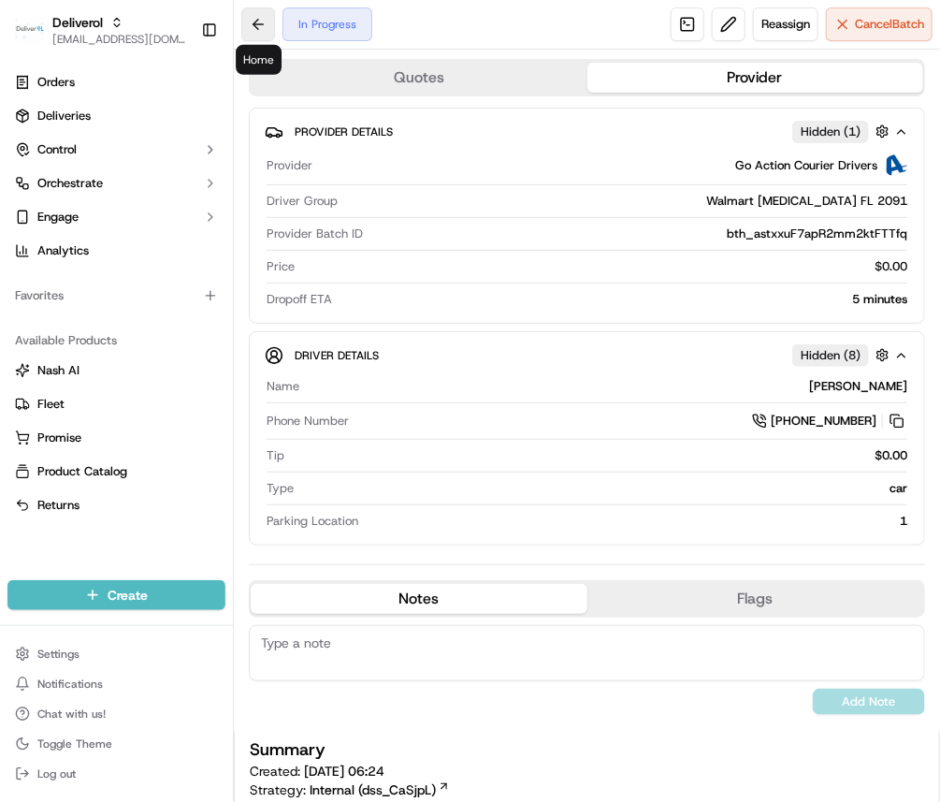
click at [251, 26] on button at bounding box center [258, 24] width 34 height 34
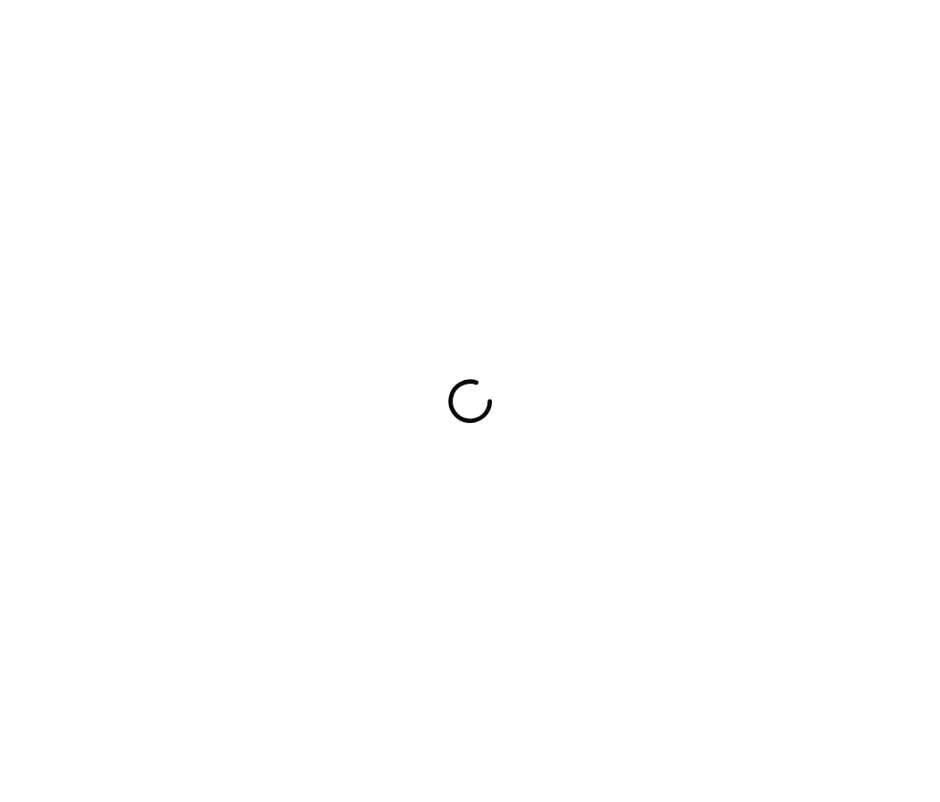
click at [472, 123] on div at bounding box center [470, 401] width 940 height 802
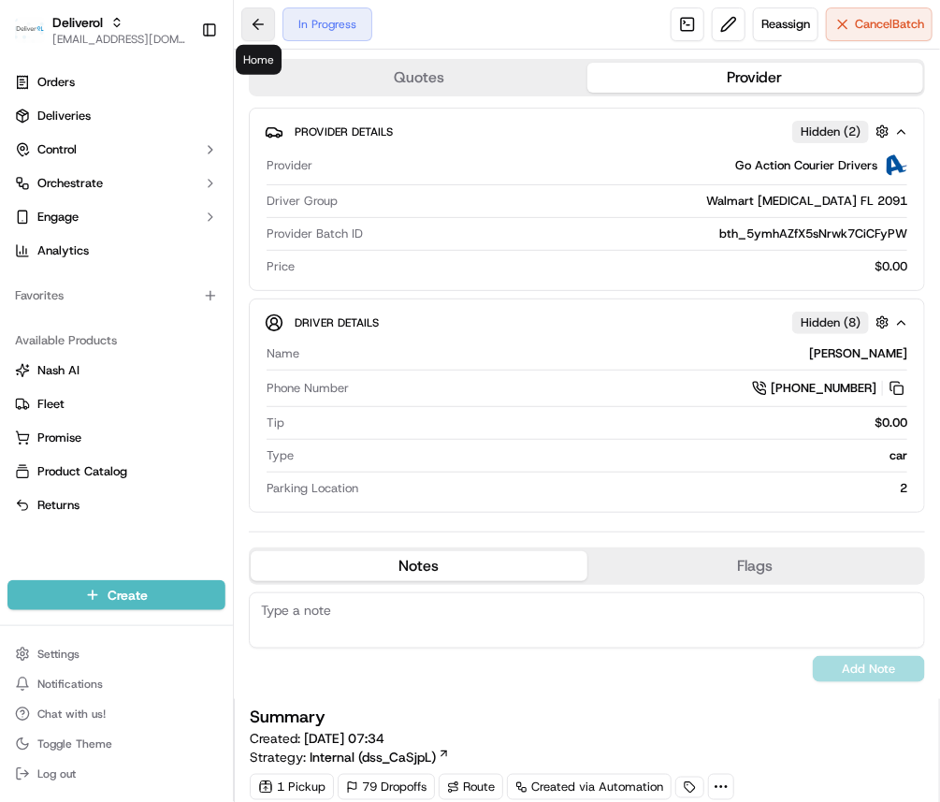
click at [265, 22] on button at bounding box center [258, 24] width 34 height 34
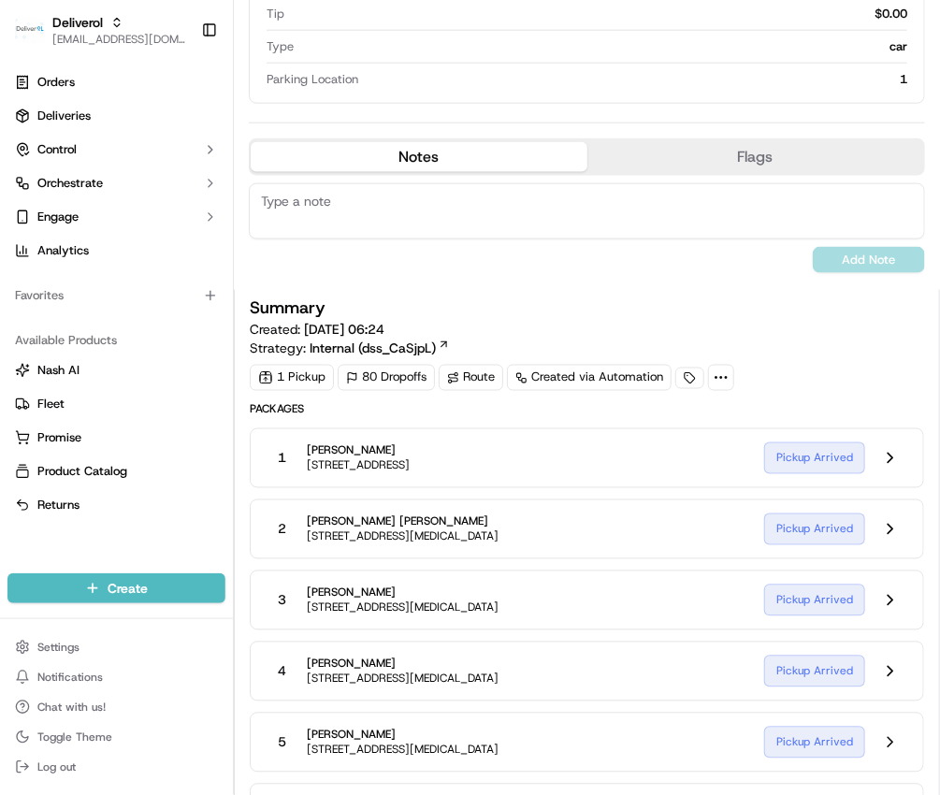
scroll to position [873, 0]
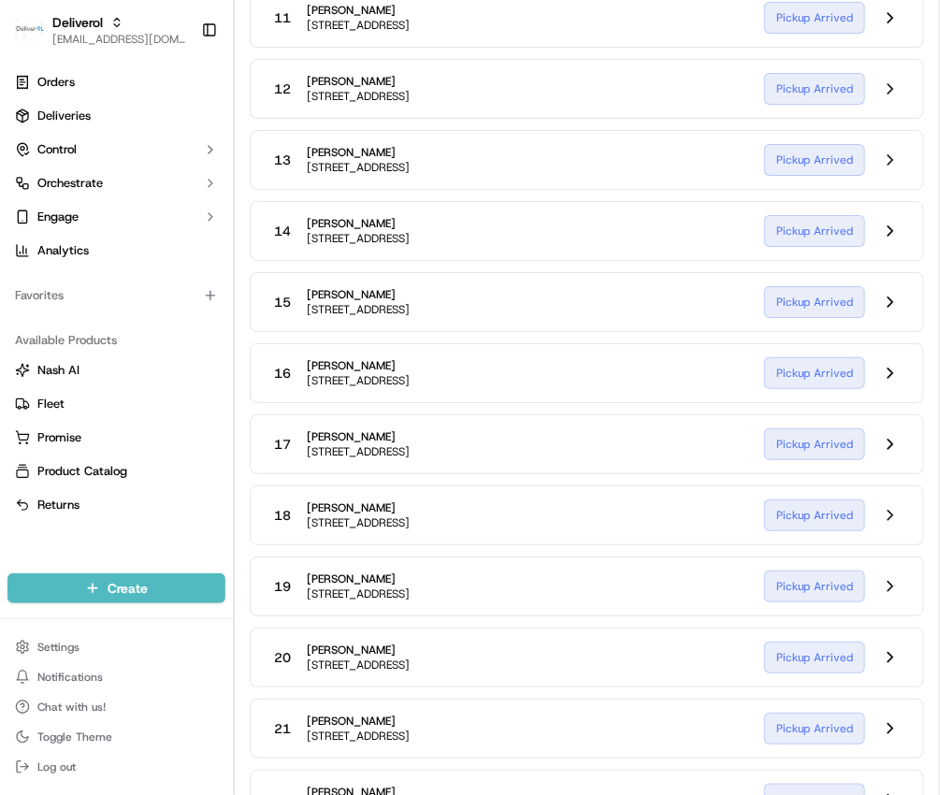
scroll to position [1568, 0]
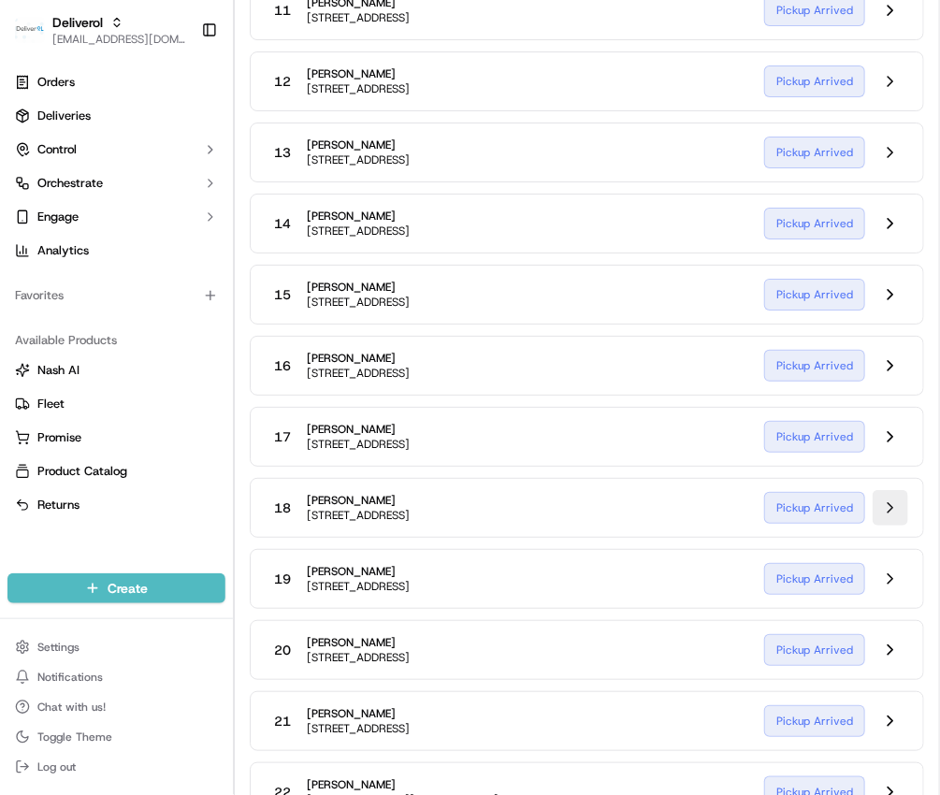
click at [876, 517] on button at bounding box center [891, 508] width 36 height 36
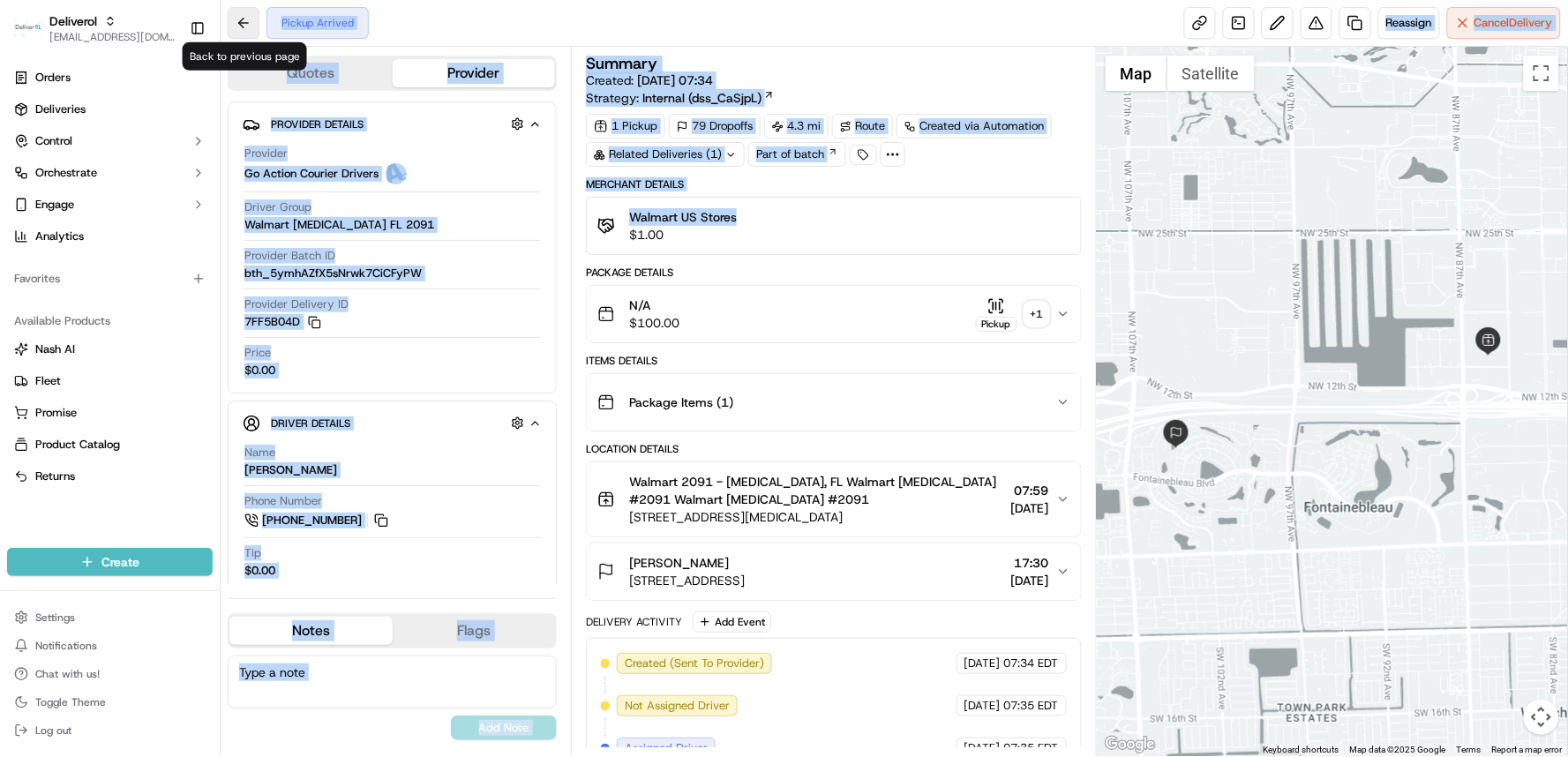
drag, startPoint x: 620, startPoint y: 255, endPoint x: 247, endPoint y: 21, distance: 440.3
click at [247, 21] on div "Pickup Arrived Reassign Cancel Delivery Quotes Provider Provider Details Hidden…" at bounding box center [894, 378] width 1347 height 757
click at [247, 21] on button at bounding box center [243, 23] width 32 height 32
